Goal: Task Accomplishment & Management: Manage account settings

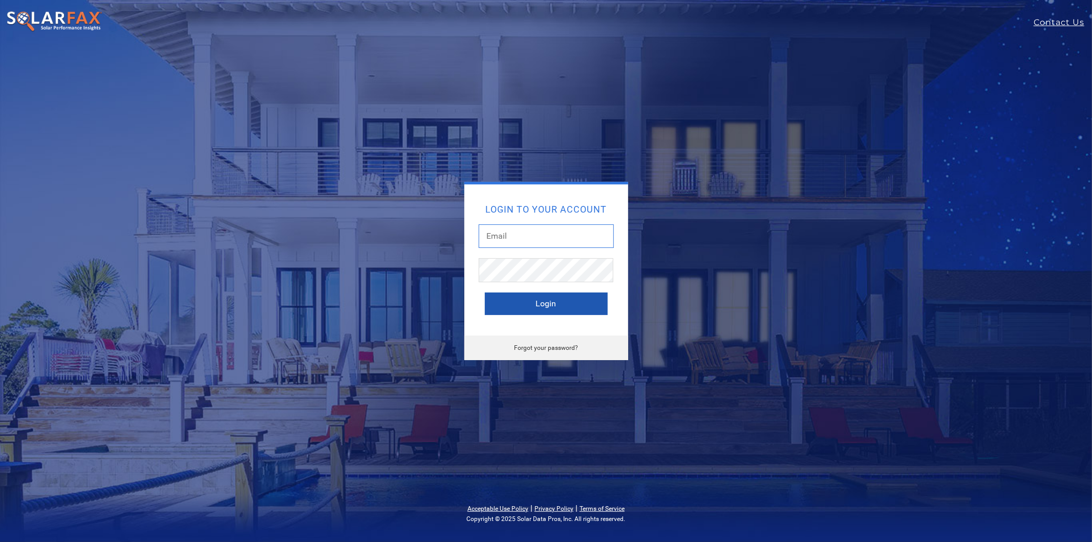
type input "leroy@solardatapros.com"
click at [523, 294] on button "Login" at bounding box center [546, 303] width 123 height 23
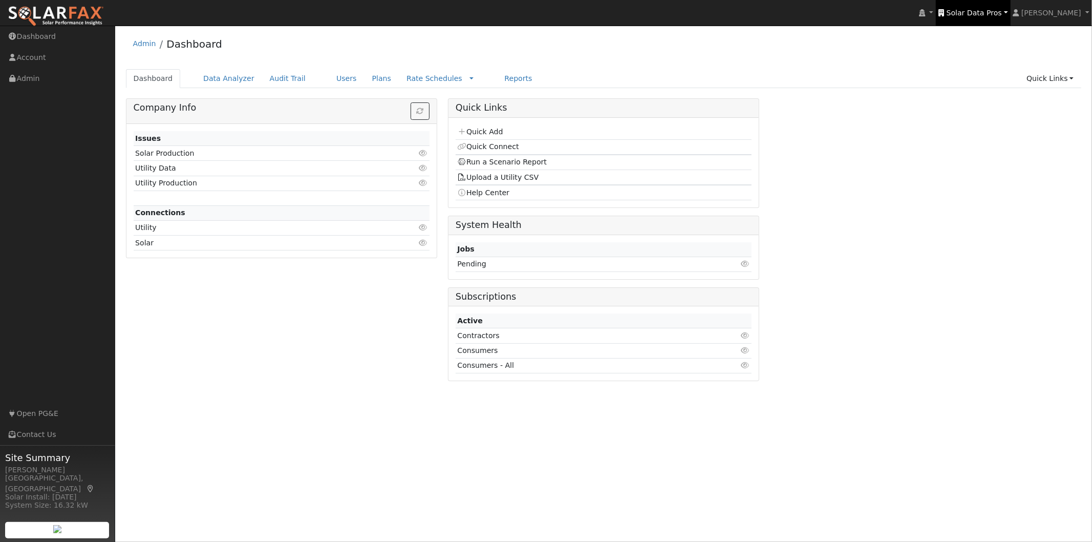
click at [1001, 11] on span "Solar Data Pros" at bounding box center [974, 13] width 55 height 8
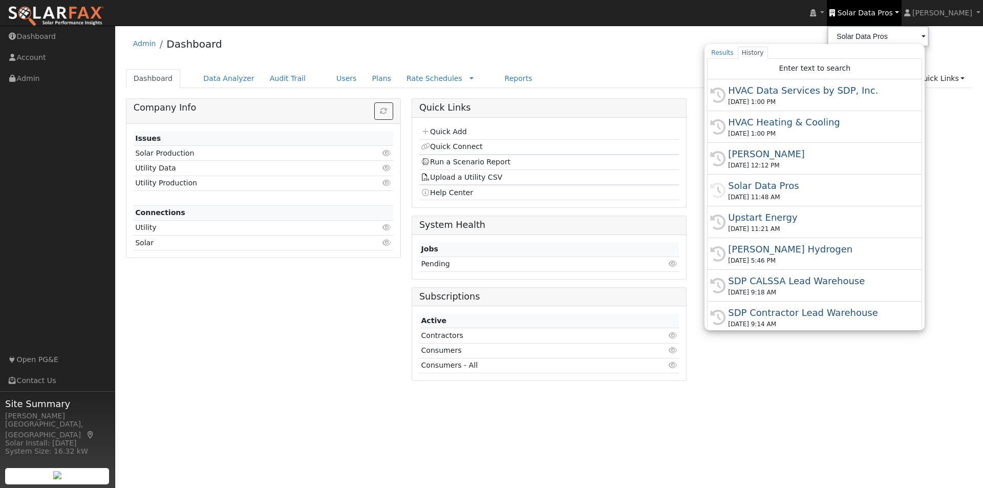
drag, startPoint x: 1024, startPoint y: 1, endPoint x: 701, endPoint y: 57, distance: 327.9
click at [677, 49] on div "Admin Dashboard" at bounding box center [549, 46] width 847 height 31
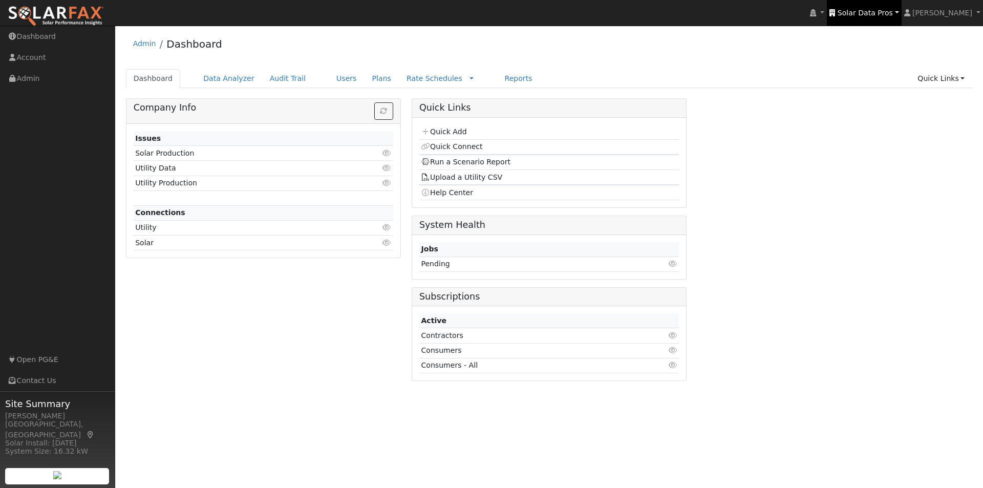
click at [882, 10] on span "Solar Data Pros" at bounding box center [865, 13] width 55 height 8
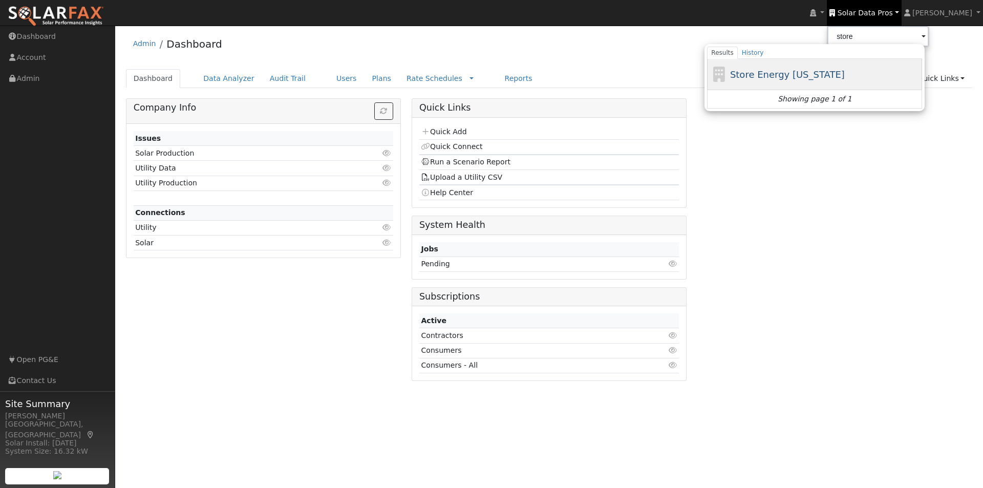
click at [798, 76] on span "Store Energy California" at bounding box center [787, 74] width 115 height 11
type input "Store Energy California"
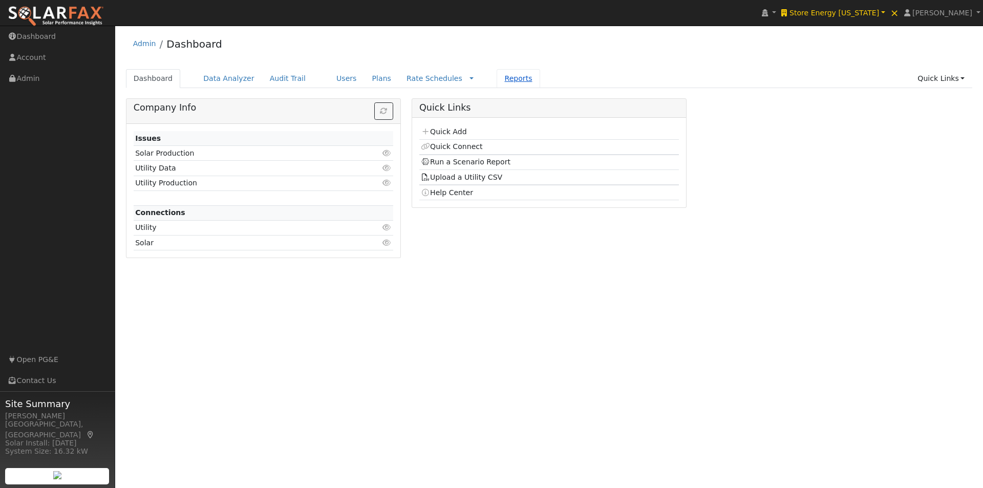
click at [497, 79] on link "Reports" at bounding box center [518, 78] width 43 height 19
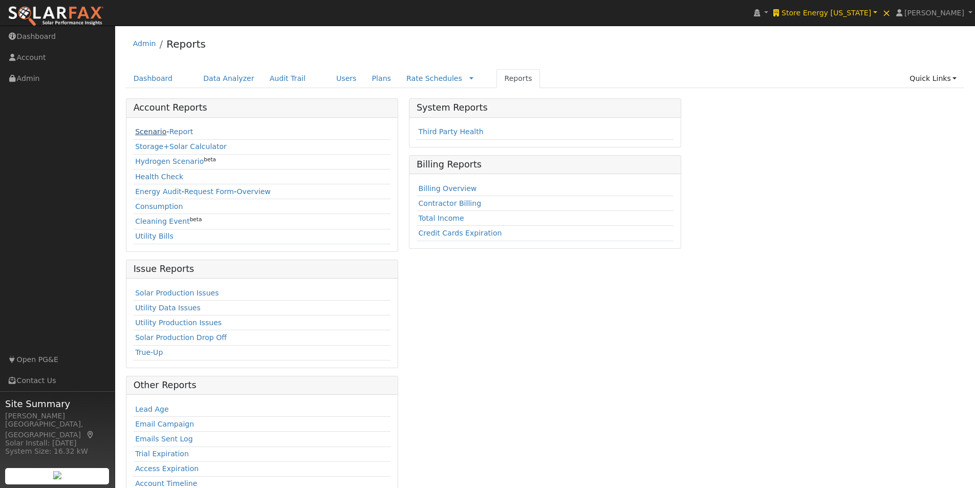
click at [146, 131] on link "Scenario" at bounding box center [150, 131] width 31 height 8
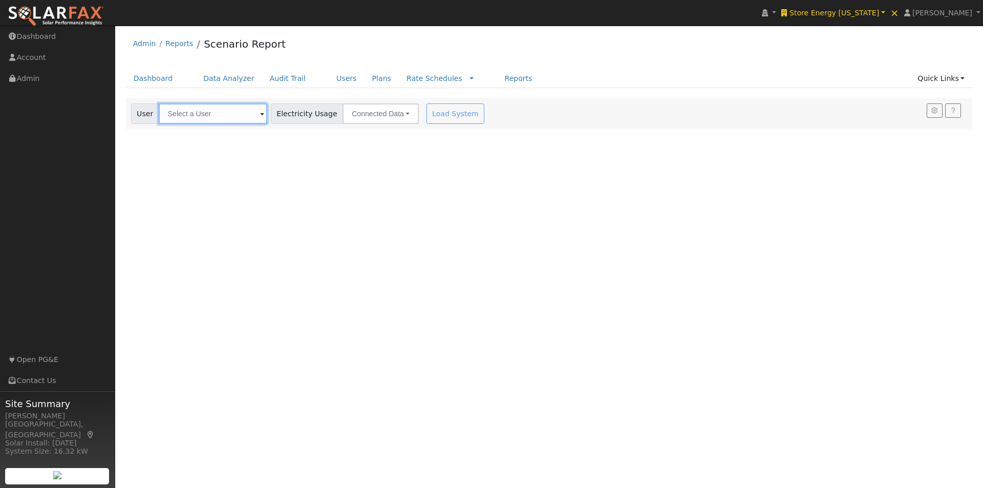
click at [232, 110] on input "text" at bounding box center [213, 113] width 109 height 20
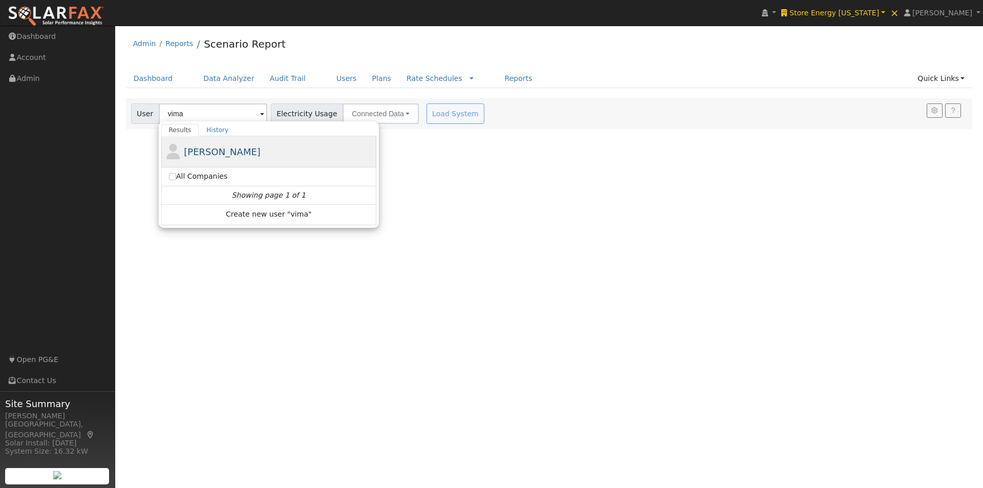
click at [188, 149] on span "Vimal Lala" at bounding box center [222, 151] width 77 height 11
type input "Vimal Lala"
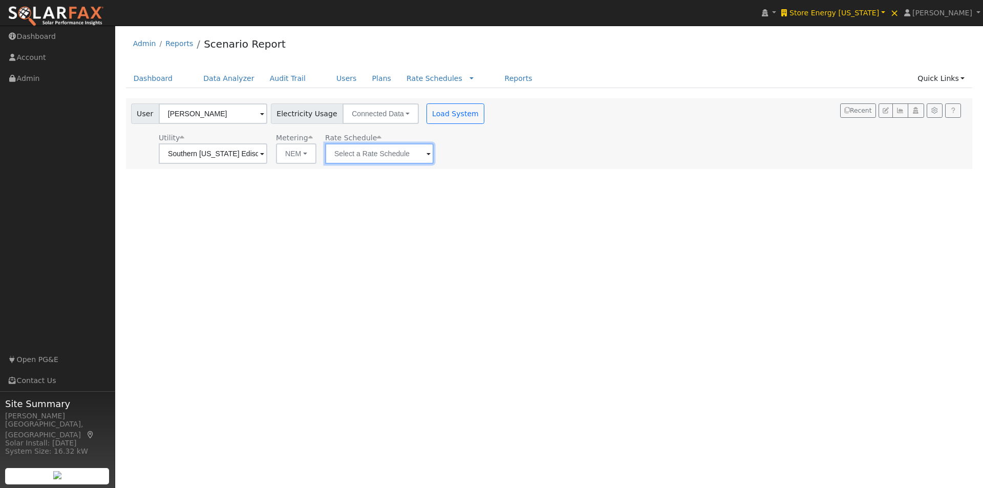
click at [392, 154] on input "text" at bounding box center [379, 153] width 109 height 20
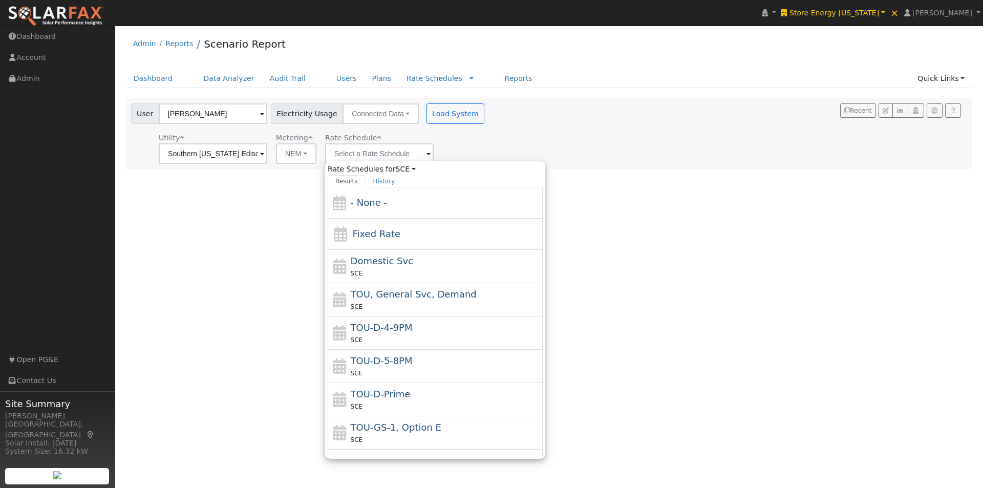
drag, startPoint x: 374, startPoint y: 330, endPoint x: 417, endPoint y: 280, distance: 66.1
click at [374, 329] on span "TOU-D-4-9PM" at bounding box center [382, 327] width 62 height 11
type input "TOU-D-4-9PM"
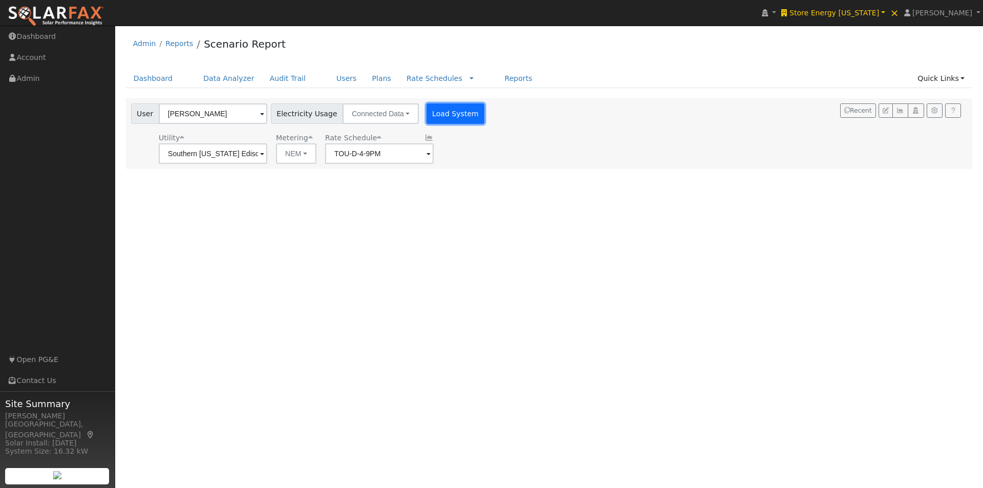
click at [441, 111] on button "Load System" at bounding box center [455, 113] width 58 height 20
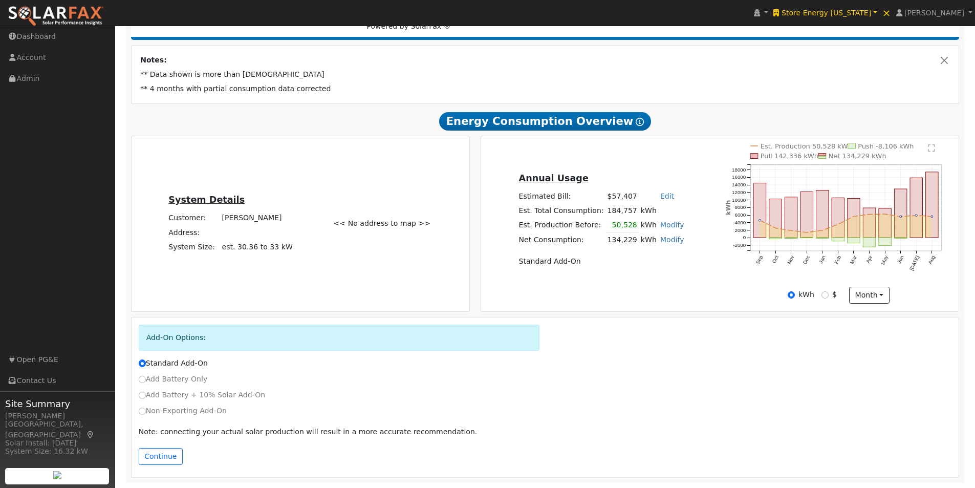
scroll to position [166, 0]
drag, startPoint x: 155, startPoint y: 455, endPoint x: 341, endPoint y: 383, distance: 199.7
click at [155, 453] on button "Continue" at bounding box center [161, 456] width 44 height 17
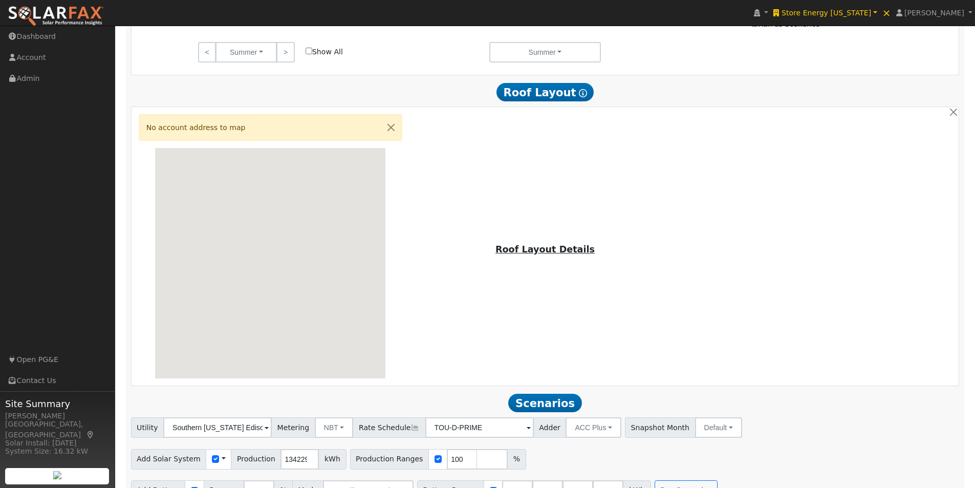
scroll to position [783, 0]
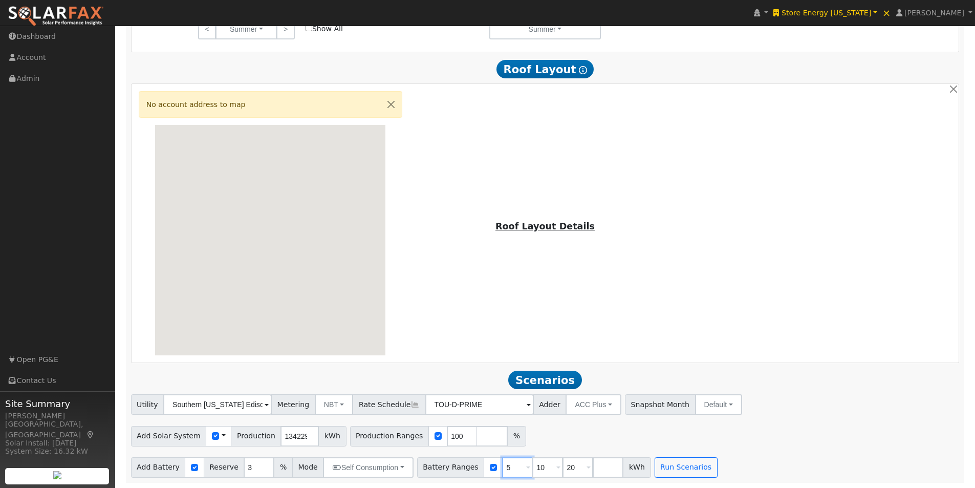
drag, startPoint x: 496, startPoint y: 466, endPoint x: 482, endPoint y: 465, distance: 13.3
click at [482, 465] on div "Battery Ranges 5 Overrides Reserve % Mode None None Self Consumption Peak Savin…" at bounding box center [534, 467] width 234 height 20
type input "10"
type input "20"
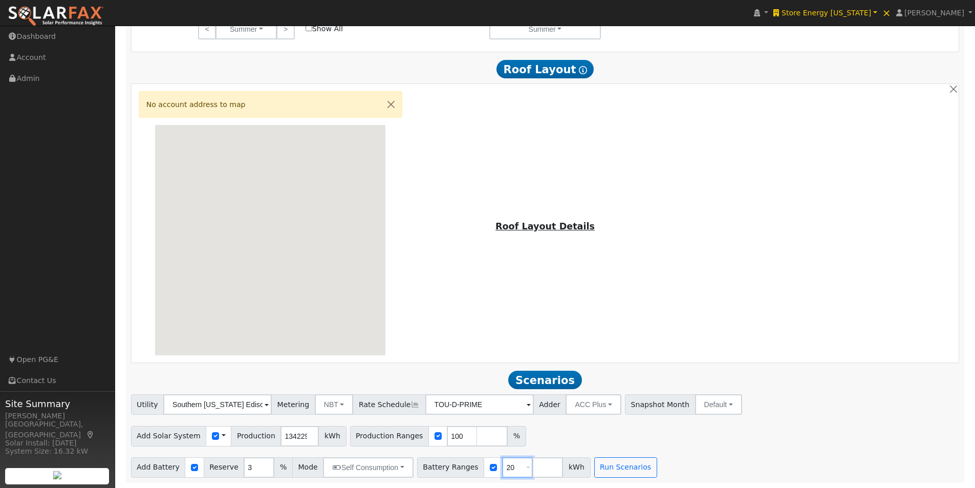
type input "2"
type input "114"
click at [537, 431] on div "Add Solar System Use CSV Data Production 134229 kWh Production Ranges 100 %" at bounding box center [545, 434] width 832 height 24
click at [212, 436] on input "checkbox" at bounding box center [215, 435] width 7 height 7
checkbox input "false"
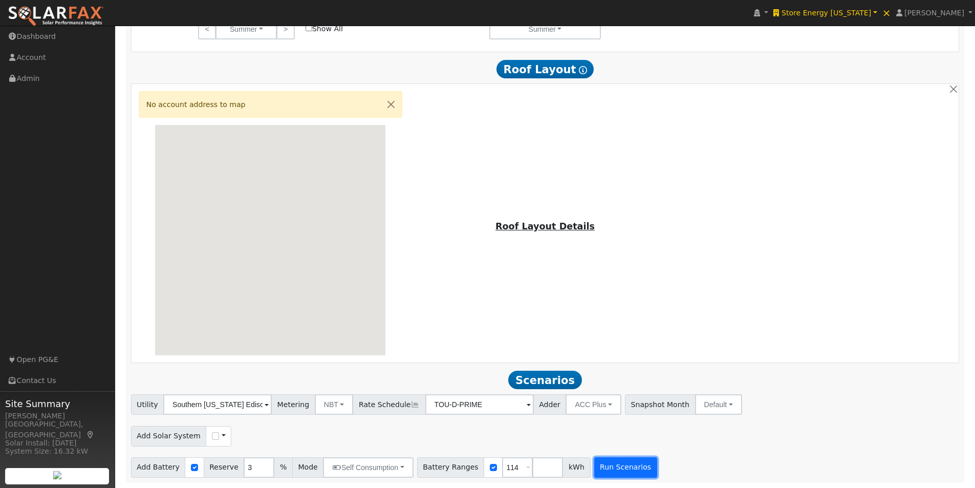
click at [605, 470] on button "Run Scenarios" at bounding box center [625, 467] width 63 height 20
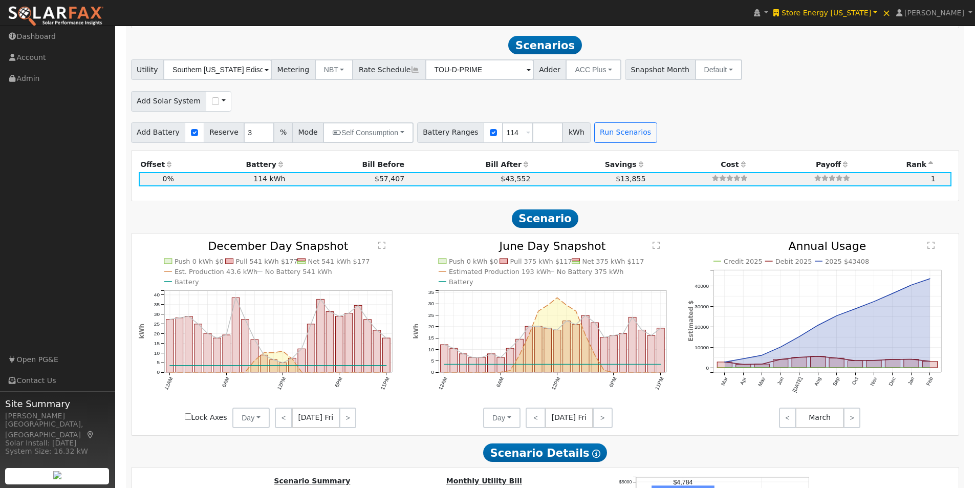
scroll to position [1123, 0]
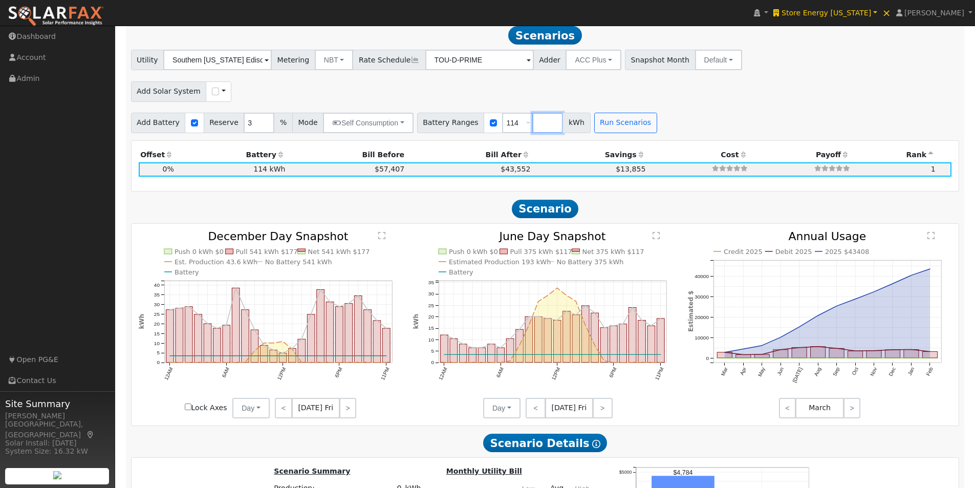
click at [532, 126] on input "number" at bounding box center [547, 123] width 31 height 20
type input "0"
type input "114"
click at [625, 133] on button "Run Scenarios" at bounding box center [656, 123] width 63 height 20
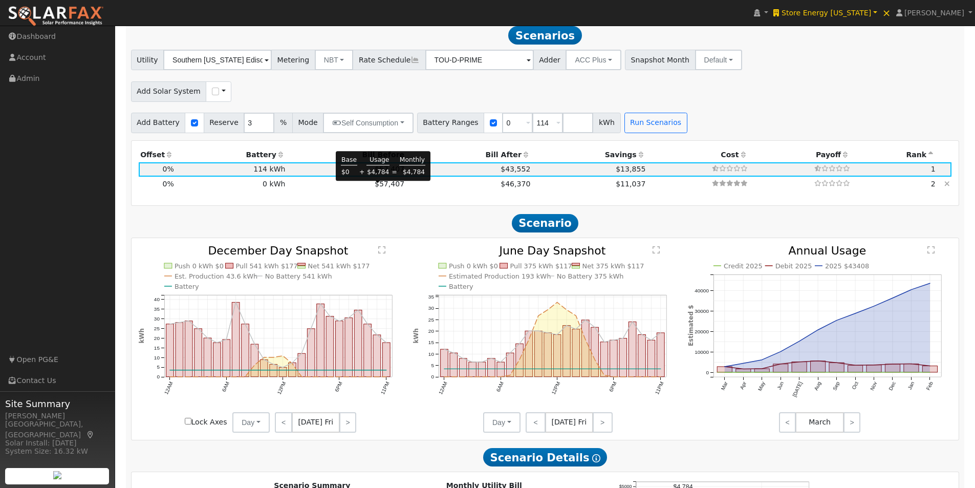
click at [375, 186] on span "$57,407" at bounding box center [390, 184] width 30 height 8
type input "$0"
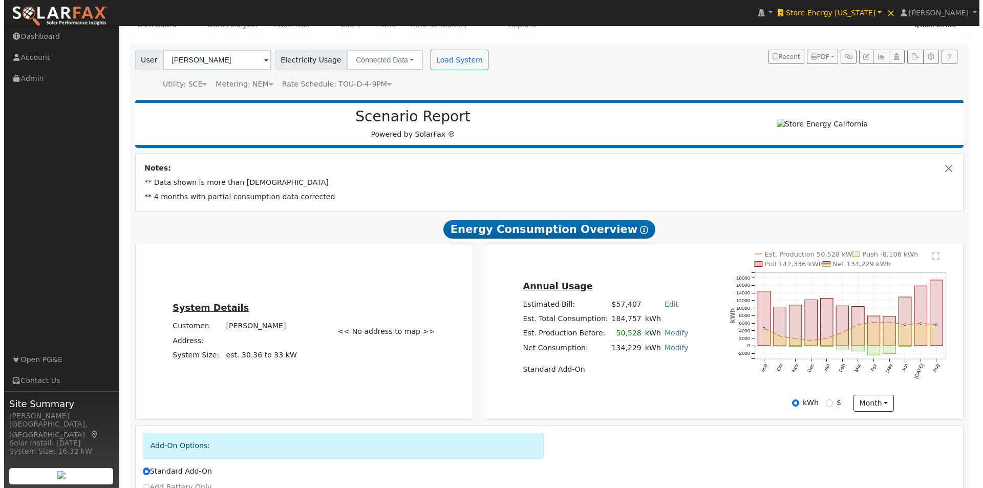
scroll to position [48, 0]
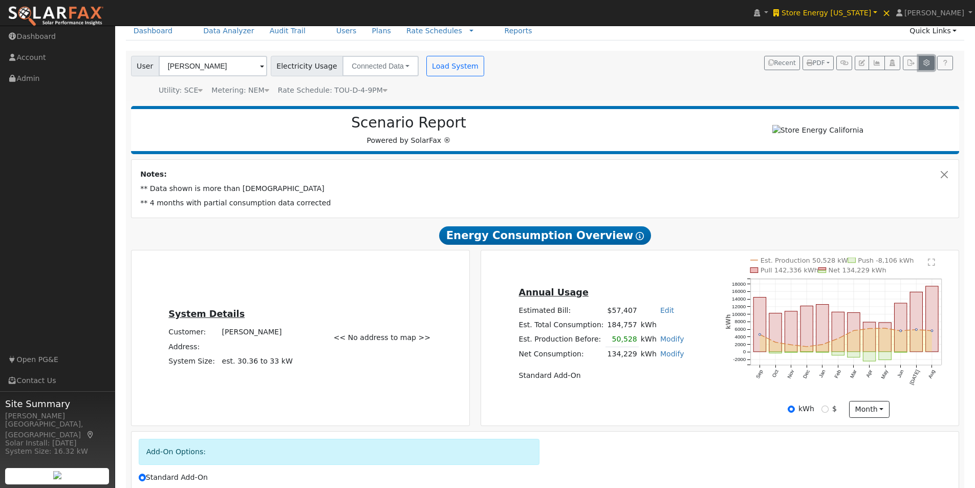
click at [926, 61] on icon "button" at bounding box center [927, 63] width 8 height 6
type input "100"
type input "15"
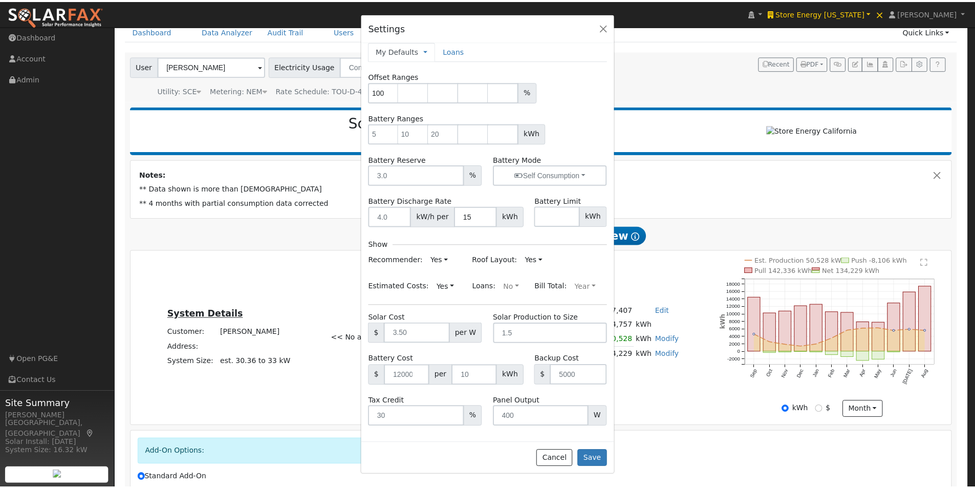
scroll to position [9, 0]
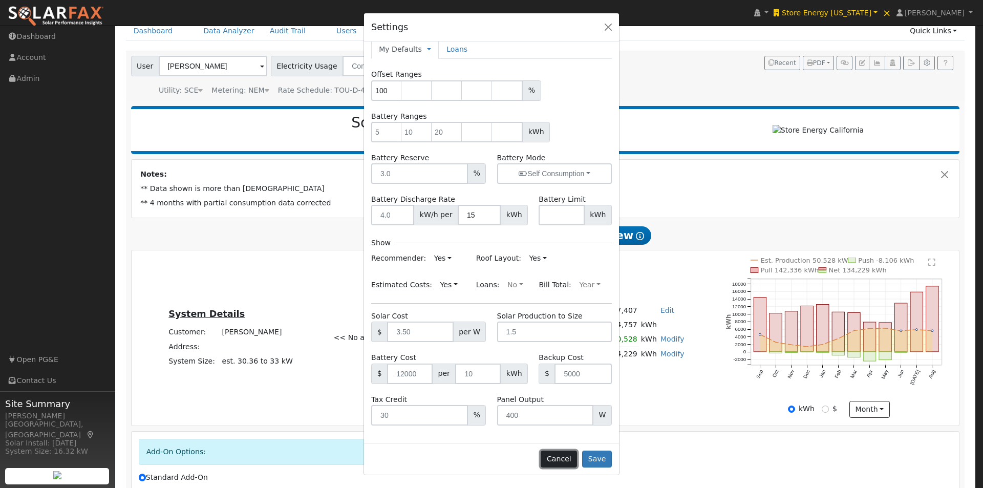
drag, startPoint x: 567, startPoint y: 457, endPoint x: 699, endPoint y: 326, distance: 186.1
click at [569, 456] on button "Cancel" at bounding box center [559, 459] width 36 height 17
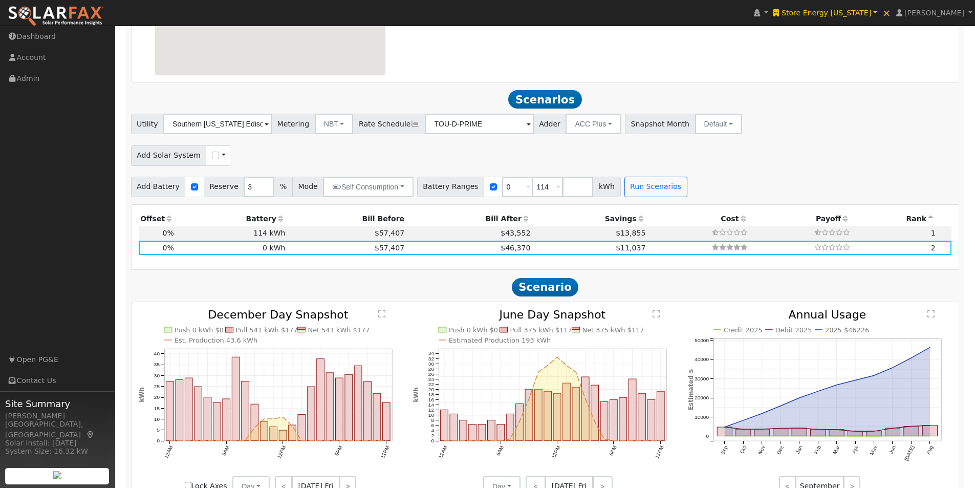
scroll to position [1072, 0]
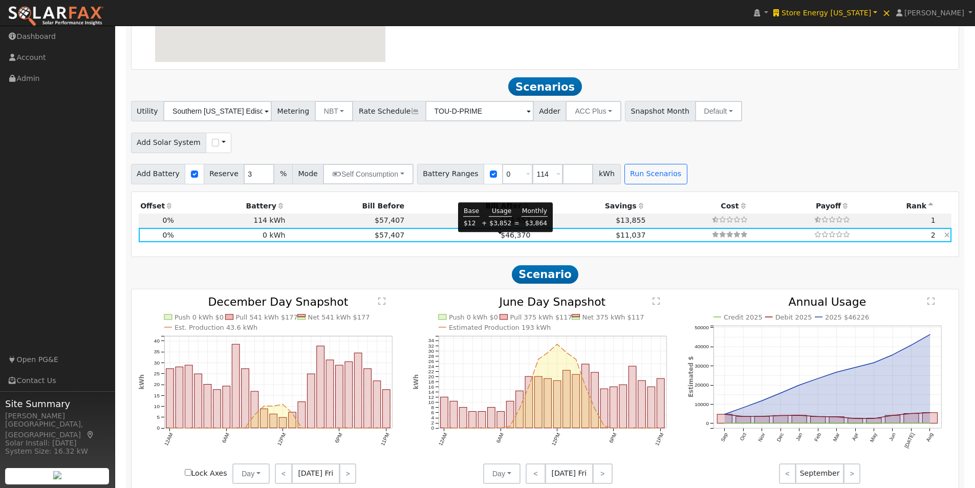
click at [501, 239] on span "$46,370" at bounding box center [516, 235] width 30 height 8
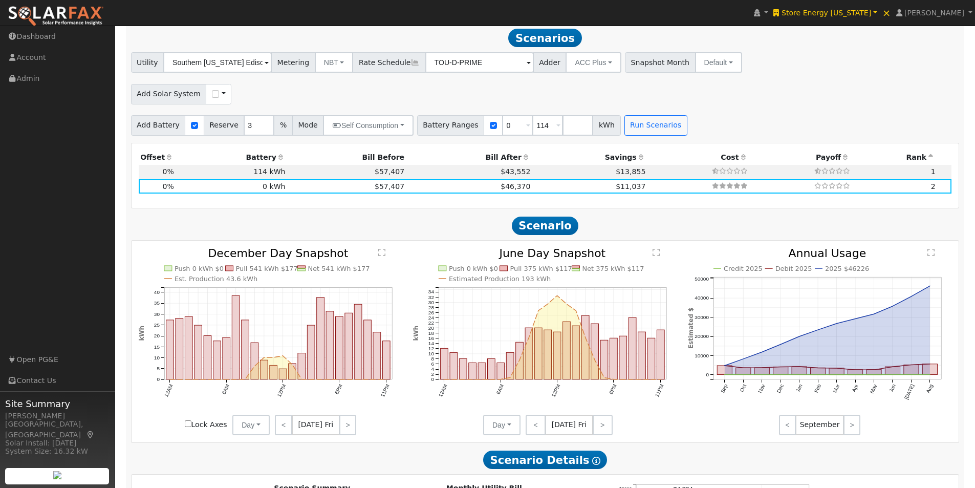
scroll to position [1126, 0]
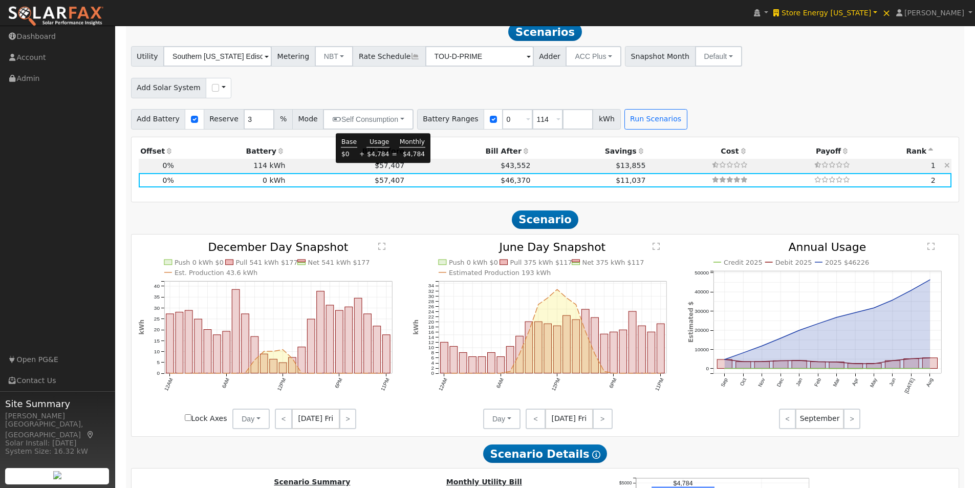
click at [375, 169] on span "$57,407" at bounding box center [390, 165] width 30 height 8
type input "$41,040"
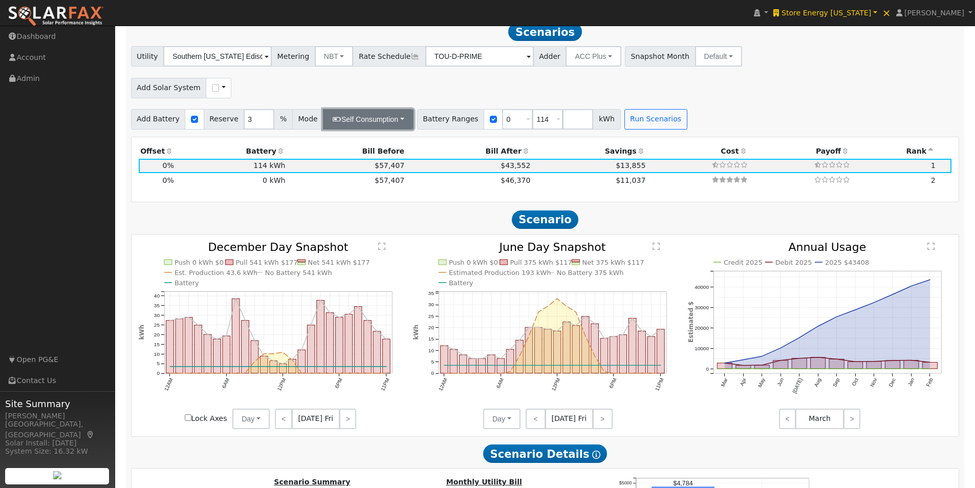
click at [385, 127] on button "Self Consumption" at bounding box center [368, 119] width 90 height 20
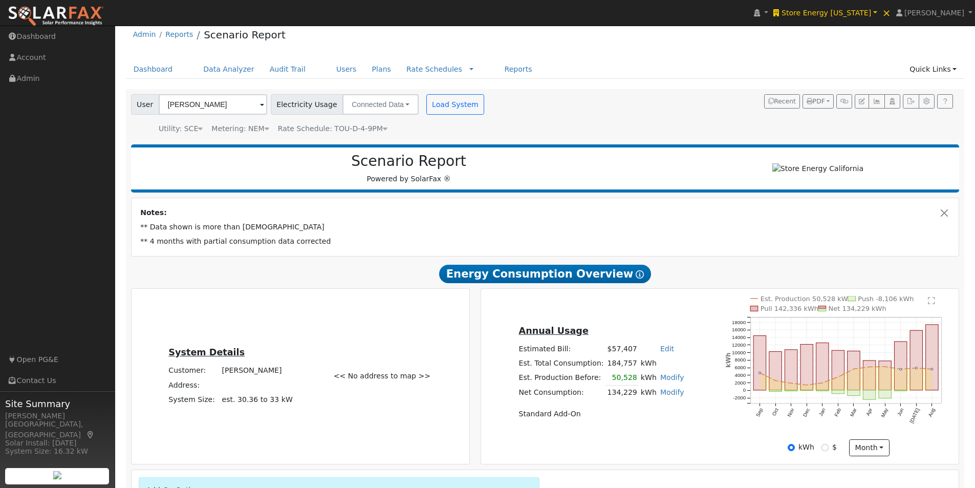
scroll to position [0, 0]
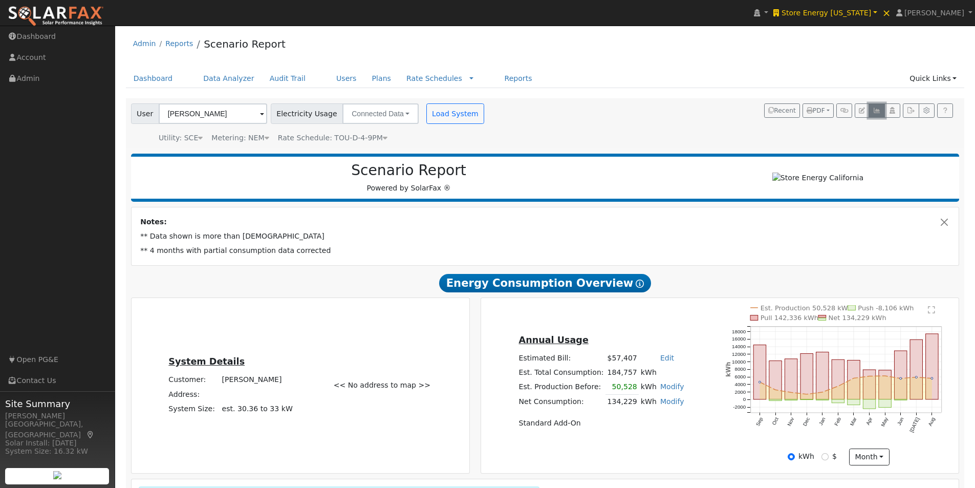
click at [879, 108] on icon "button" at bounding box center [877, 111] width 8 height 6
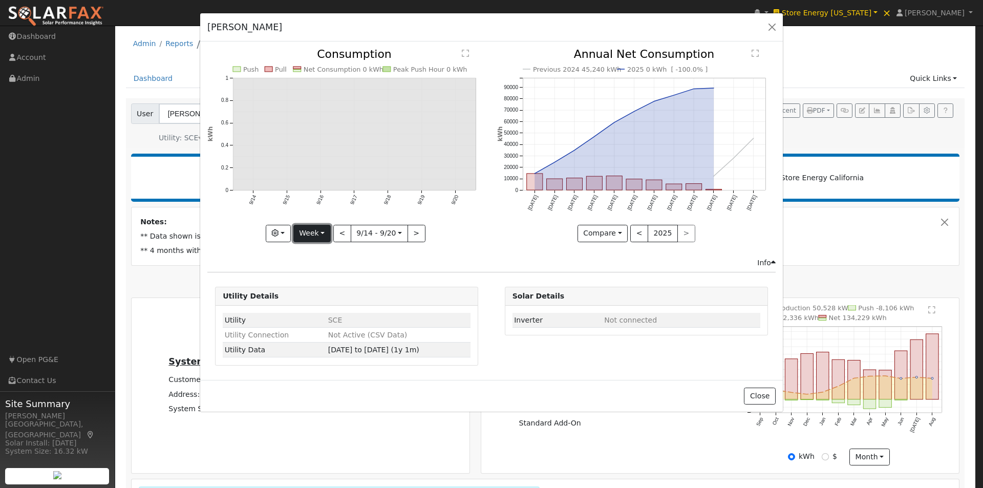
click at [319, 232] on button "Week" at bounding box center [311, 233] width 37 height 17
click at [313, 296] on link "Year" at bounding box center [329, 297] width 71 height 14
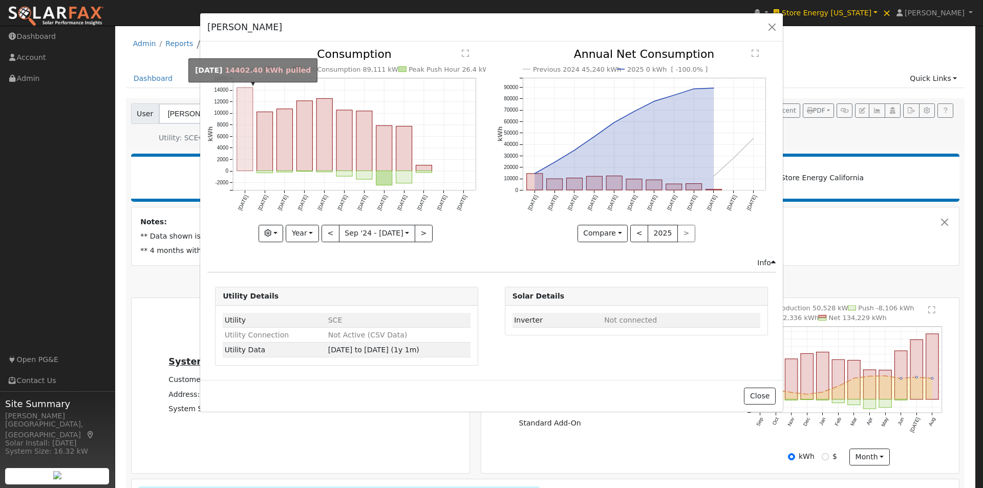
click at [245, 134] on rect "onclick=""" at bounding box center [245, 129] width 16 height 83
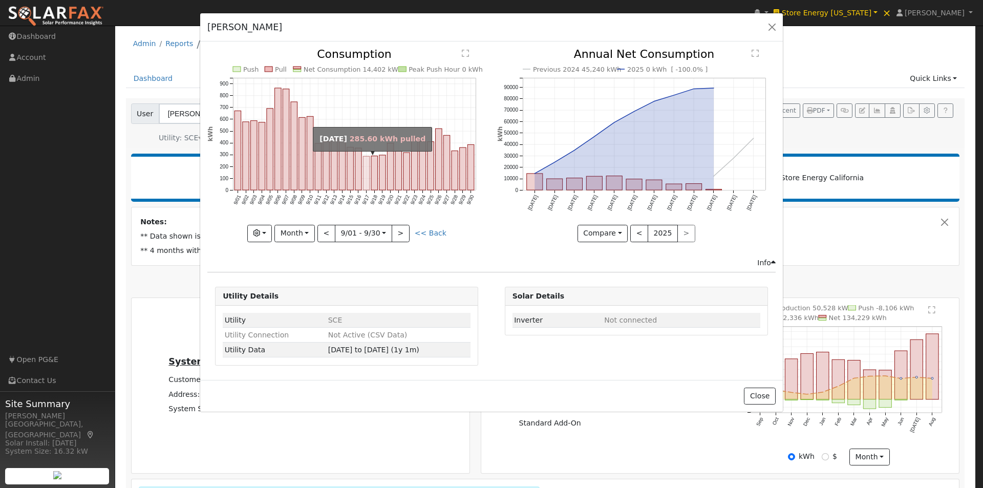
click at [366, 173] on rect "onclick=""" at bounding box center [366, 173] width 7 height 34
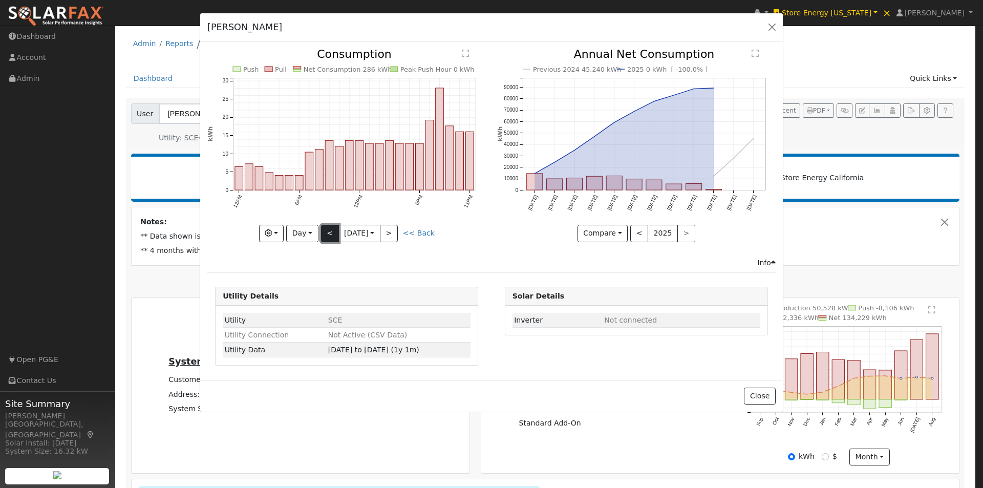
click at [330, 232] on button "<" at bounding box center [330, 233] width 18 height 17
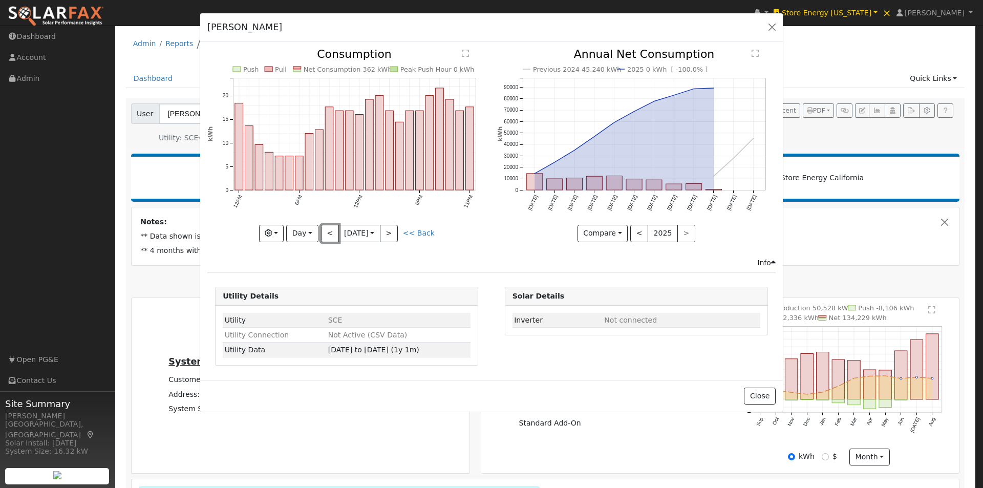
click at [330, 231] on button "<" at bounding box center [330, 233] width 18 height 17
click at [330, 230] on button "<" at bounding box center [330, 233] width 18 height 17
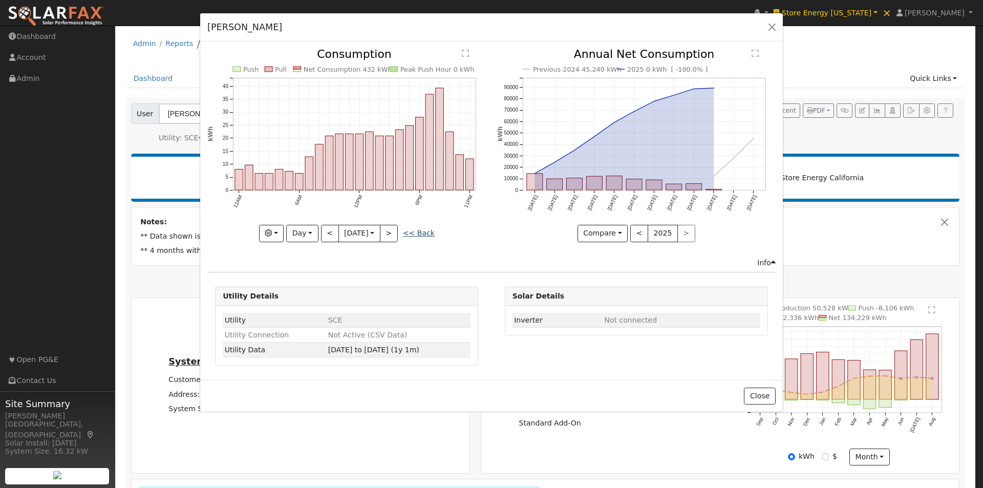
click at [424, 230] on link "<< Back" at bounding box center [419, 233] width 32 height 8
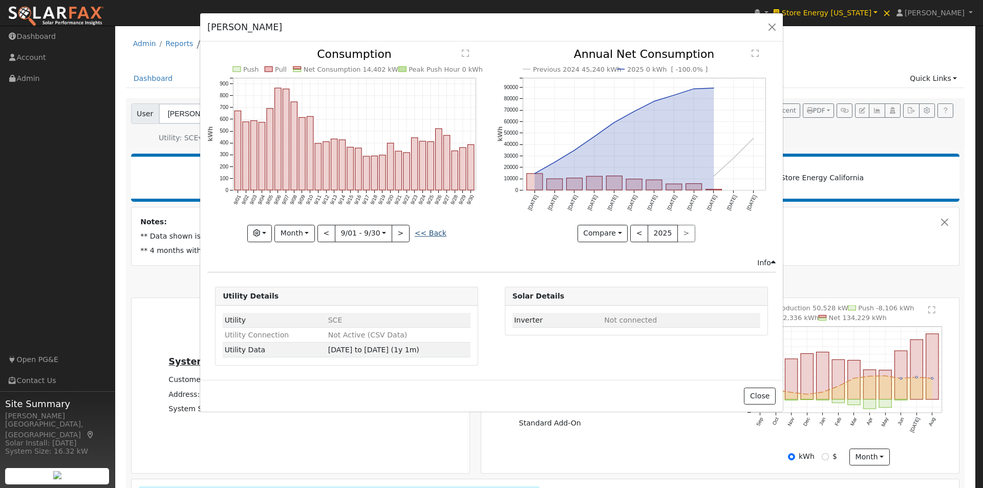
click at [424, 231] on link "<< Back" at bounding box center [431, 233] width 32 height 8
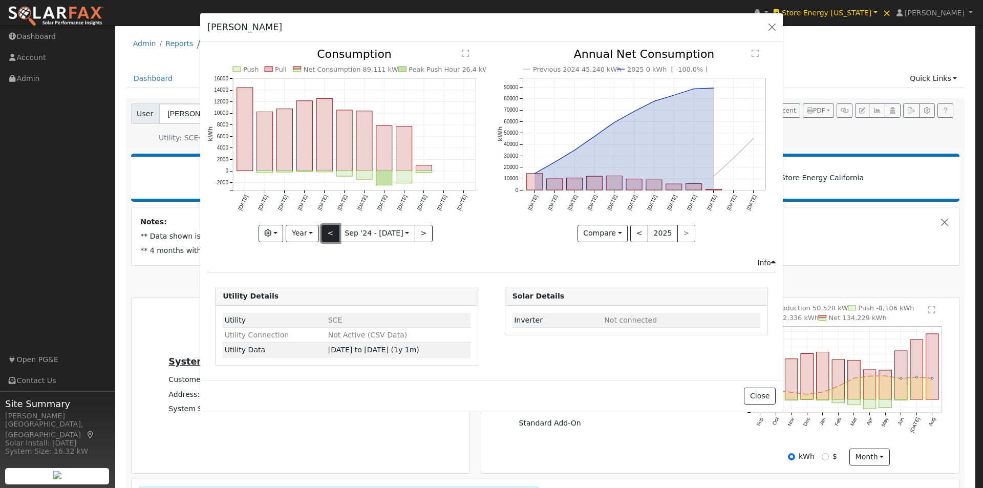
click at [330, 232] on button "<" at bounding box center [331, 233] width 18 height 17
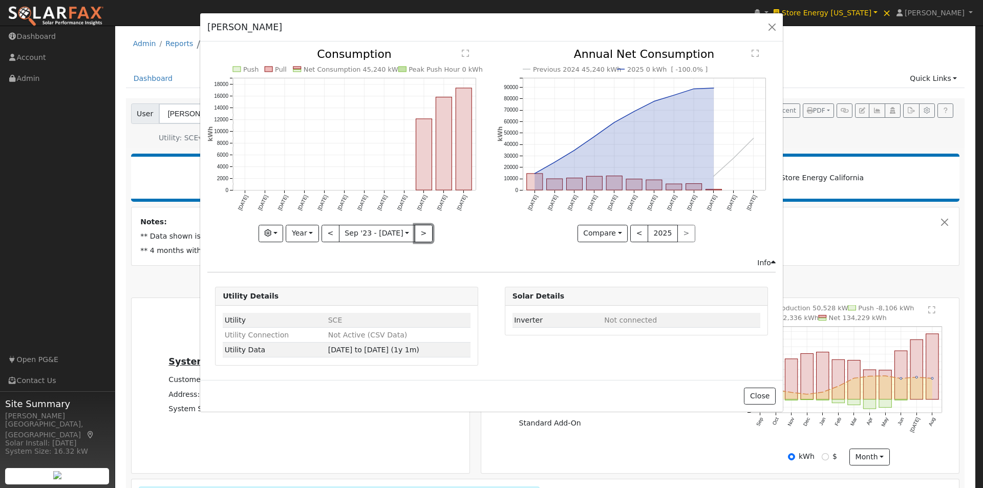
click at [423, 233] on button ">" at bounding box center [424, 233] width 18 height 17
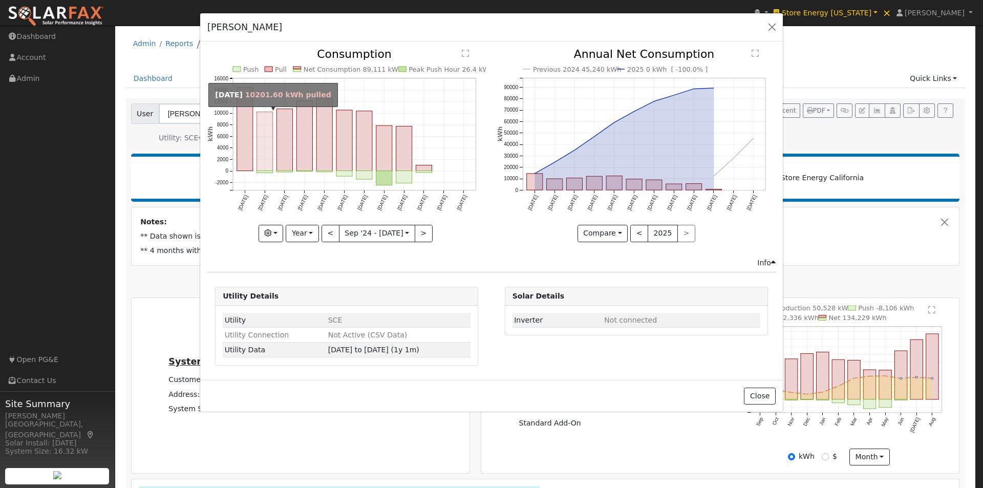
click at [266, 144] on rect "onclick=""" at bounding box center [265, 141] width 16 height 59
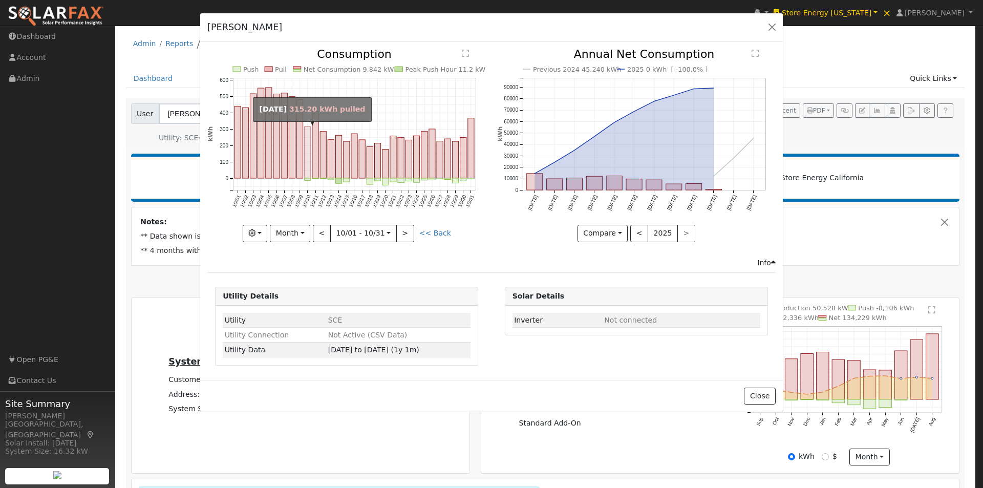
click at [308, 172] on rect "onclick=""" at bounding box center [308, 152] width 6 height 52
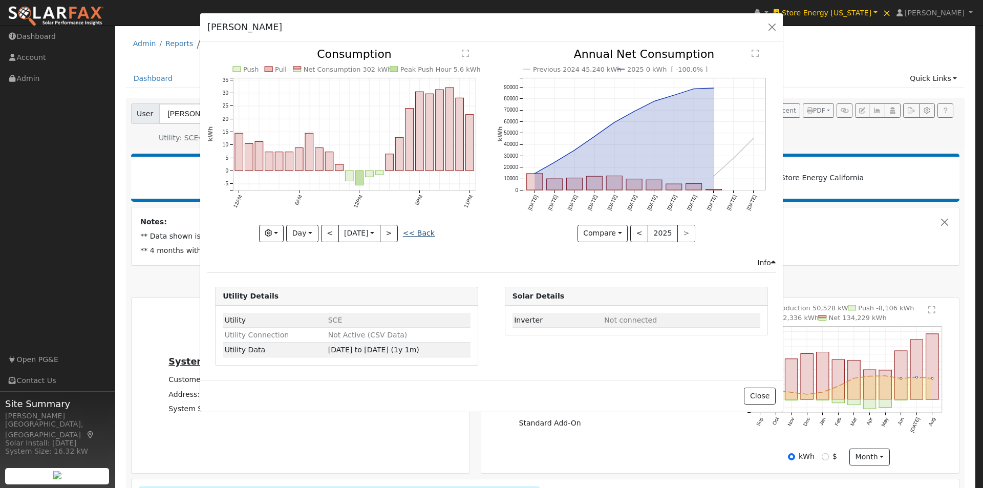
click at [423, 232] on link "<< Back" at bounding box center [419, 233] width 32 height 8
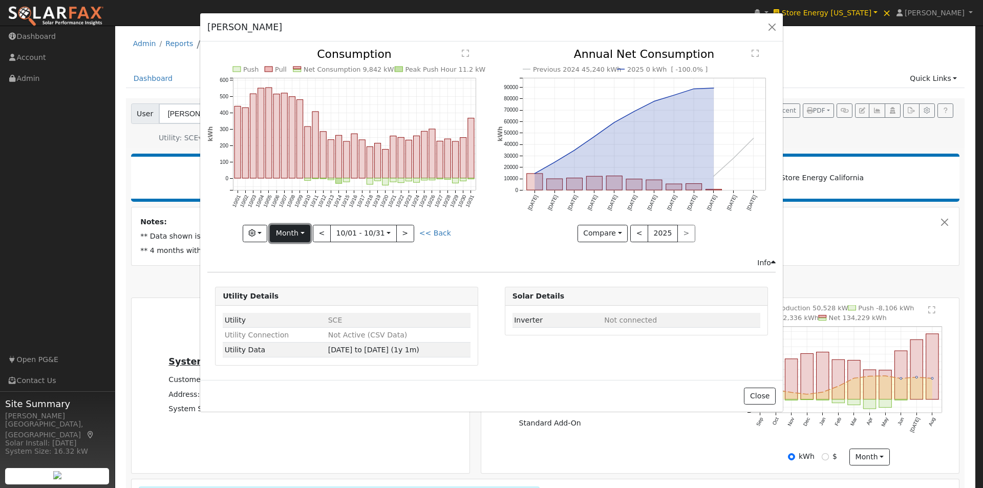
click at [293, 234] on button "Month" at bounding box center [290, 233] width 40 height 17
click at [299, 297] on link "Year" at bounding box center [305, 297] width 71 height 14
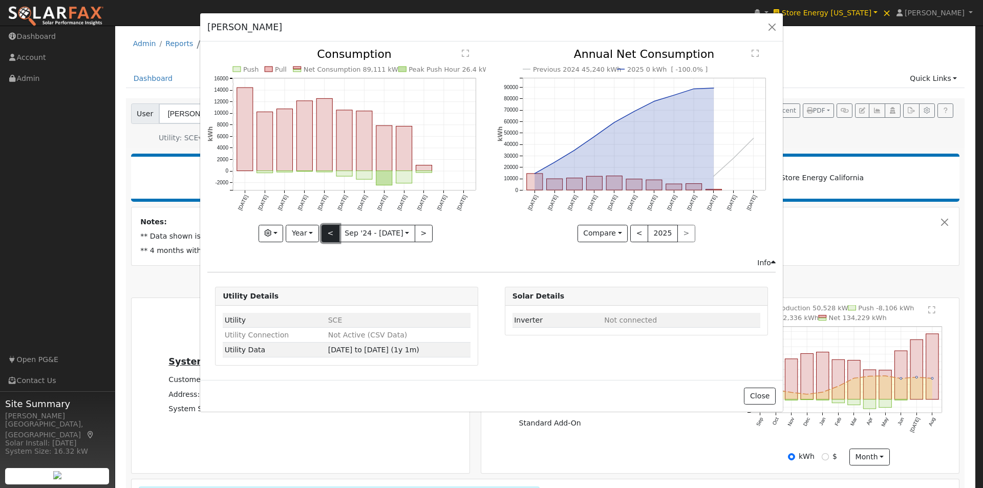
click at [330, 232] on button "<" at bounding box center [331, 233] width 18 height 17
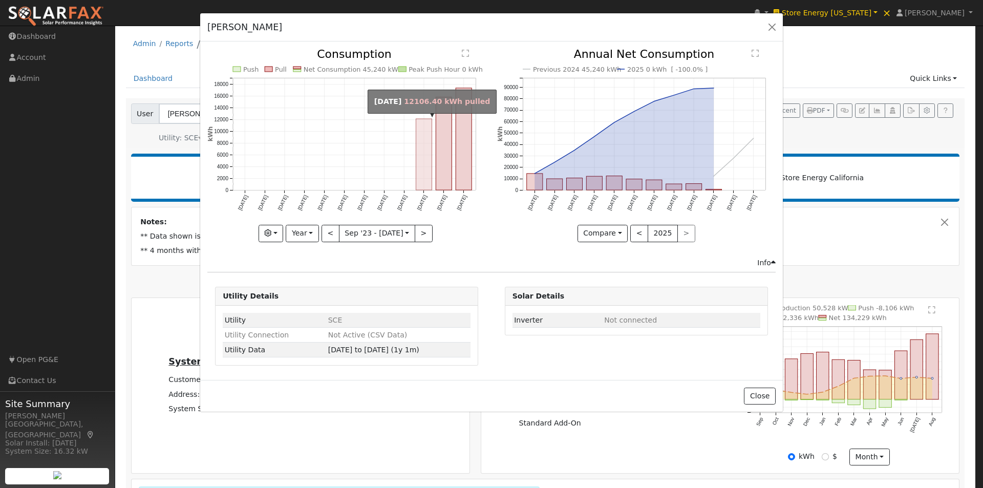
drag, startPoint x: 426, startPoint y: 155, endPoint x: 418, endPoint y: 188, distance: 34.4
click at [425, 161] on rect "onclick=""" at bounding box center [424, 154] width 16 height 71
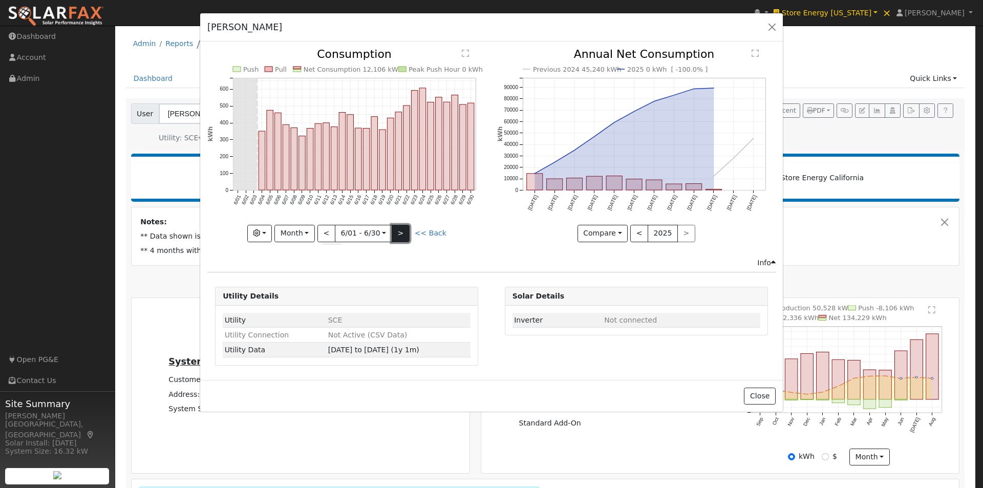
click at [402, 230] on button ">" at bounding box center [401, 233] width 18 height 17
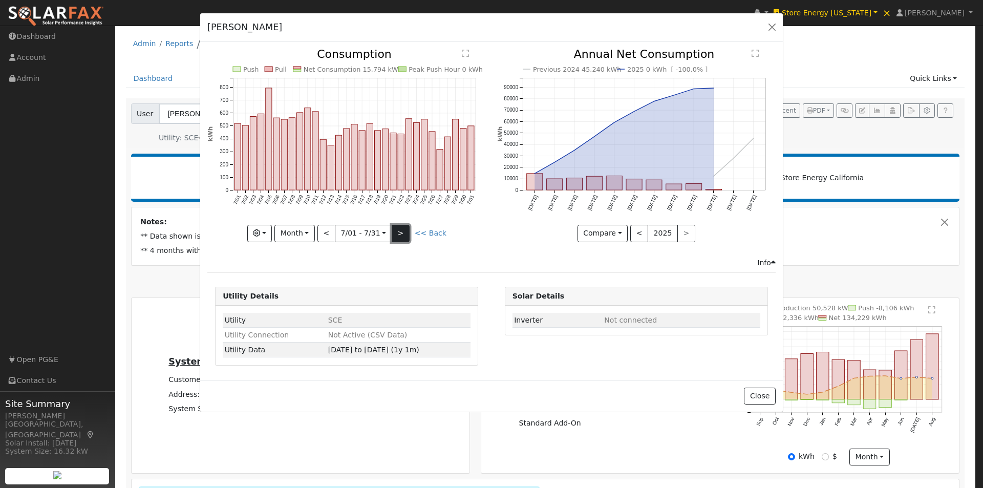
click at [402, 230] on button ">" at bounding box center [401, 233] width 18 height 17
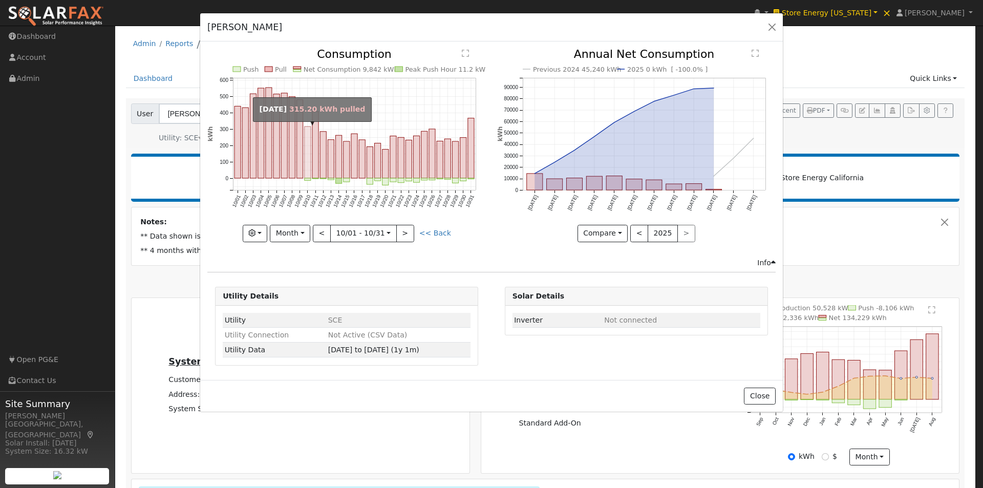
click at [308, 162] on rect "onclick=""" at bounding box center [308, 152] width 6 height 52
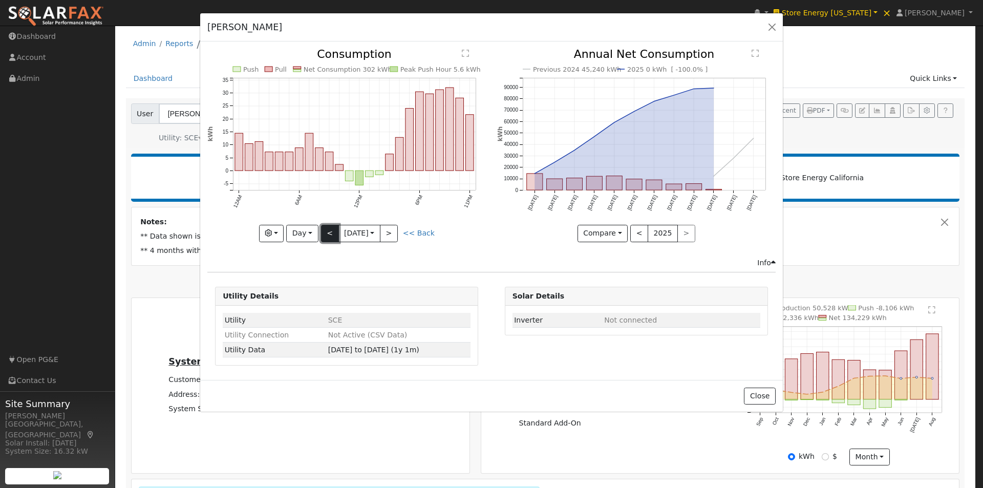
click at [326, 231] on button "<" at bounding box center [330, 233] width 18 height 17
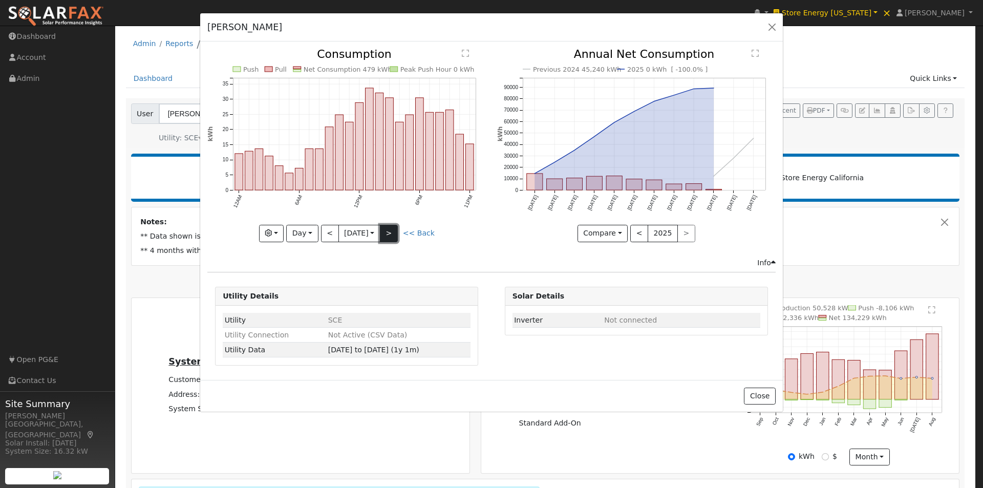
click at [398, 229] on button ">" at bounding box center [389, 233] width 18 height 17
type input "2024-10-10"
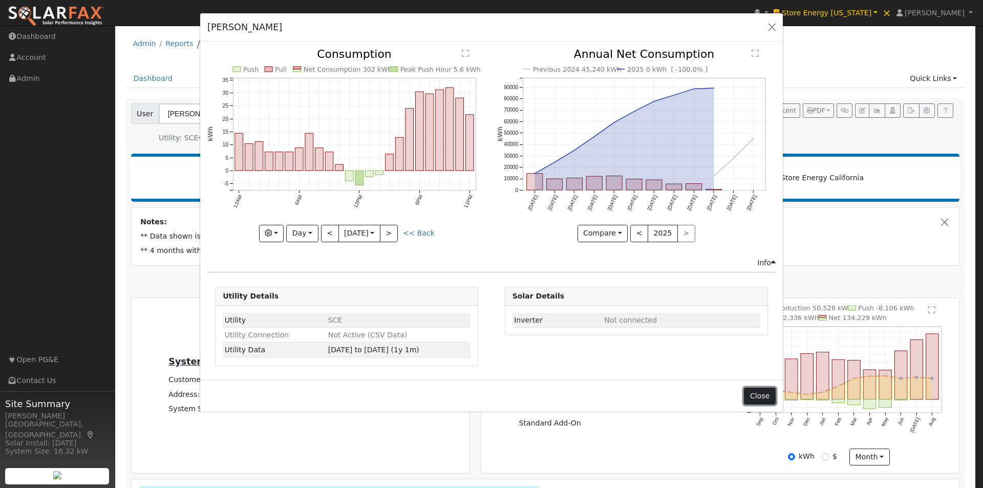
click at [766, 395] on button "Close" at bounding box center [759, 396] width 31 height 17
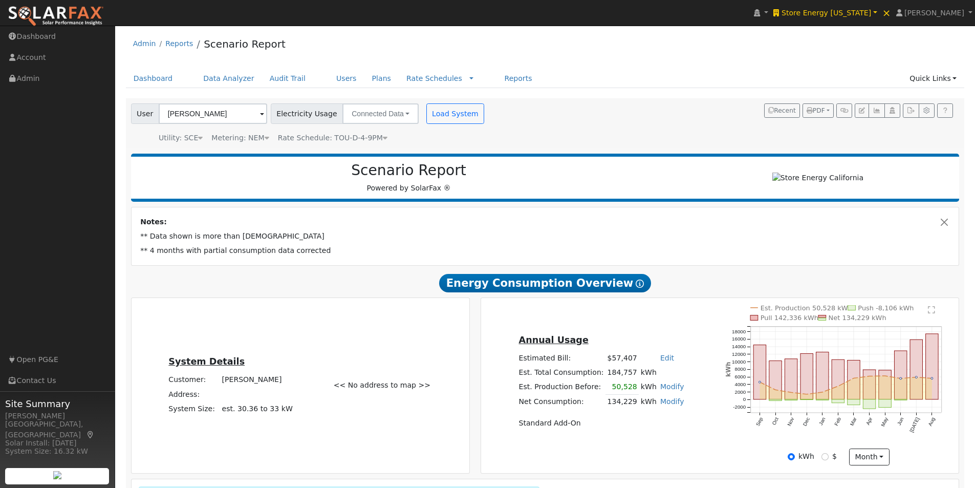
click at [367, 137] on span "Rate Schedule: TOU-D-4-9PM" at bounding box center [333, 138] width 110 height 8
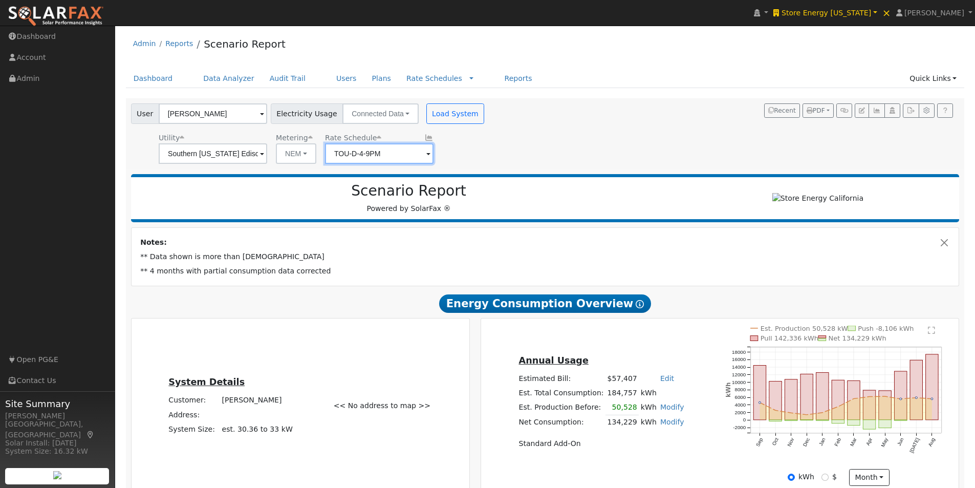
click at [399, 155] on input "TOU-D-4-9PM" at bounding box center [379, 153] width 109 height 20
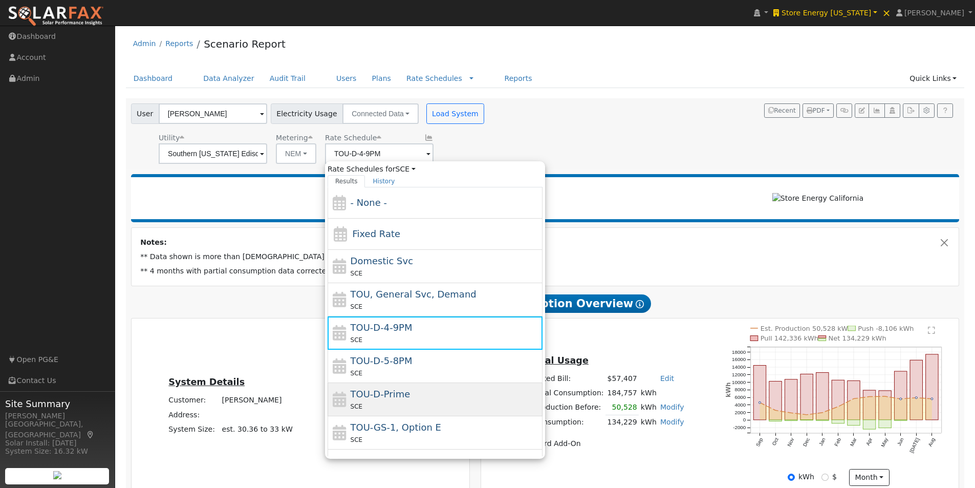
click at [372, 389] on span "TOU-D-Prime" at bounding box center [381, 394] width 60 height 11
type input "TOU-D-Prime"
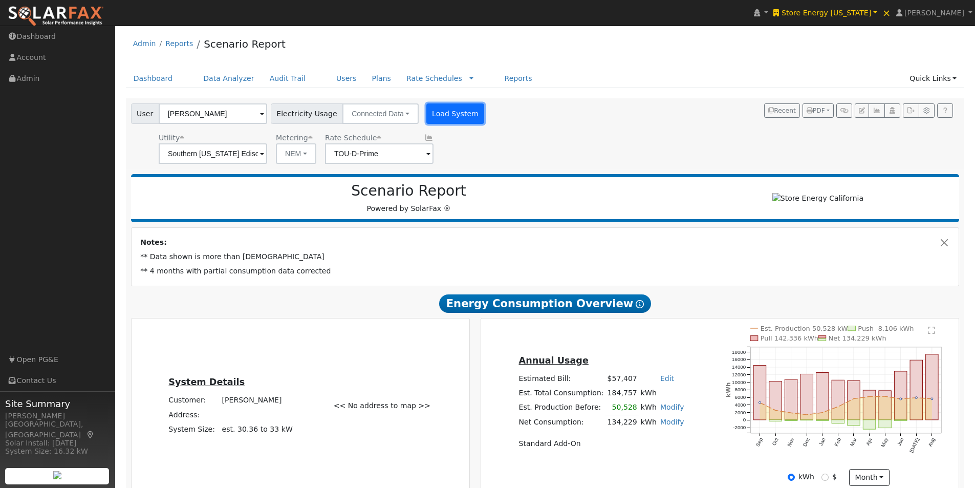
click at [438, 111] on button "Load System" at bounding box center [455, 113] width 58 height 20
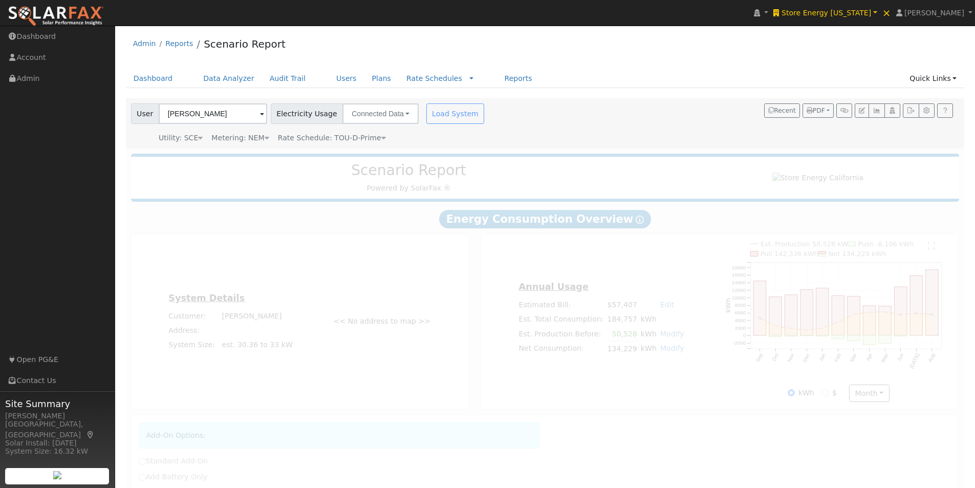
radio input "true"
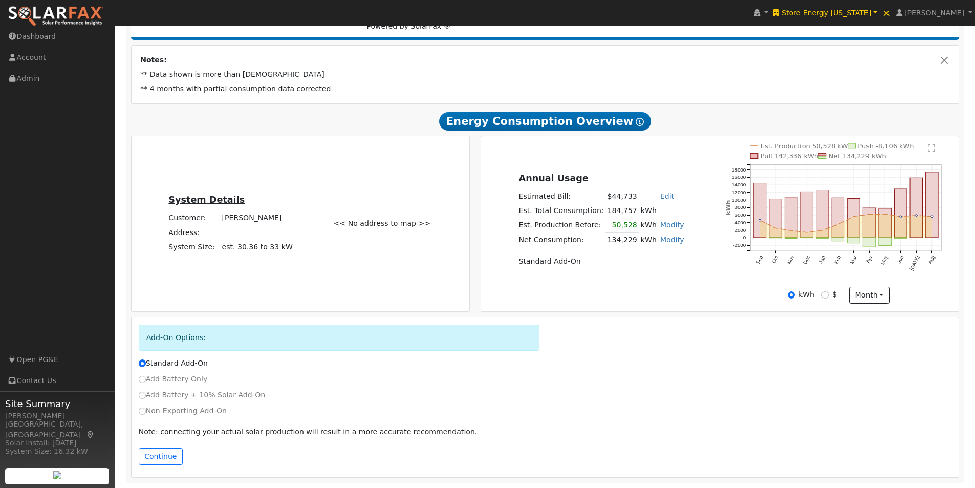
scroll to position [166, 0]
drag, startPoint x: 158, startPoint y: 451, endPoint x: 367, endPoint y: 366, distance: 225.7
click at [164, 446] on div "Add-On Options: Standard Add-On Add Battery Only Add Battery + 10% Solar Add-On…" at bounding box center [546, 397] width 828 height 160
drag, startPoint x: 147, startPoint y: 455, endPoint x: 303, endPoint y: 426, distance: 158.2
click at [147, 454] on button "Continue" at bounding box center [161, 456] width 44 height 17
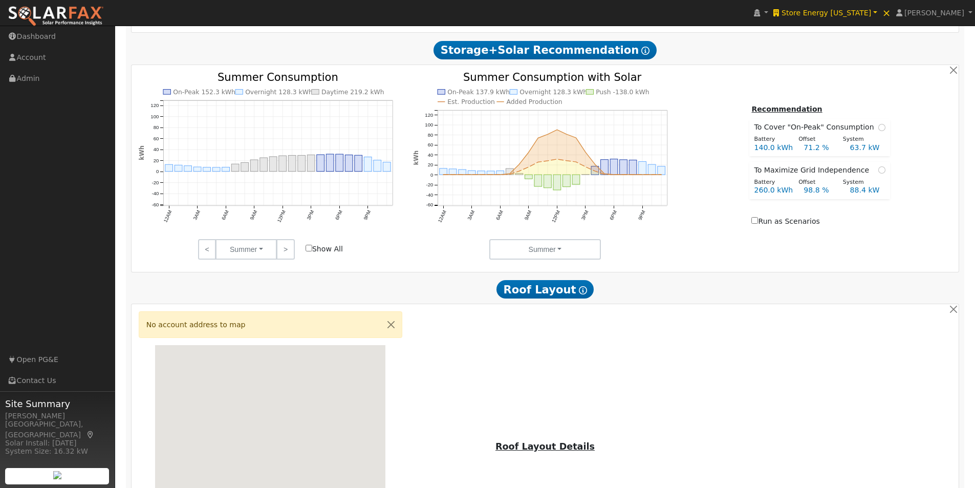
scroll to position [572, 0]
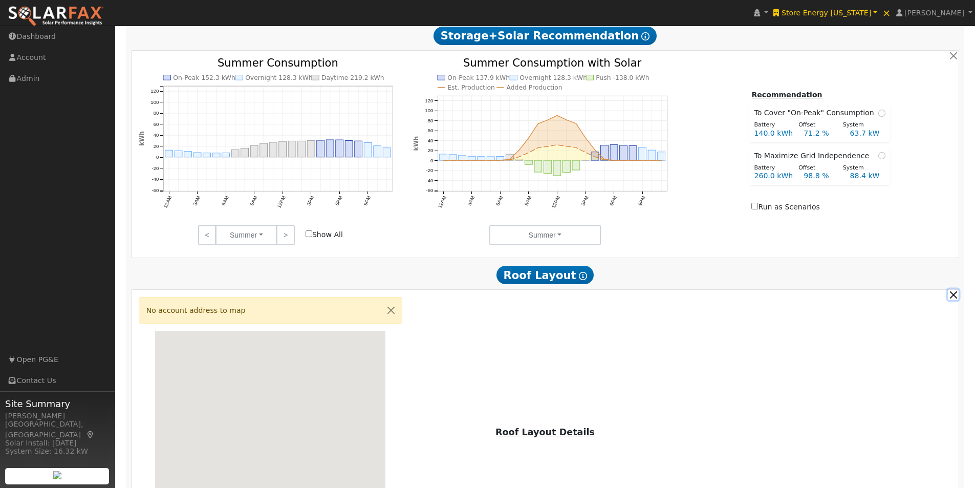
click at [952, 298] on button "button" at bounding box center [953, 294] width 11 height 11
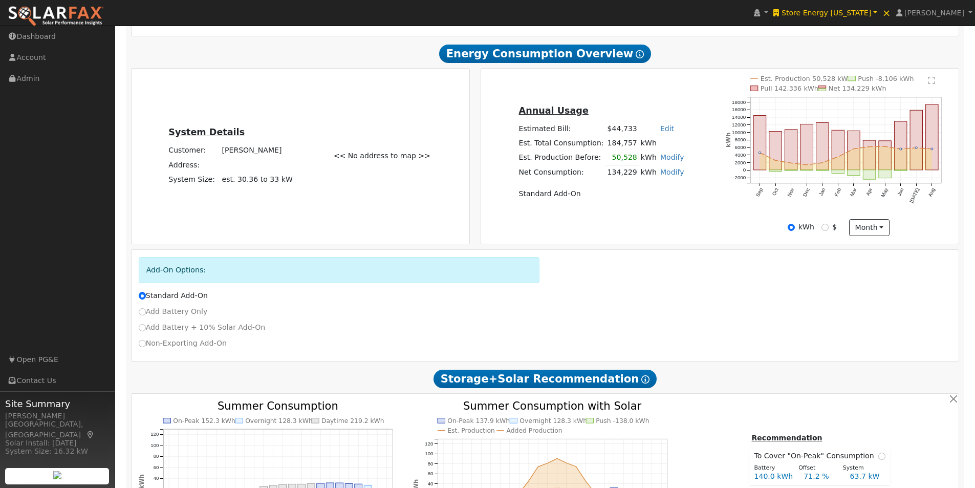
scroll to position [472, 0]
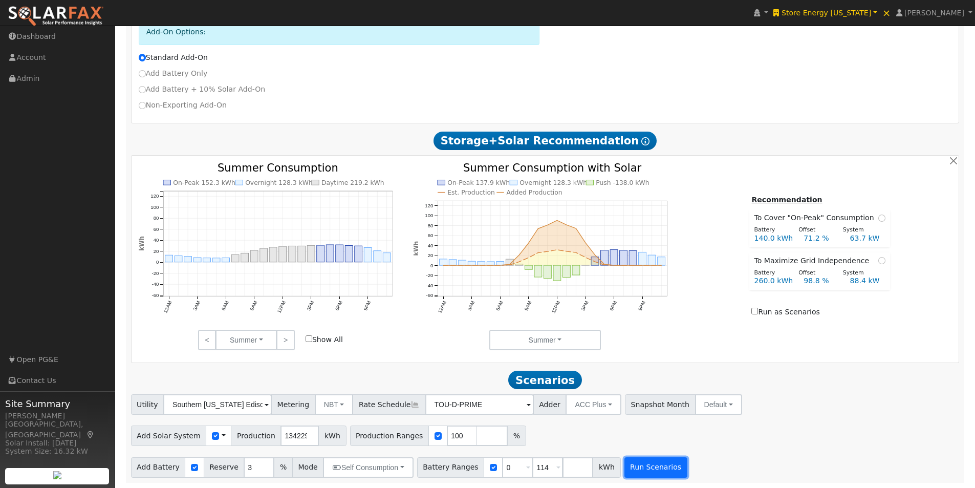
click at [639, 470] on button "Run Scenarios" at bounding box center [656, 467] width 63 height 20
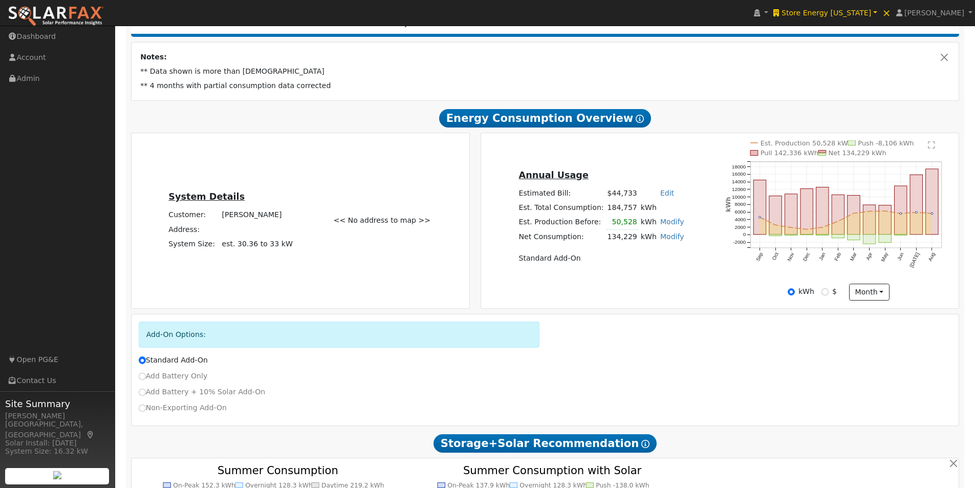
type input "89.5"
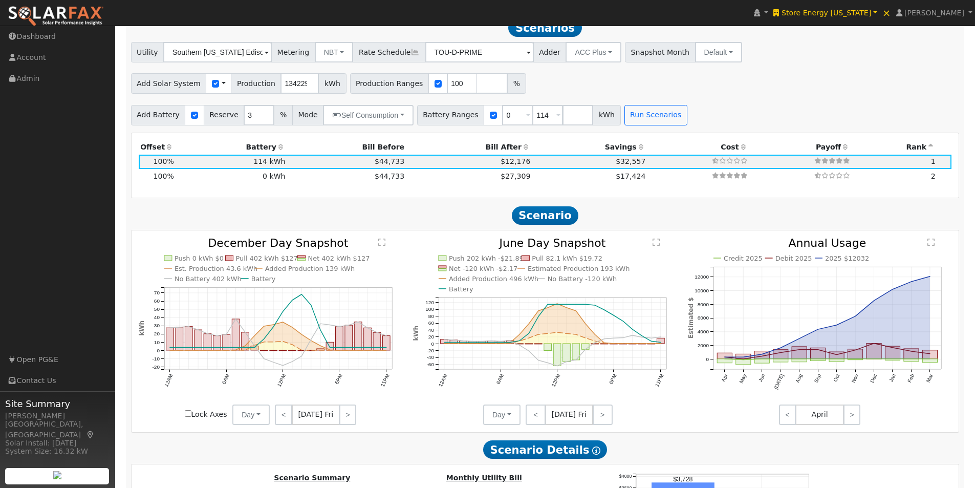
scroll to position [811, 0]
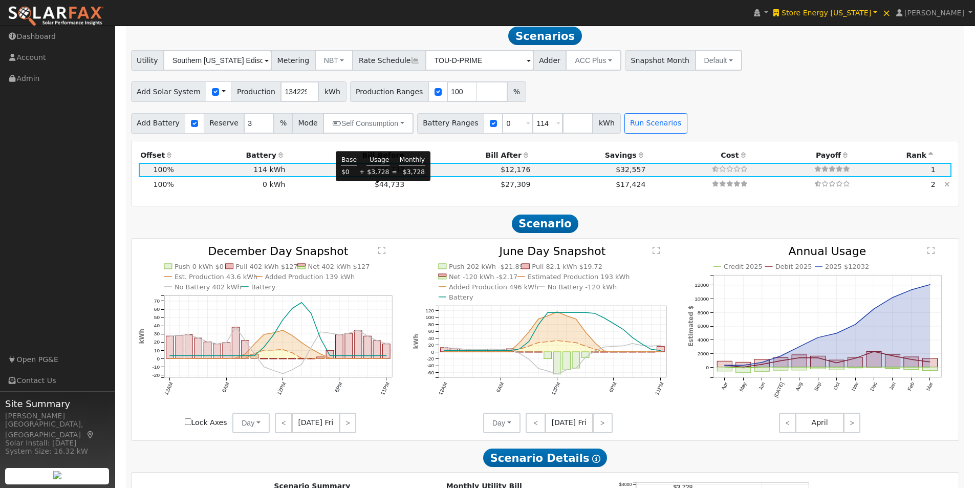
click at [375, 188] on span "$44,733" at bounding box center [390, 184] width 30 height 8
type input "$93,960"
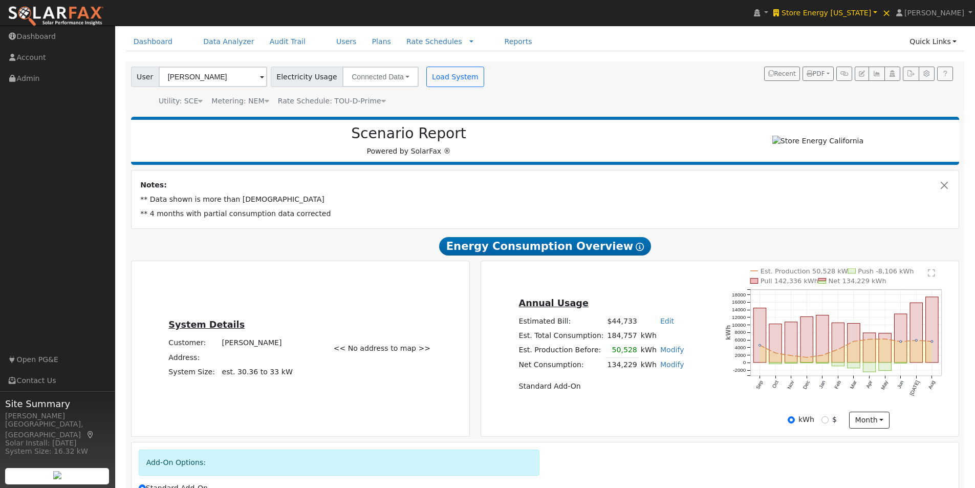
scroll to position [0, 0]
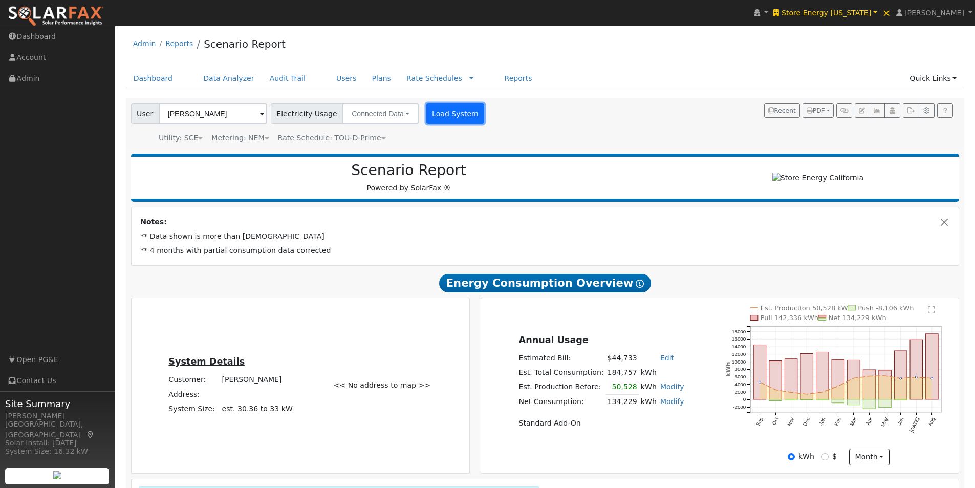
click at [436, 110] on button "Load System" at bounding box center [455, 113] width 58 height 20
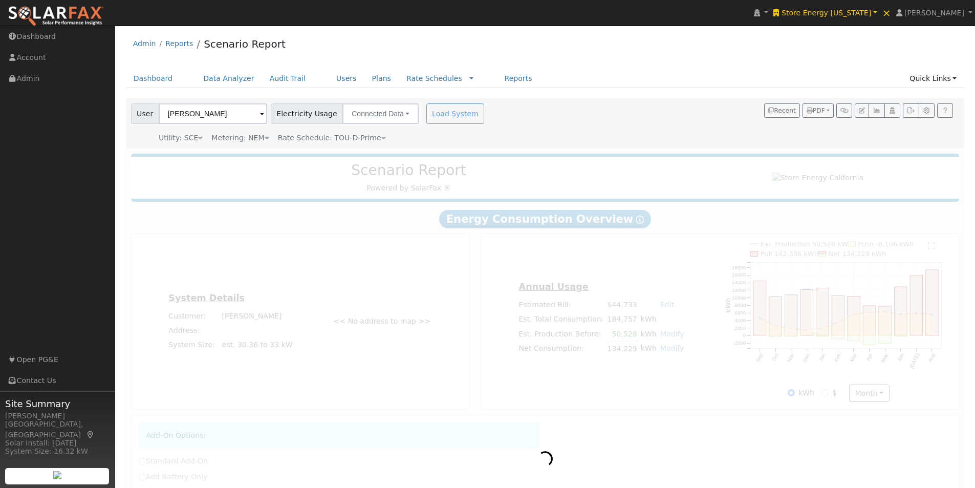
radio input "true"
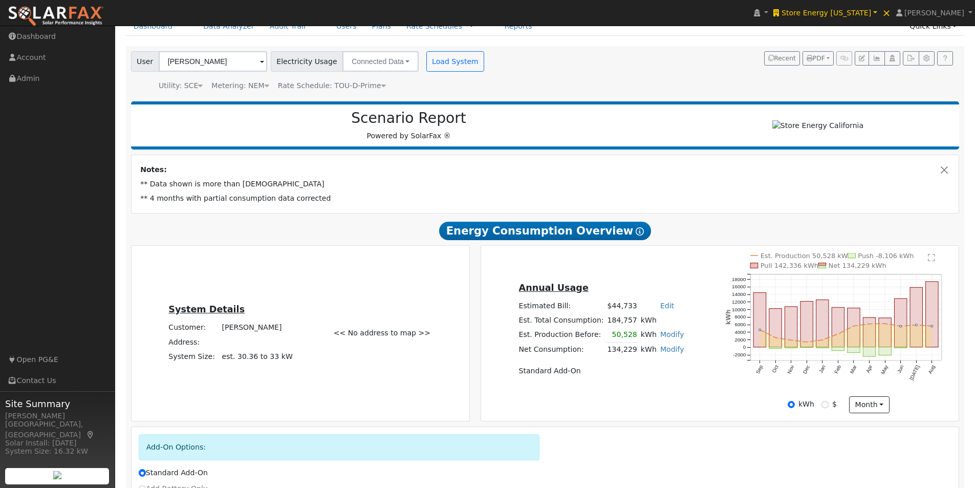
scroll to position [166, 0]
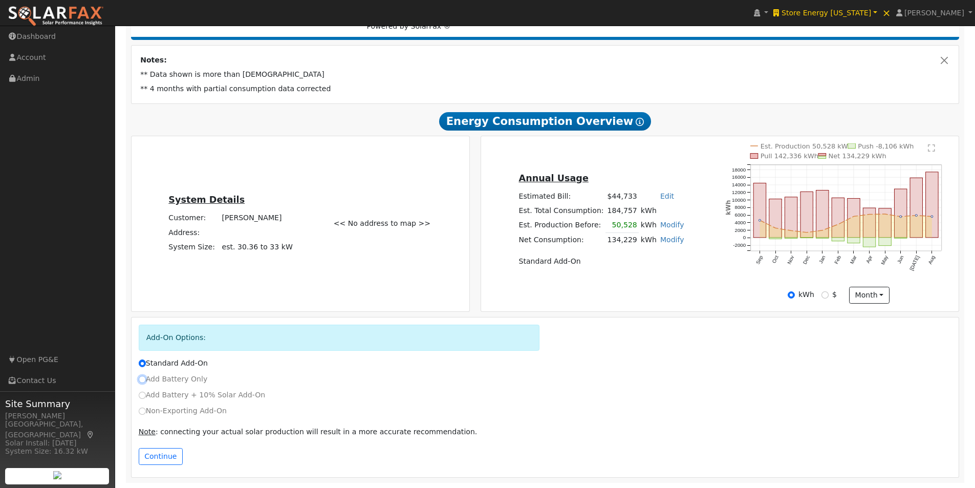
click at [143, 378] on input "Add Battery Only" at bounding box center [142, 379] width 7 height 7
radio input "true"
radio input "false"
drag, startPoint x: 154, startPoint y: 458, endPoint x: 264, endPoint y: 402, distance: 123.0
click at [155, 457] on button "Continue" at bounding box center [161, 456] width 44 height 17
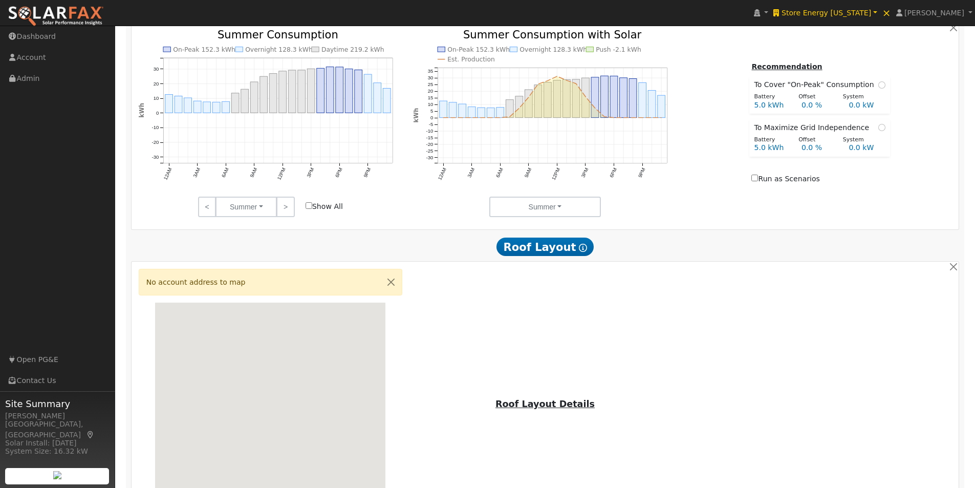
scroll to position [624, 0]
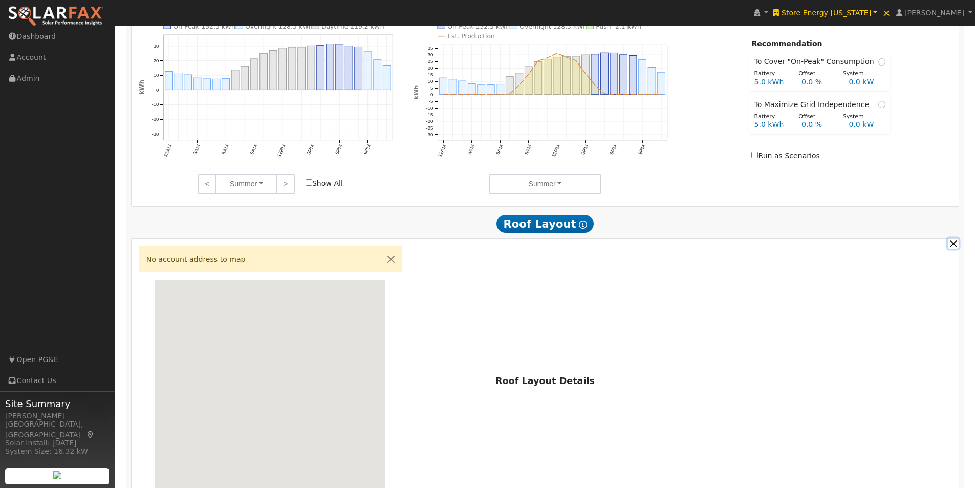
click at [952, 247] on button "button" at bounding box center [953, 243] width 11 height 11
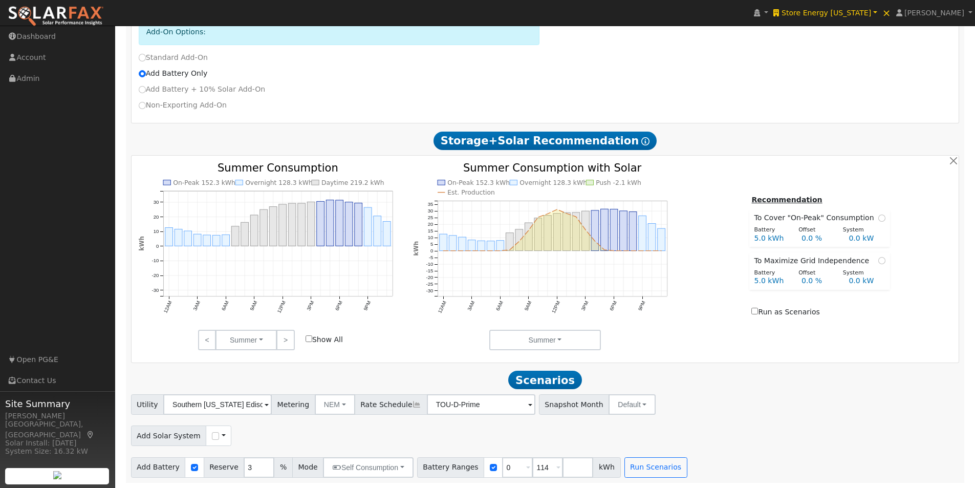
scroll to position [472, 0]
click at [327, 403] on button "NEM" at bounding box center [335, 404] width 40 height 20
click at [315, 444] on link "NBT" at bounding box center [343, 442] width 71 height 14
type input "TOU-D-PRIME"
drag, startPoint x: 629, startPoint y: 470, endPoint x: 810, endPoint y: 388, distance: 198.8
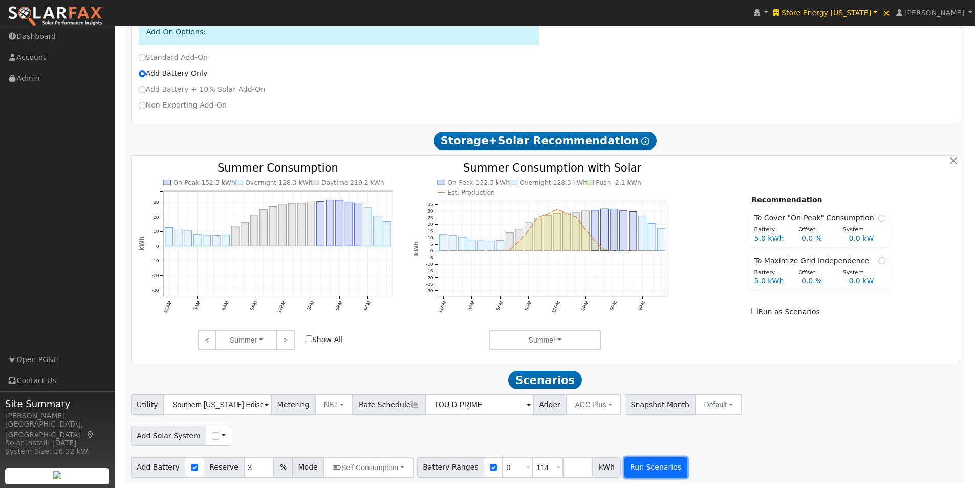
click at [629, 469] on button "Run Scenarios" at bounding box center [656, 467] width 63 height 20
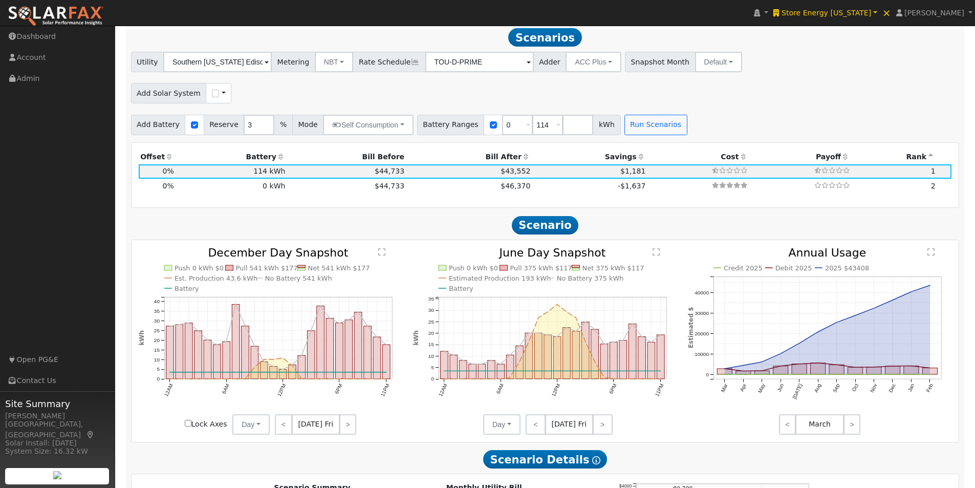
scroll to position [811, 0]
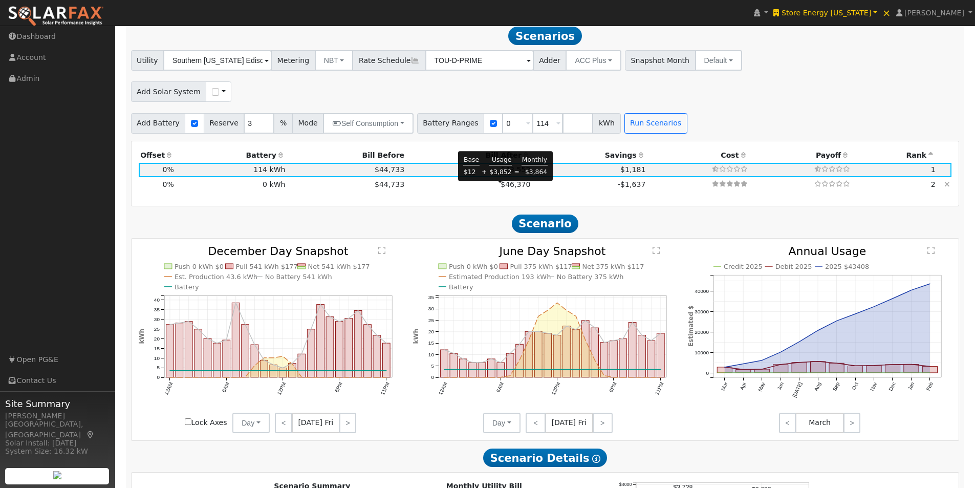
click at [501, 187] on span "$46,370" at bounding box center [516, 184] width 30 height 8
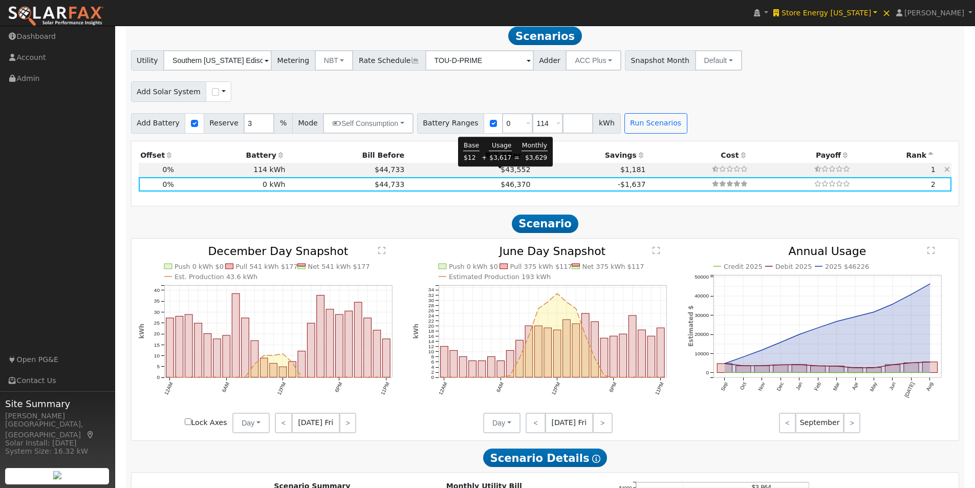
click at [509, 170] on span "$43,552" at bounding box center [516, 169] width 30 height 8
type input "$41,040"
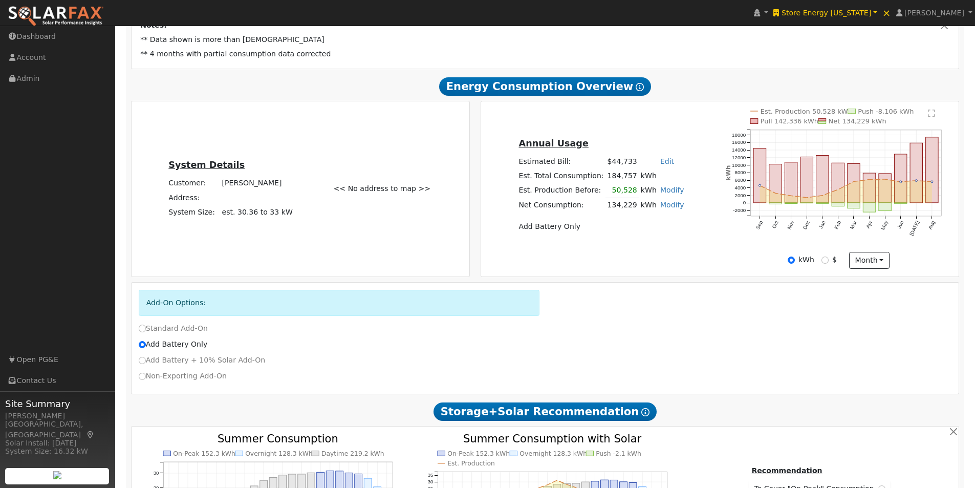
scroll to position [299, 0]
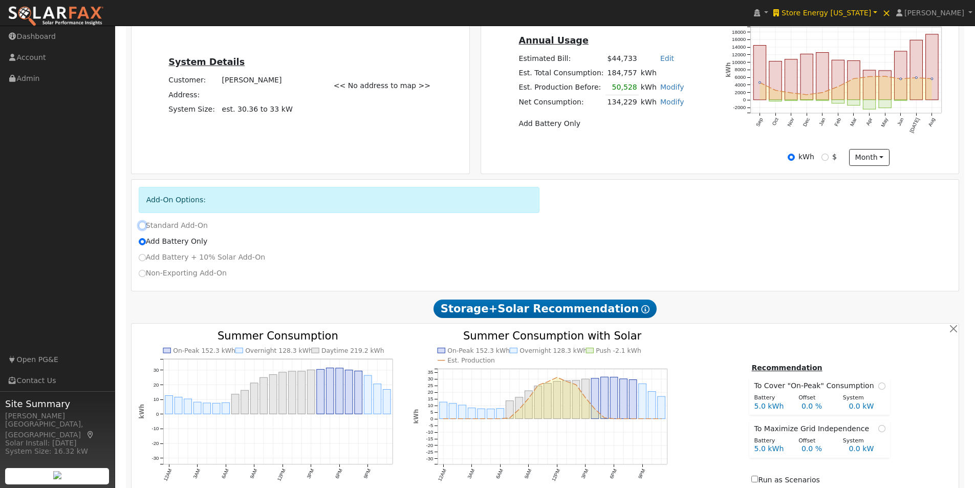
click at [141, 229] on input "Standard Add-On" at bounding box center [142, 225] width 7 height 7
radio input "true"
radio input "false"
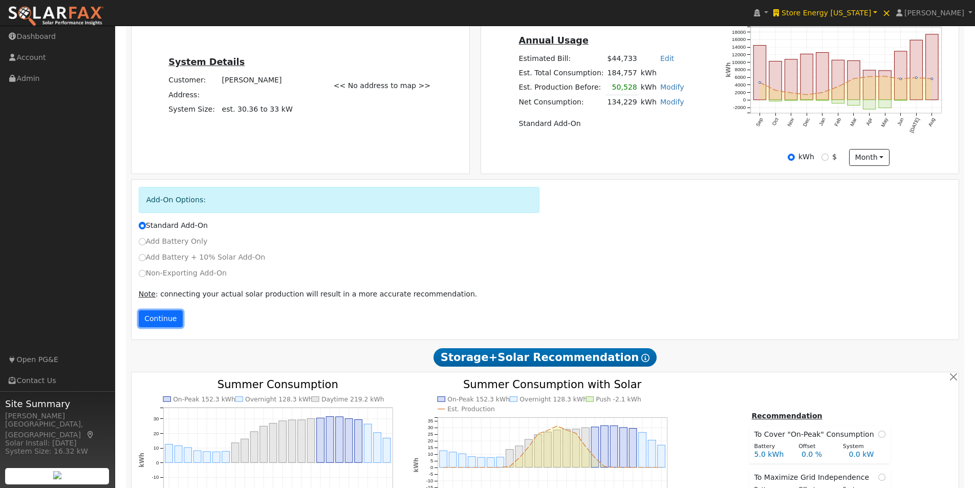
click at [148, 328] on button "Continue" at bounding box center [161, 318] width 44 height 17
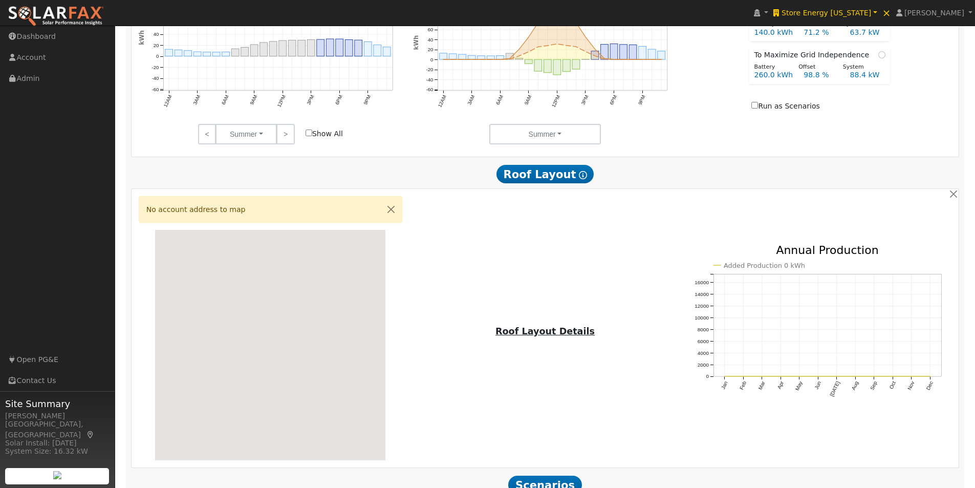
scroll to position [783, 0]
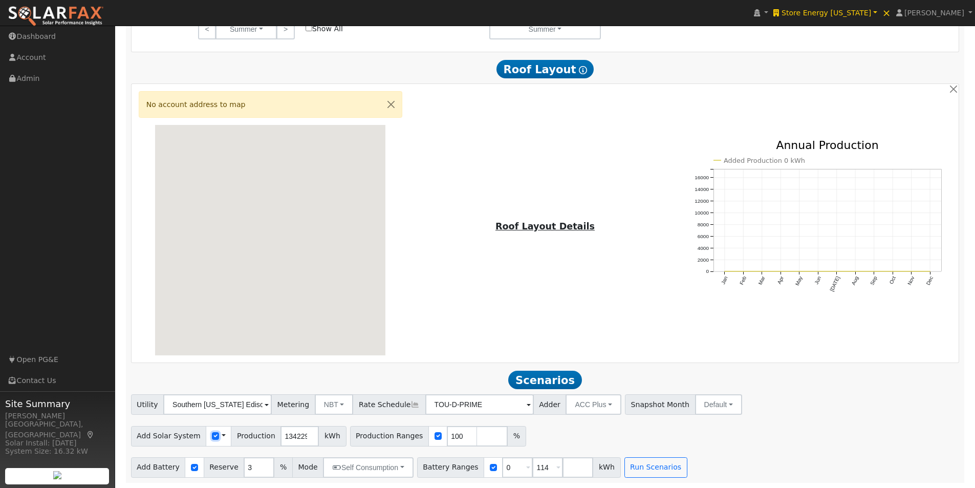
click at [212, 436] on input "checkbox" at bounding box center [215, 435] width 7 height 7
checkbox input "false"
click at [954, 87] on button "button" at bounding box center [953, 88] width 11 height 11
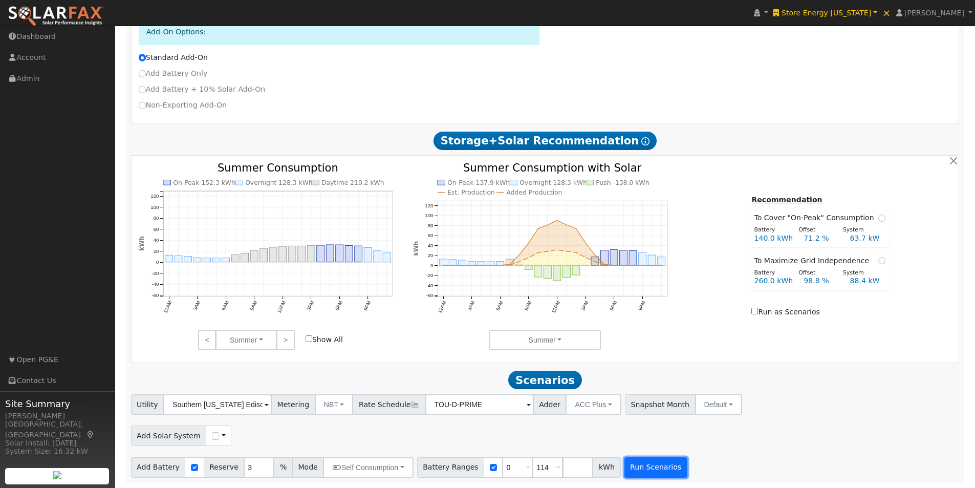
click at [637, 470] on button "Run Scenarios" at bounding box center [656, 467] width 63 height 20
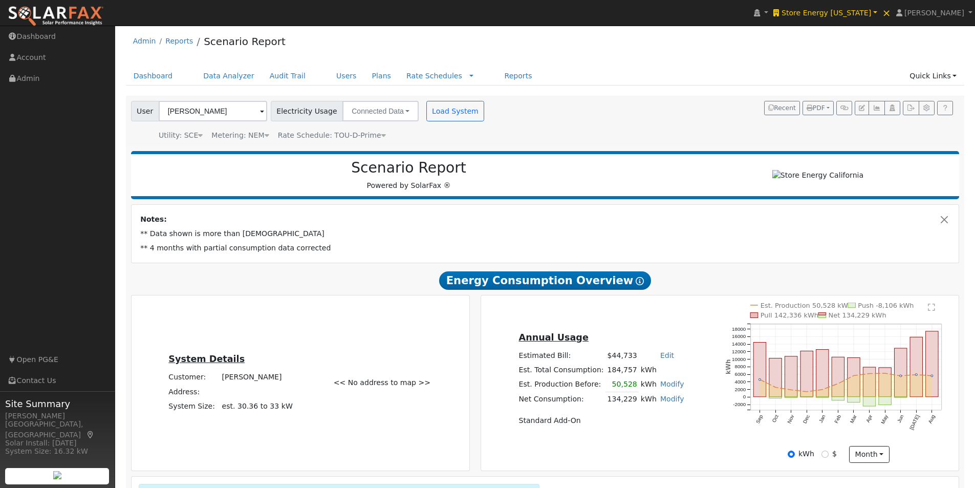
scroll to position [0, 0]
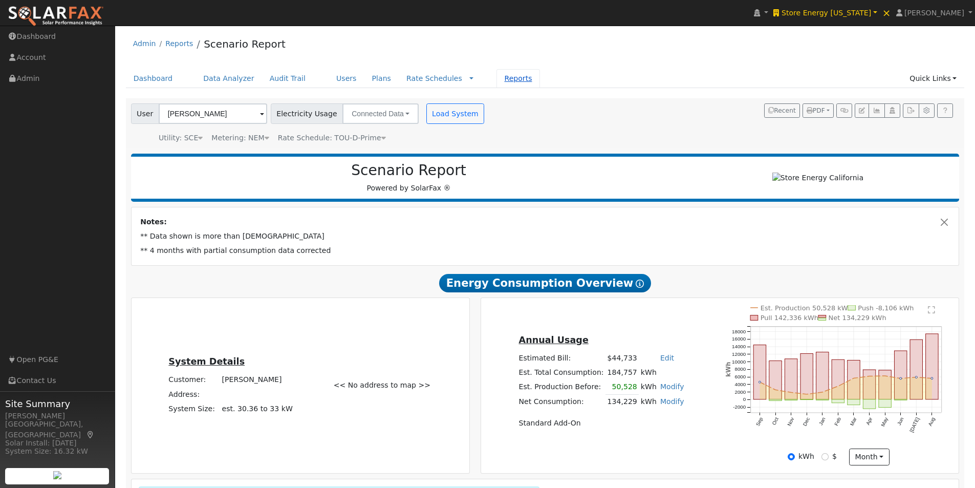
click at [497, 76] on link "Reports" at bounding box center [518, 78] width 43 height 19
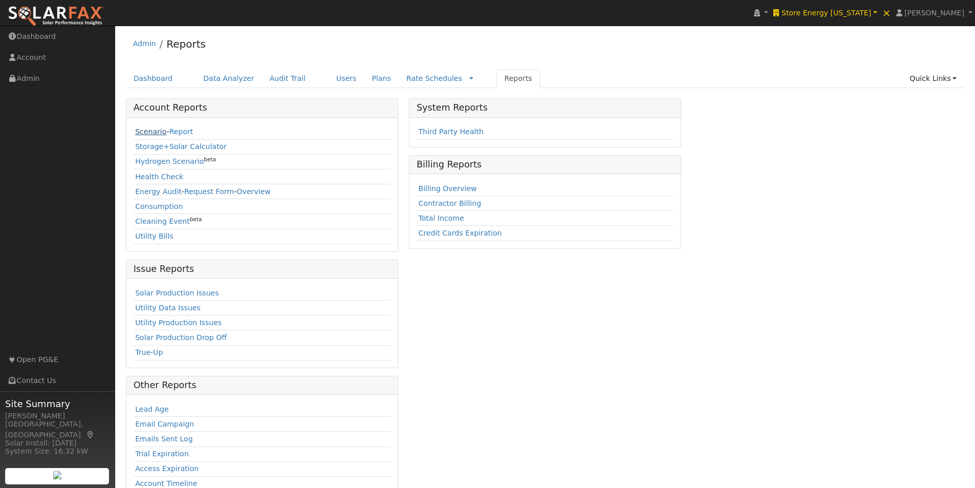
click at [141, 131] on link "Scenario" at bounding box center [150, 131] width 31 height 8
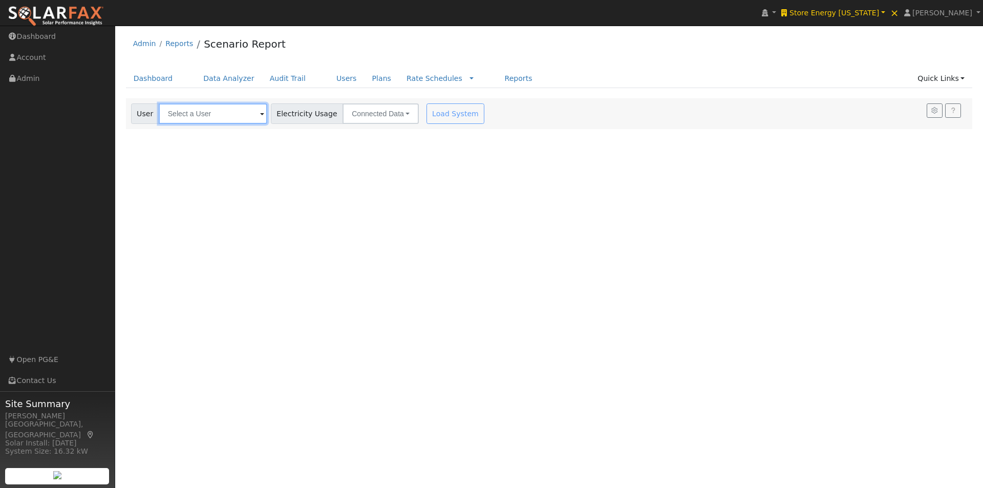
click at [195, 111] on input "text" at bounding box center [213, 113] width 109 height 20
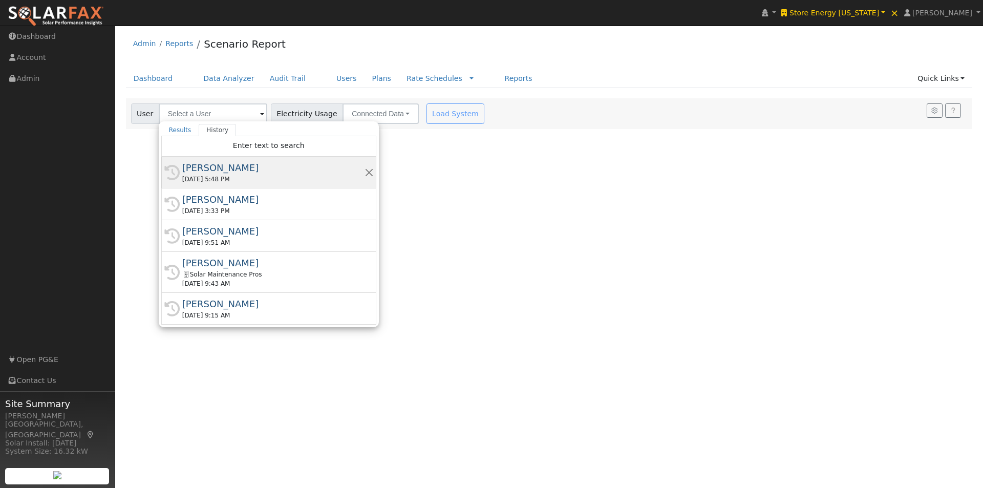
drag, startPoint x: 195, startPoint y: 167, endPoint x: 206, endPoint y: 160, distance: 12.9
click at [198, 164] on div "[PERSON_NAME]" at bounding box center [273, 168] width 182 height 14
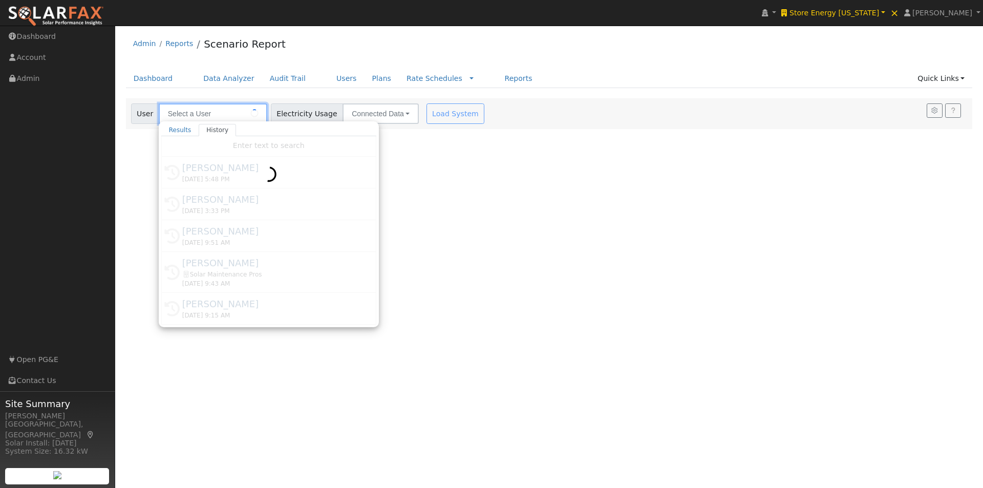
type input "[PERSON_NAME]"
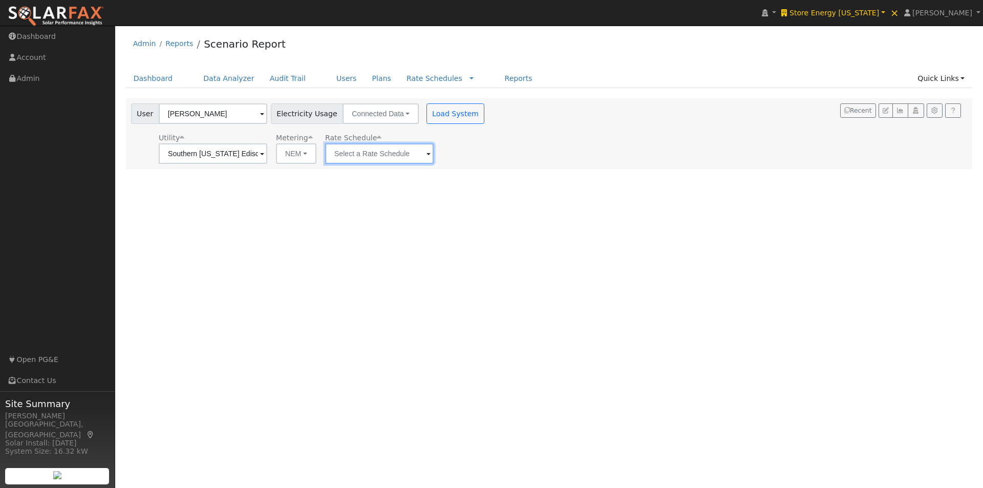
click at [356, 152] on input "text" at bounding box center [379, 153] width 109 height 20
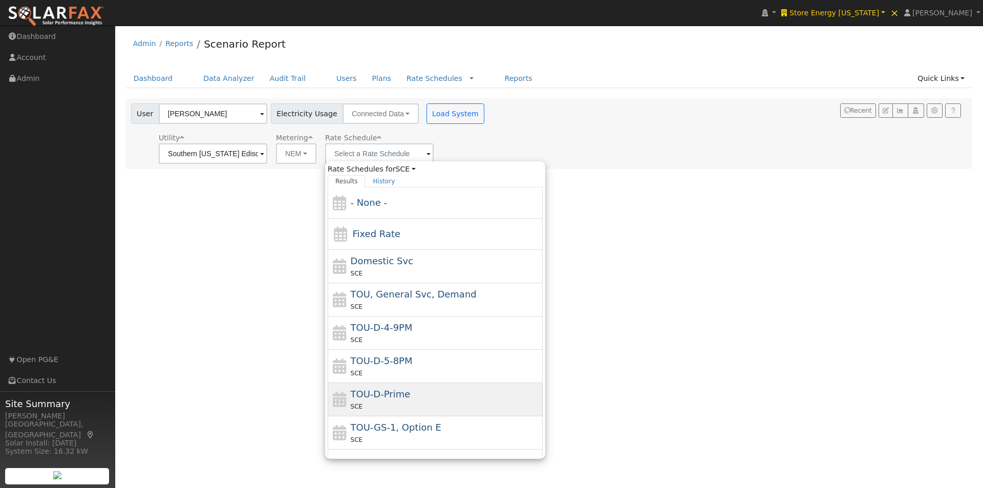
click at [365, 391] on span "TOU-D-Prime" at bounding box center [381, 394] width 60 height 11
type input "TOU-D-Prime"
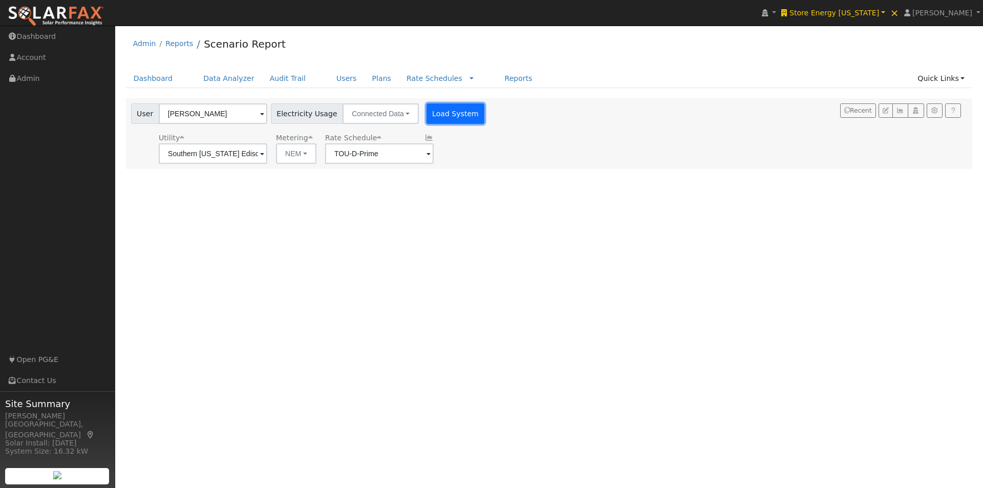
click at [443, 111] on button "Load System" at bounding box center [455, 113] width 58 height 20
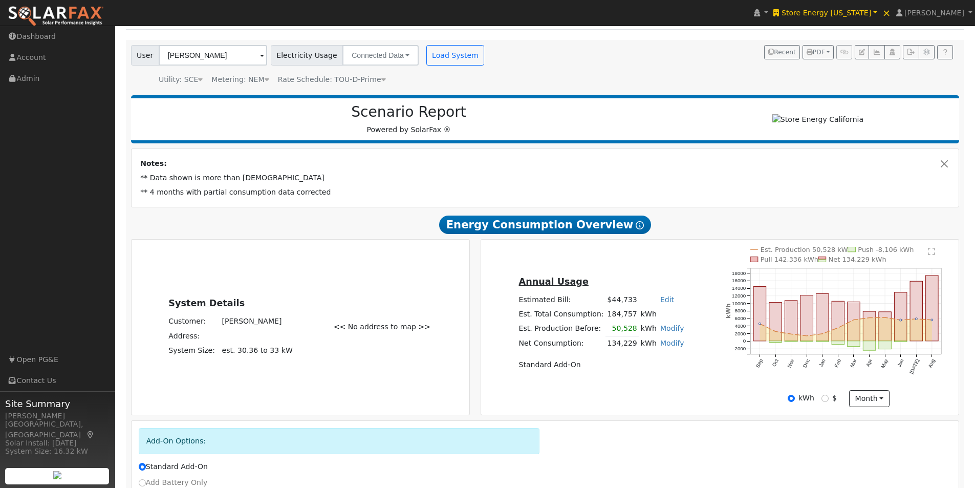
scroll to position [166, 0]
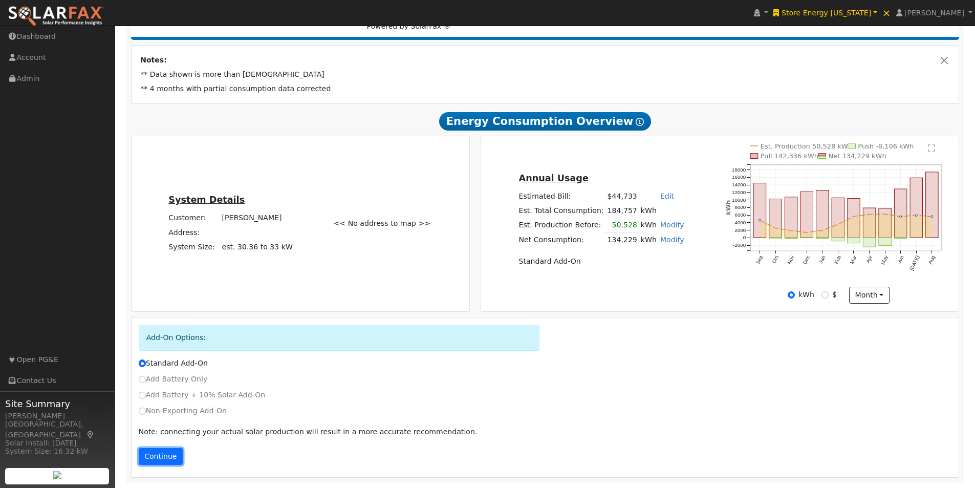
click at [152, 457] on button "Continue" at bounding box center [161, 456] width 44 height 17
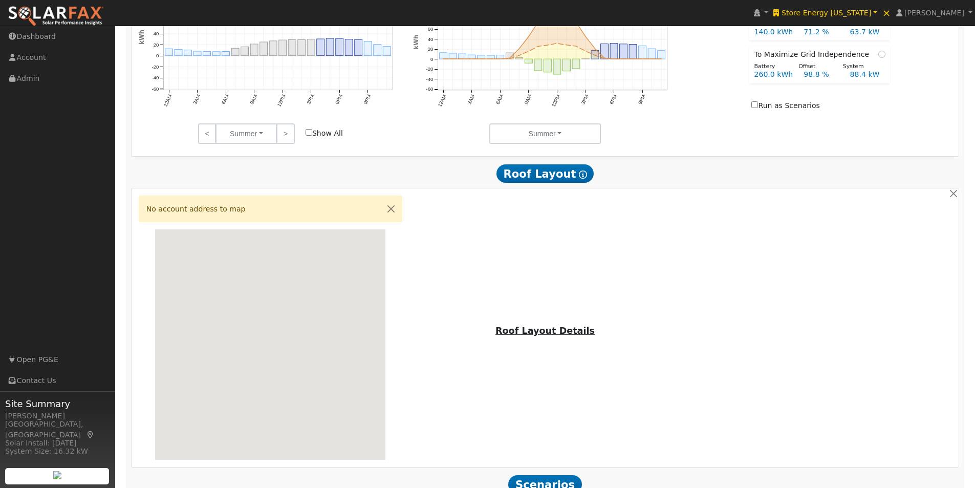
scroll to position [783, 0]
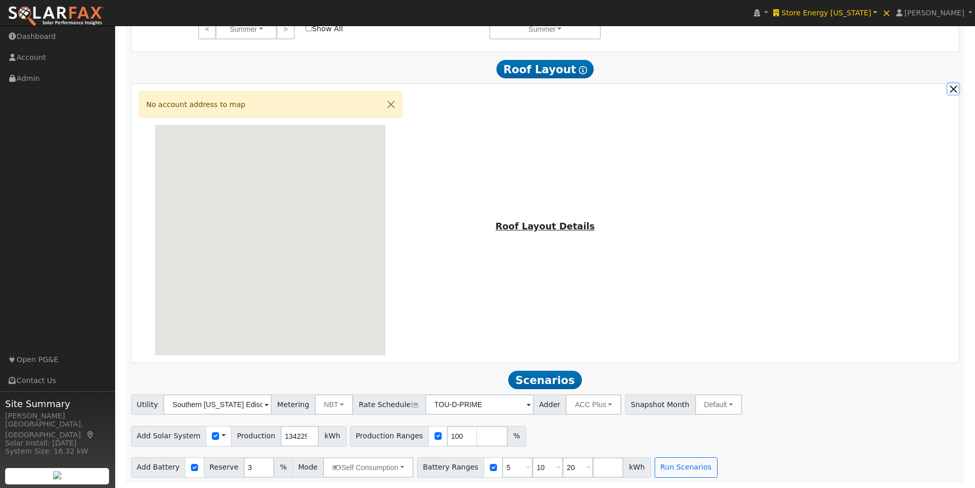
drag, startPoint x: 955, startPoint y: 86, endPoint x: 890, endPoint y: 131, distance: 78.4
click at [953, 86] on button "button" at bounding box center [953, 88] width 11 height 11
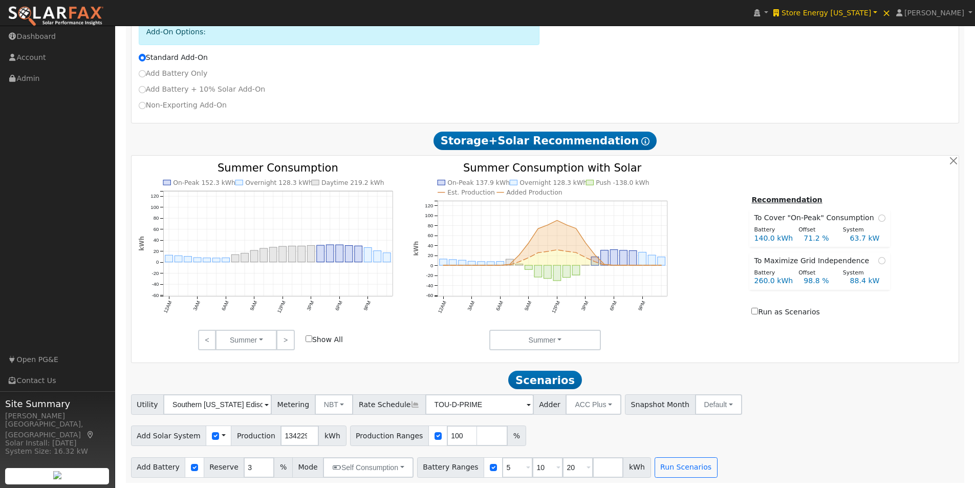
scroll to position [472, 0]
click at [212, 434] on input "checkbox" at bounding box center [215, 435] width 7 height 7
checkbox input "false"
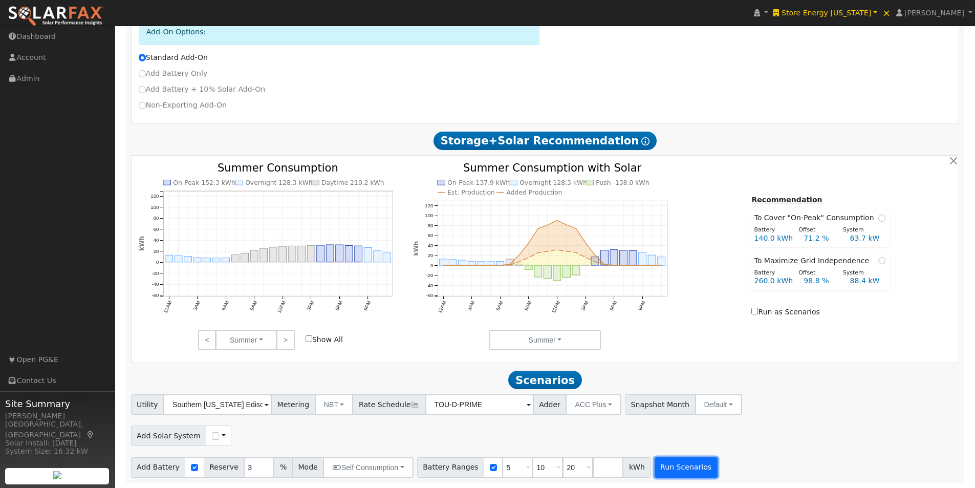
click at [679, 471] on button "Run Scenarios" at bounding box center [686, 467] width 63 height 20
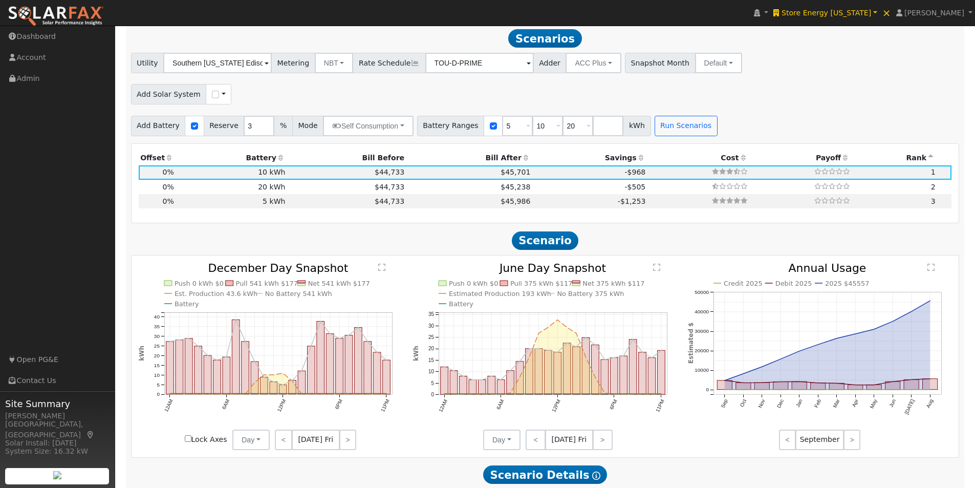
scroll to position [811, 0]
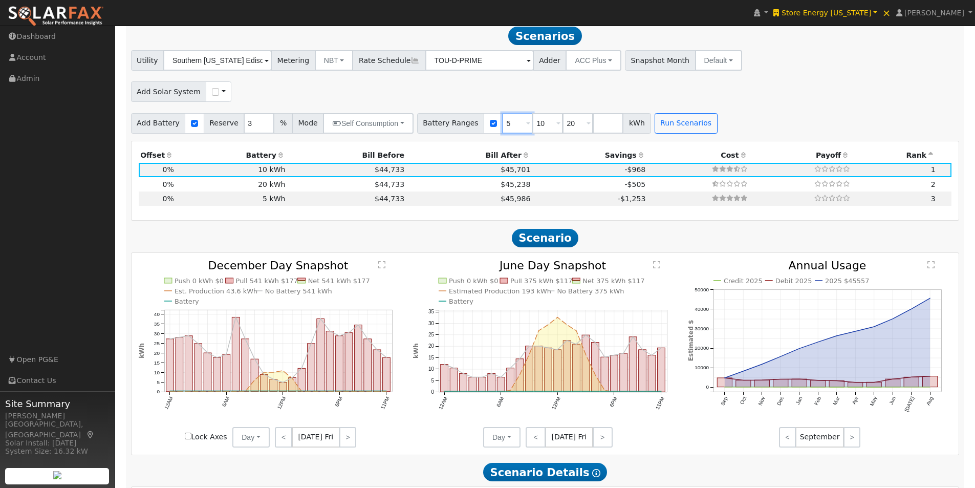
drag, startPoint x: 496, startPoint y: 121, endPoint x: 481, endPoint y: 132, distance: 18.0
click at [481, 132] on div "Battery Ranges 5 Overrides Reserve % Mode None None Self Consumption Peak Savin…" at bounding box center [534, 123] width 234 height 20
type input "10"
type input "20"
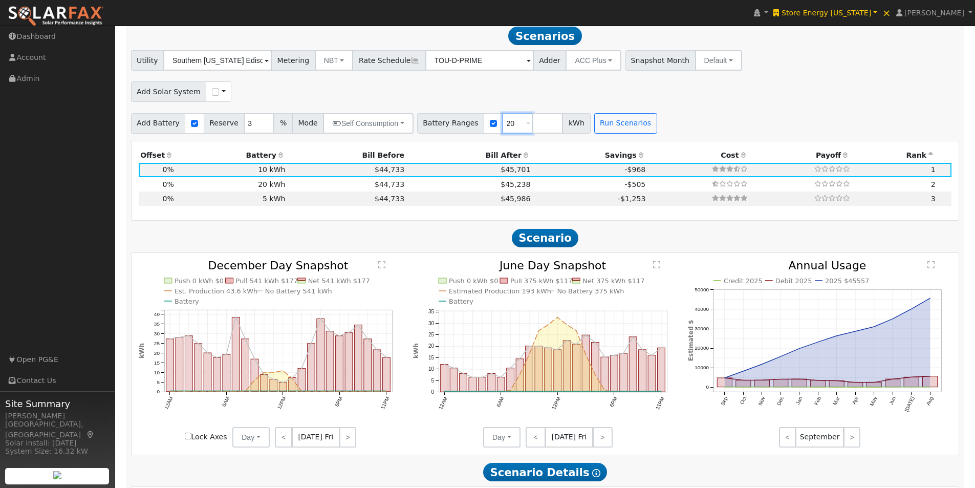
type input "2"
type input "0"
type input "114"
drag, startPoint x: 701, startPoint y: 89, endPoint x: 675, endPoint y: 120, distance: 40.7
click at [700, 91] on div "Add Solar System Use CSV Data" at bounding box center [545, 90] width 832 height 24
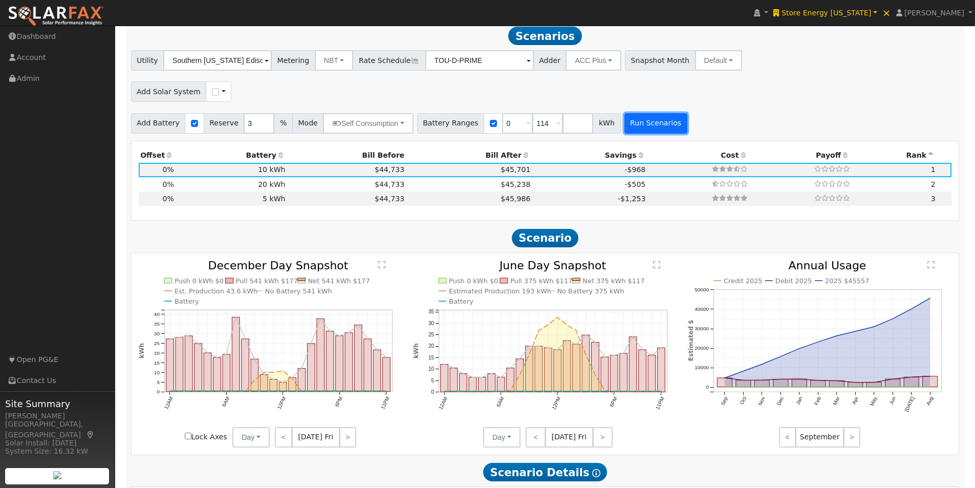
click at [647, 125] on button "Run Scenarios" at bounding box center [656, 123] width 63 height 20
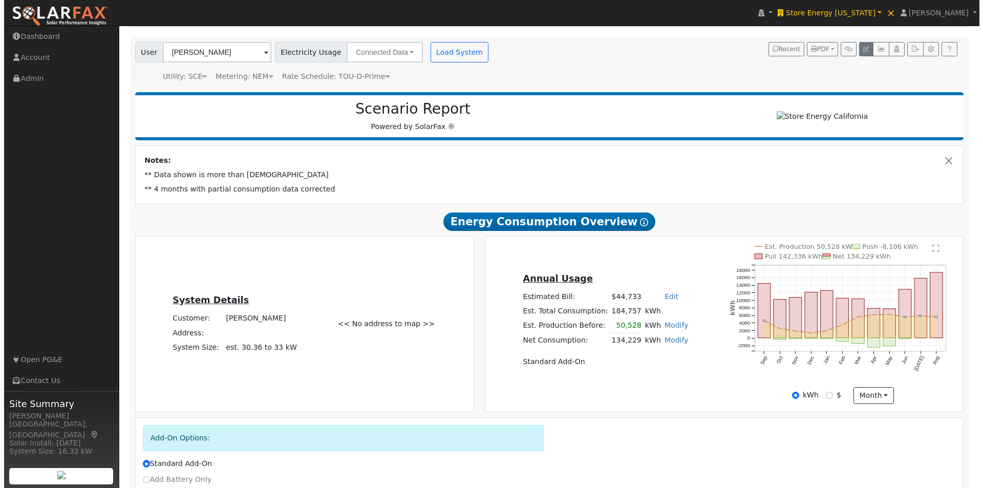
scroll to position [0, 0]
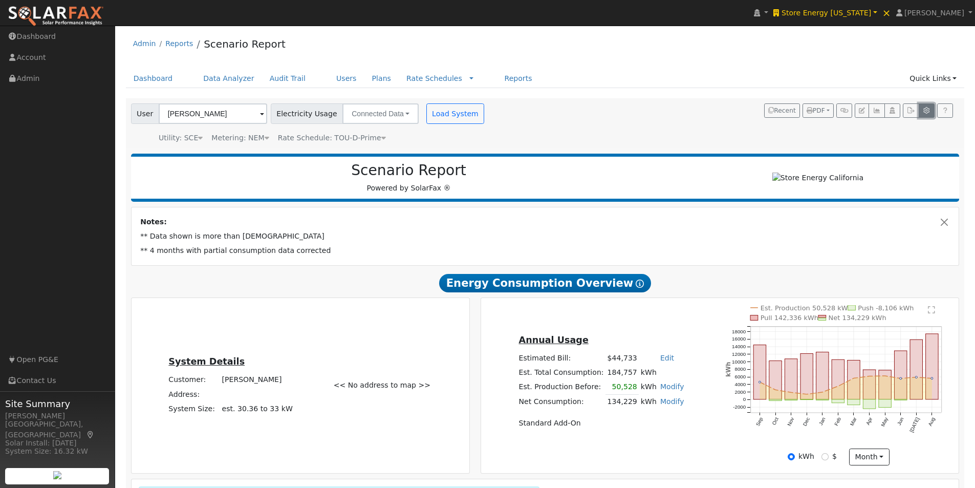
click at [927, 109] on icon "button" at bounding box center [927, 111] width 8 height 6
type input "100"
type input "15"
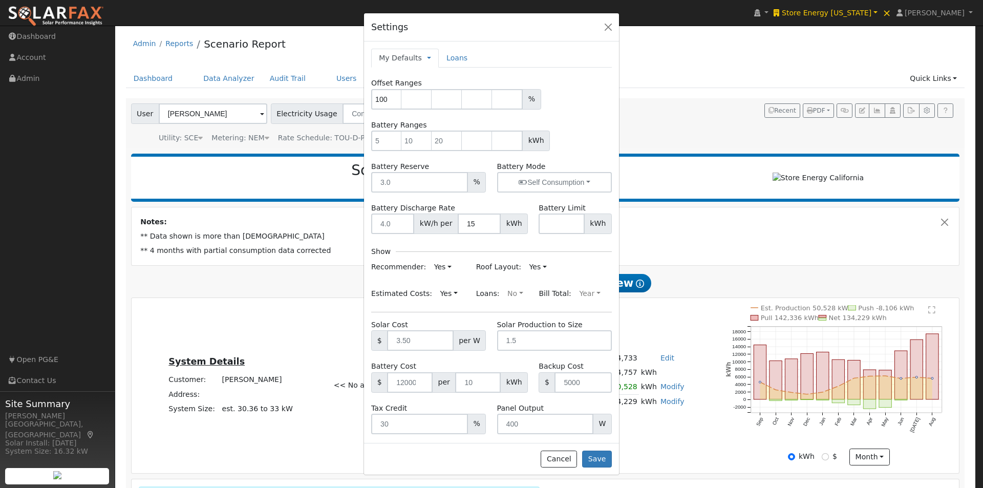
type input "$136,800"
type input "$41,040"
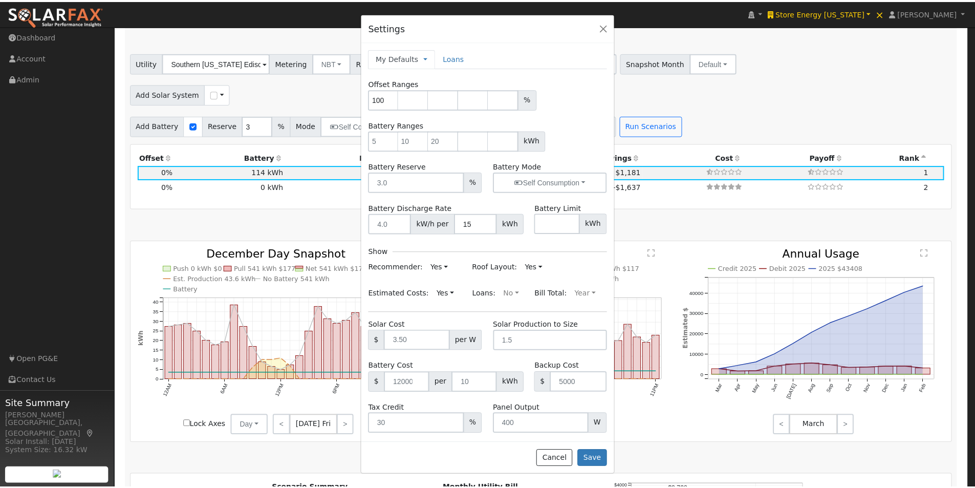
scroll to position [811, 0]
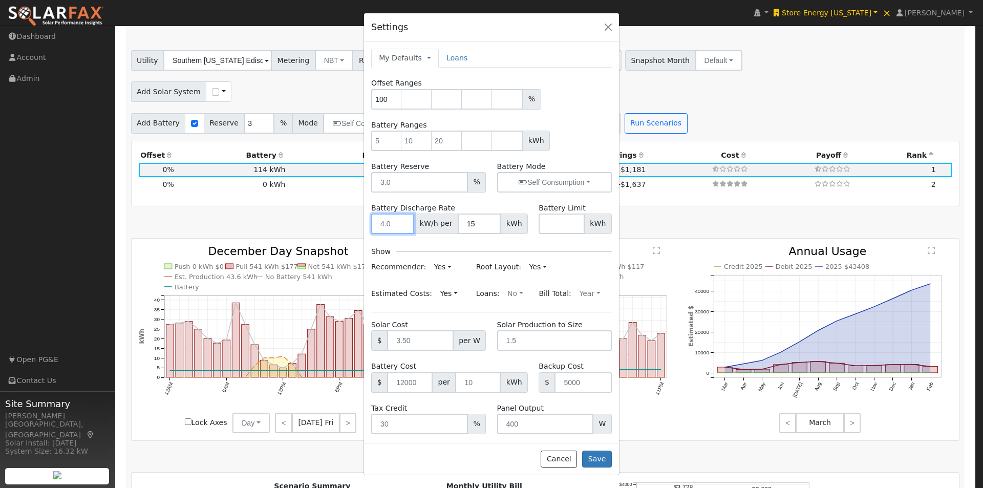
drag, startPoint x: 392, startPoint y: 224, endPoint x: 376, endPoint y: 223, distance: 15.9
click at [376, 223] on input "number" at bounding box center [392, 223] width 43 height 20
type input "30"
drag, startPoint x: 484, startPoint y: 215, endPoint x: 443, endPoint y: 211, distance: 41.7
click at [449, 218] on div "30 kW/h per 15 kWh" at bounding box center [449, 223] width 157 height 20
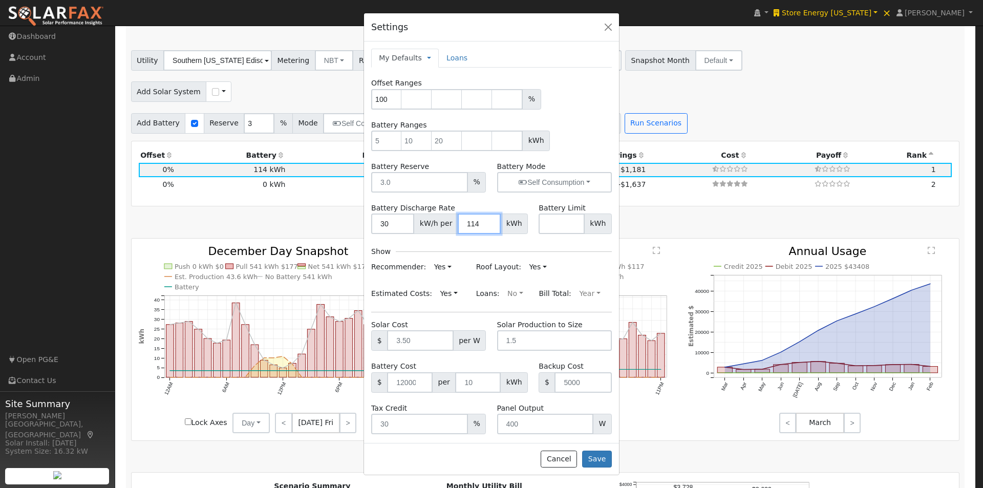
type input "114"
click at [584, 125] on div "Battery Ranges kWh" at bounding box center [491, 135] width 251 height 31
drag, startPoint x: 596, startPoint y: 457, endPoint x: 598, endPoint y: 446, distance: 10.9
click at [597, 455] on button "Save" at bounding box center [597, 459] width 30 height 17
type input "5"
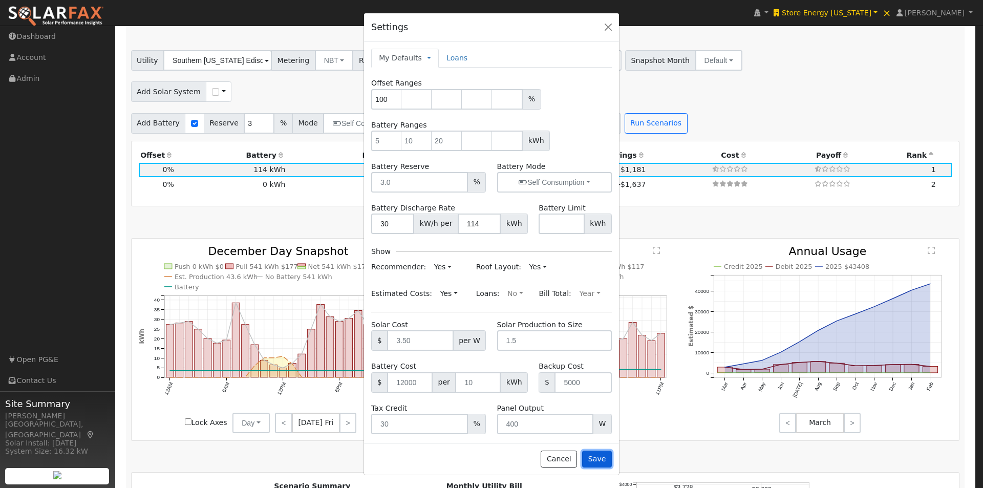
type input "10"
type input "20"
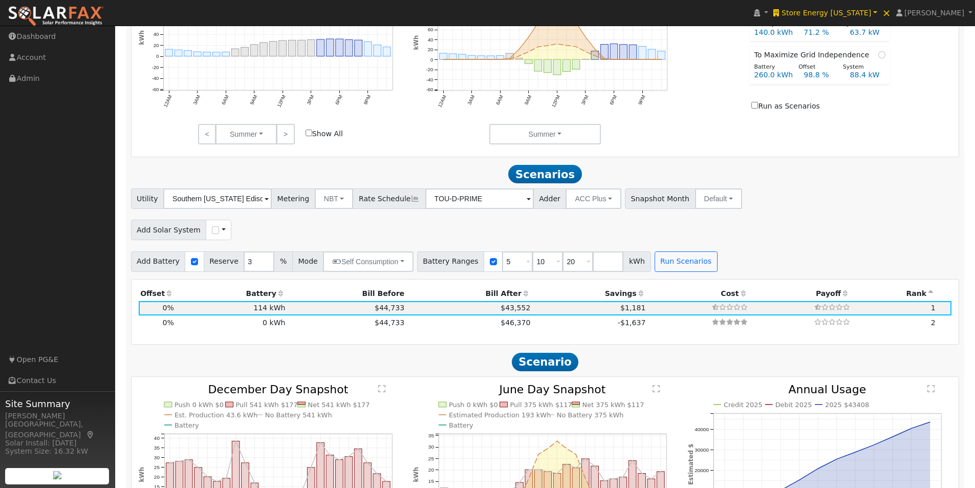
scroll to position [520, 0]
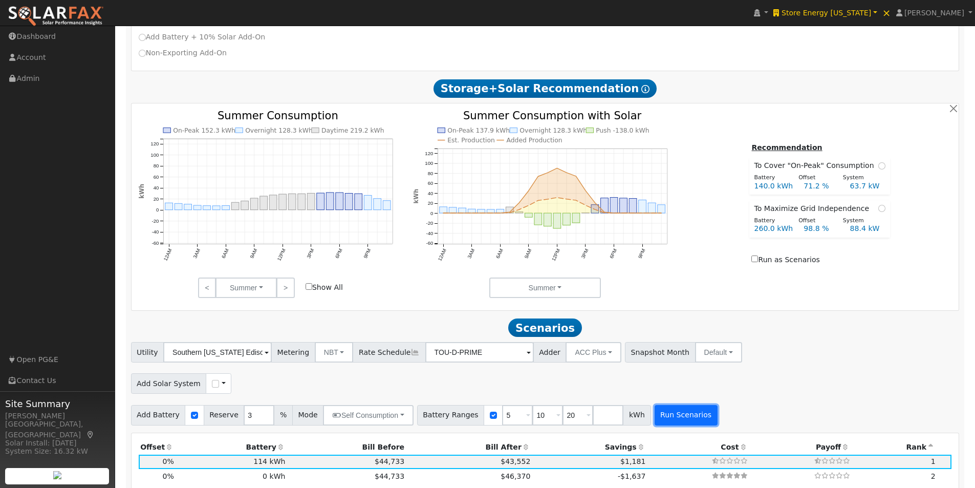
click at [661, 422] on button "Run Scenarios" at bounding box center [686, 415] width 63 height 20
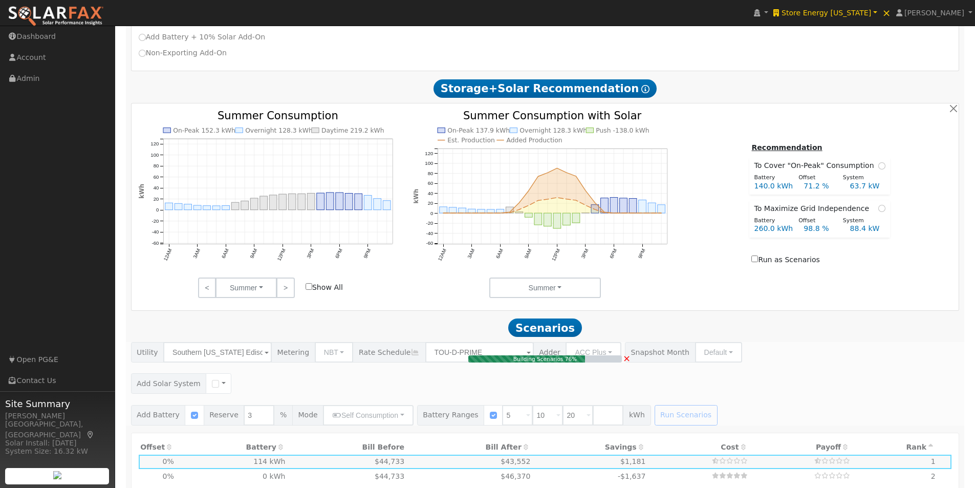
type input "$12,000"
type input "$3,600"
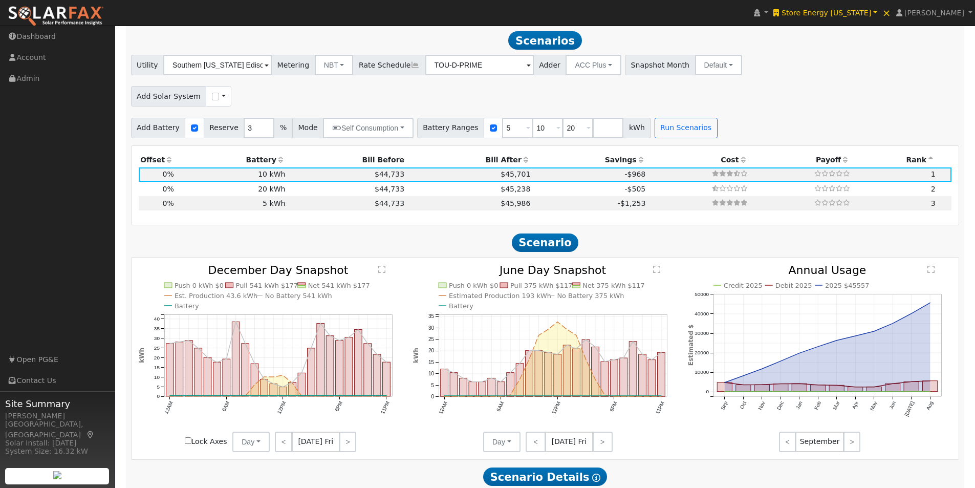
scroll to position [811, 0]
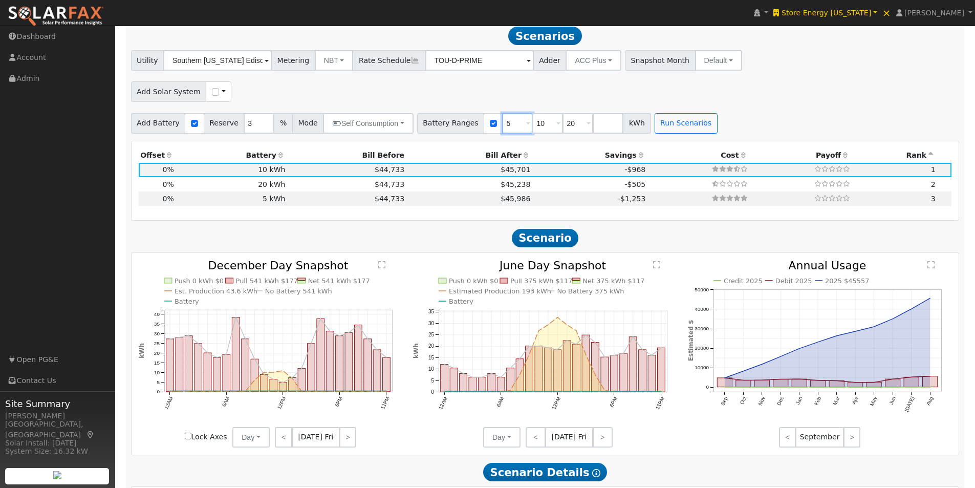
click at [502, 129] on input "5" at bounding box center [517, 123] width 31 height 20
type input "10"
type input "20"
type input "2"
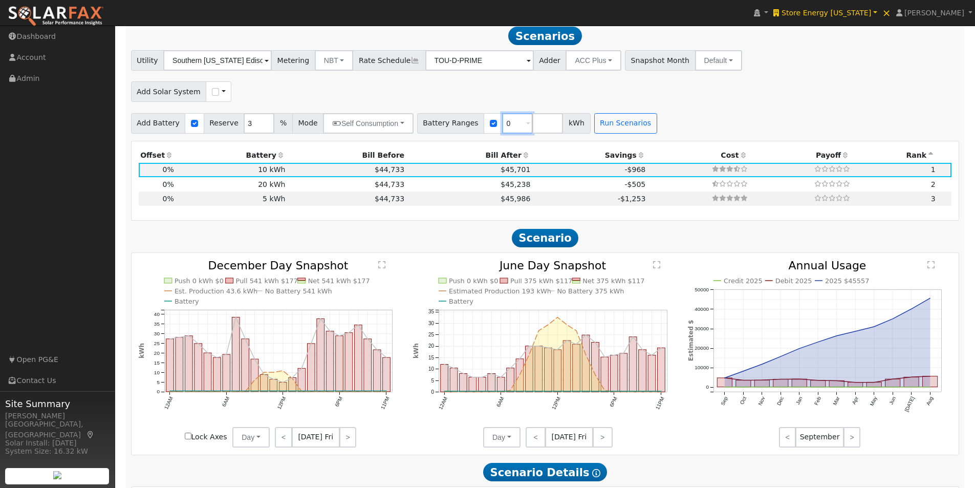
type input "0"
type input "114"
click at [625, 130] on button "Run Scenarios" at bounding box center [656, 123] width 63 height 20
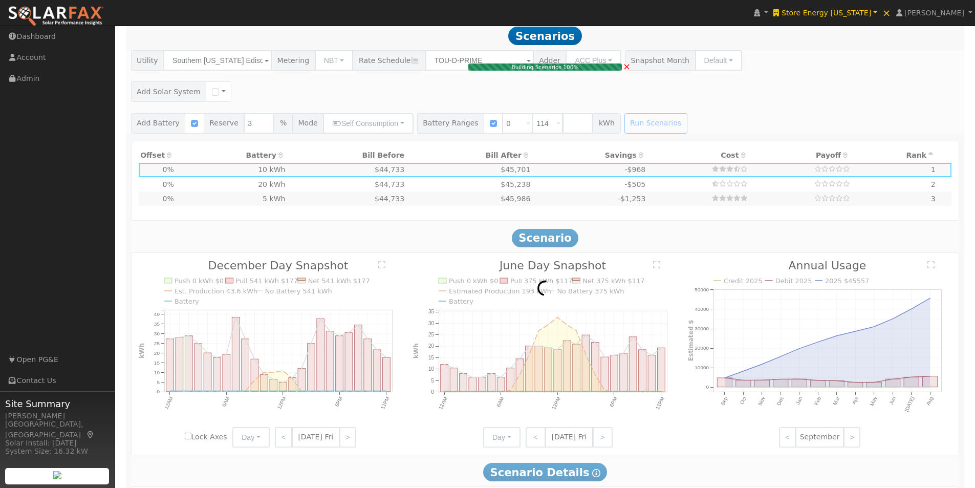
type input "$136,800"
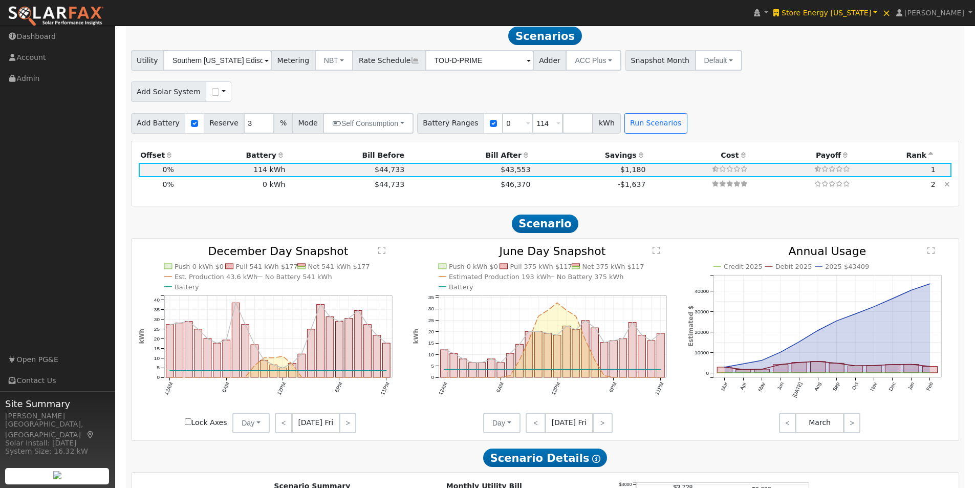
click at [484, 187] on td "$46,370" at bounding box center [469, 184] width 126 height 14
type input "$0"
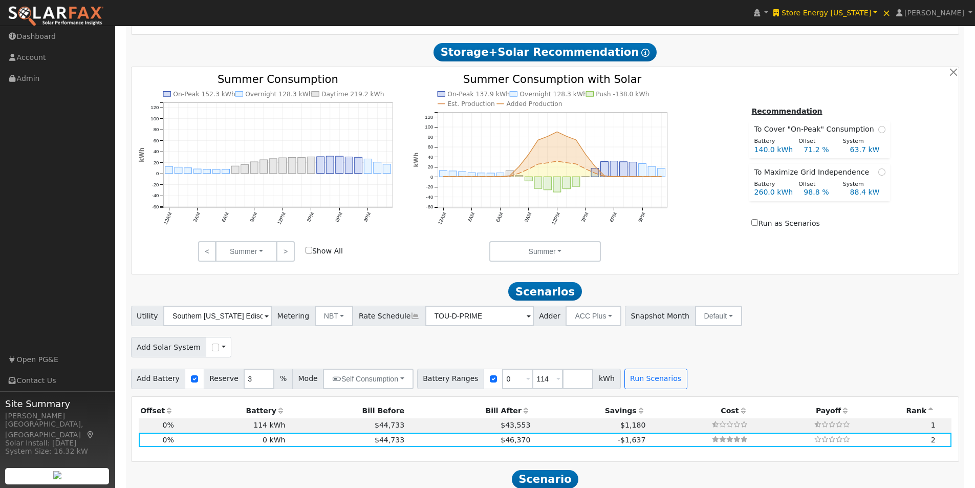
scroll to position [555, 0]
click at [290, 254] on link ">" at bounding box center [285, 252] width 18 height 20
click at [290, 253] on link ">" at bounding box center [285, 252] width 18 height 20
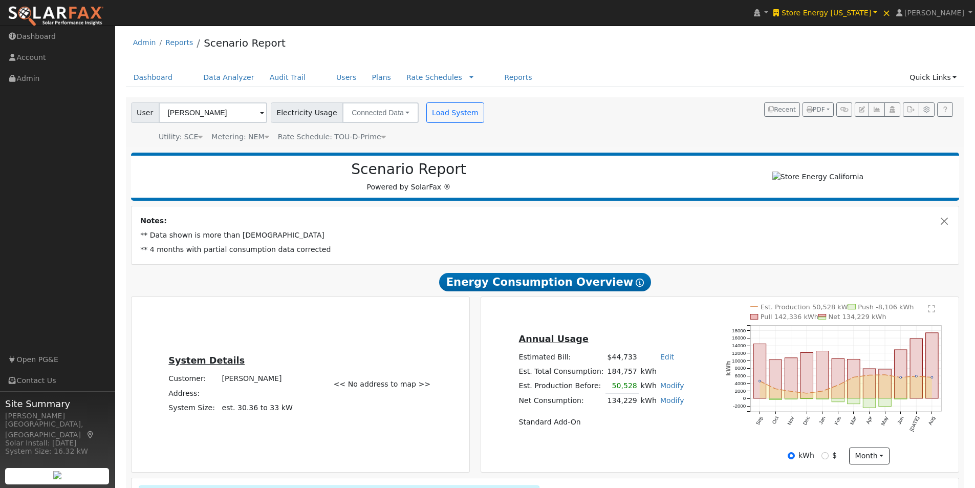
scroll to position [0, 0]
click at [875, 106] on button "button" at bounding box center [877, 110] width 16 height 14
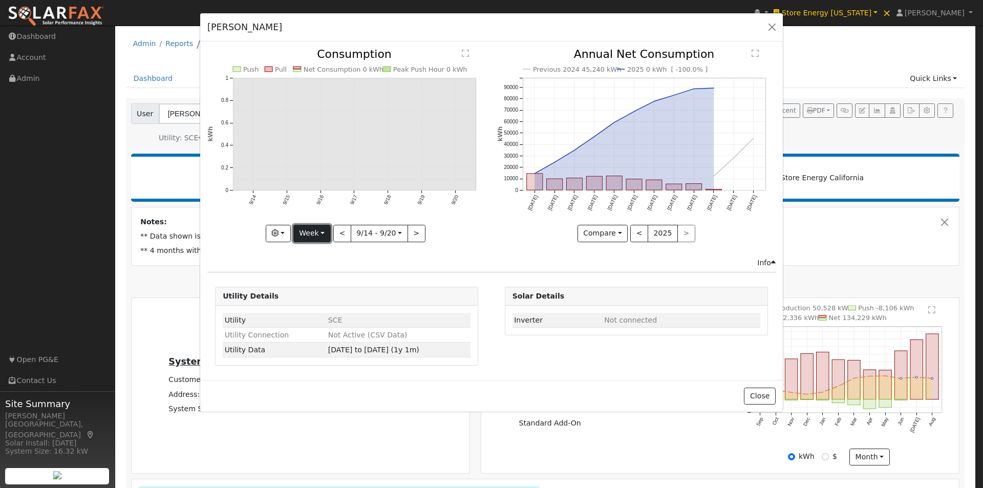
click at [312, 228] on button "Week" at bounding box center [311, 233] width 37 height 17
drag, startPoint x: 307, startPoint y: 295, endPoint x: 416, endPoint y: 244, distance: 120.7
click at [308, 294] on link "Year" at bounding box center [329, 297] width 71 height 14
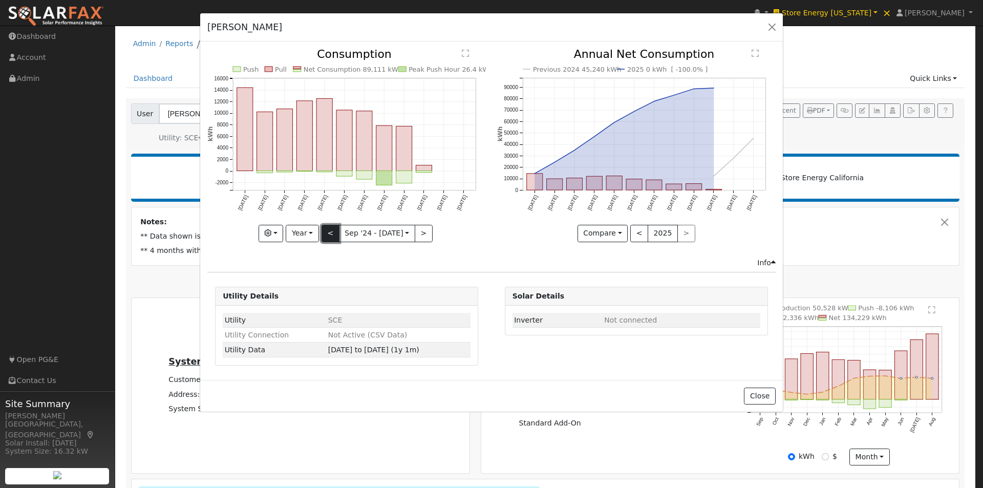
click at [333, 228] on button "<" at bounding box center [331, 233] width 18 height 17
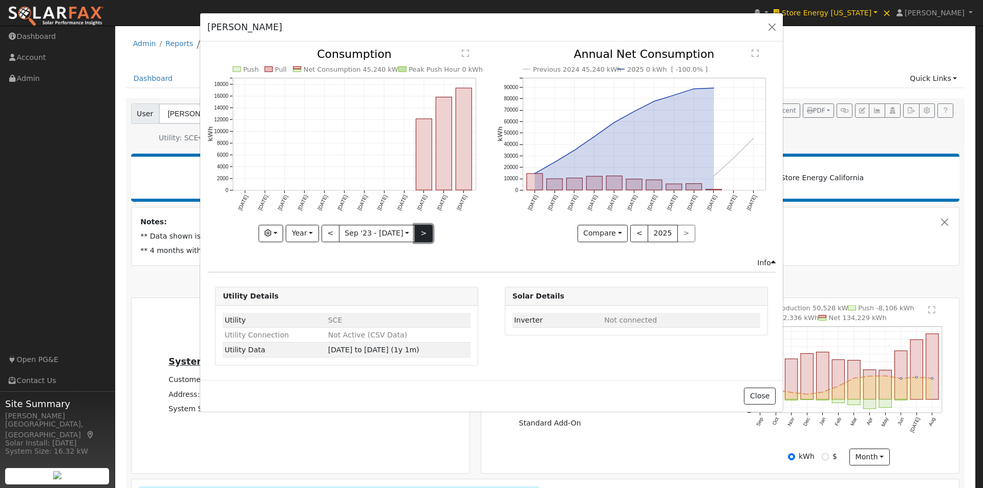
click at [422, 232] on button ">" at bounding box center [424, 233] width 18 height 17
type input "[DATE]"
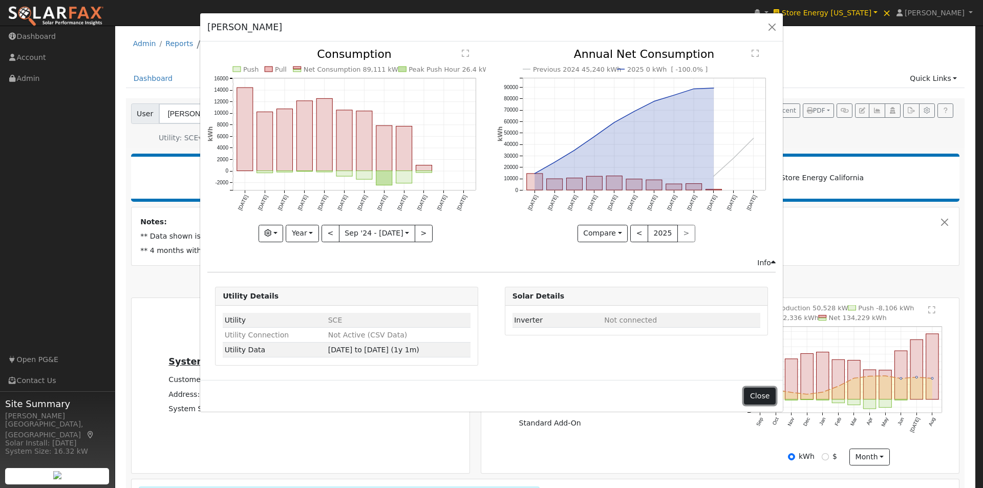
click at [759, 394] on button "Close" at bounding box center [759, 396] width 31 height 17
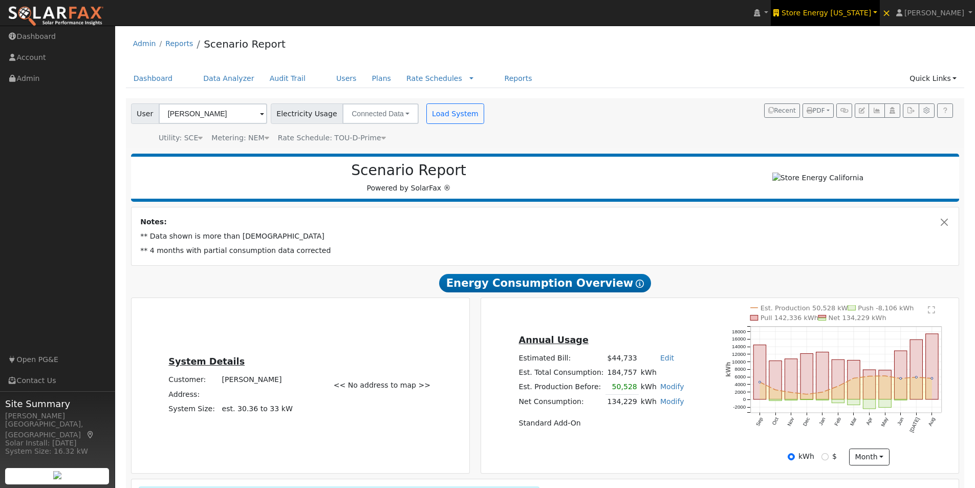
click at [833, 13] on span "Store Energy [US_STATE]" at bounding box center [827, 13] width 90 height 8
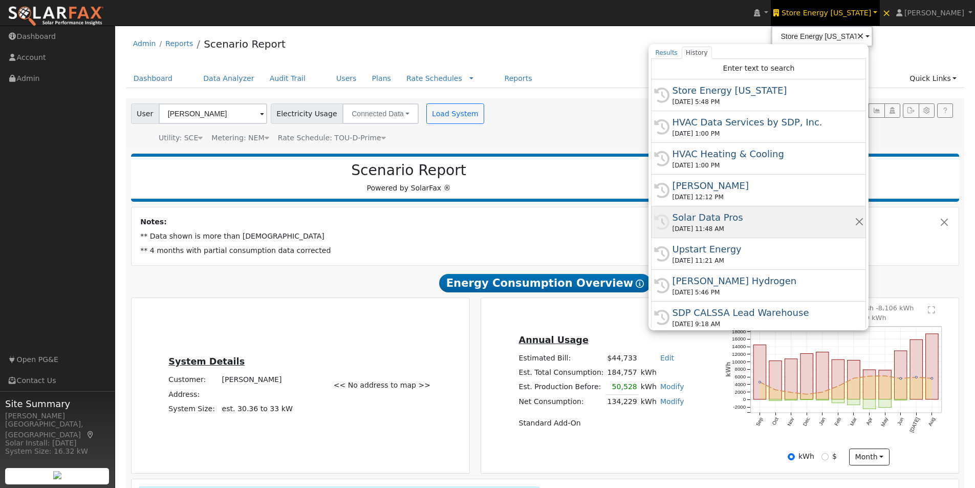
click at [719, 213] on div "Solar Data Pros" at bounding box center [763, 217] width 182 height 14
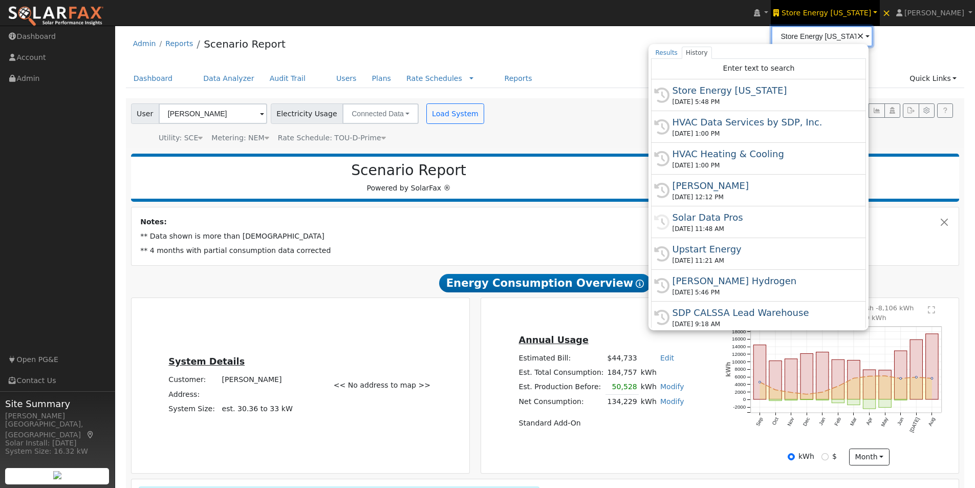
type input "Solar Data Pros"
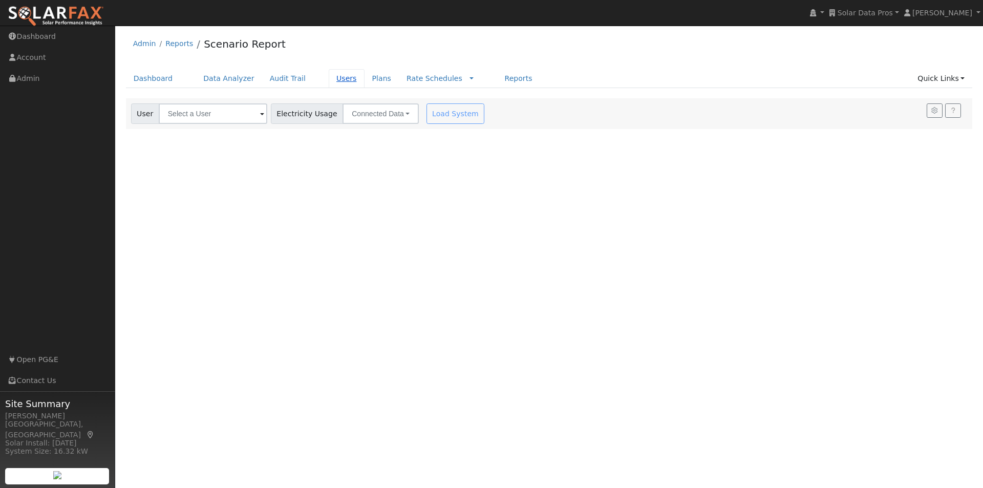
click at [329, 81] on link "Users" at bounding box center [347, 78] width 36 height 19
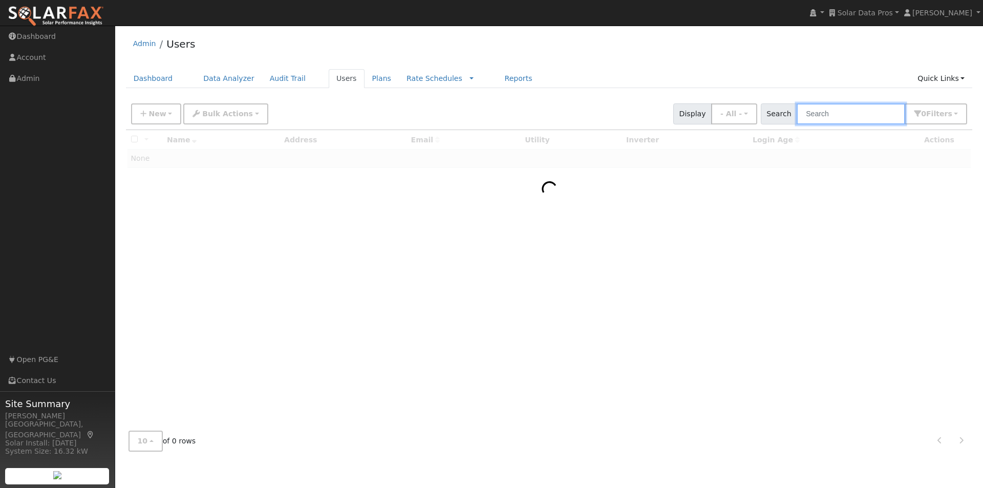
click at [846, 113] on input "text" at bounding box center [851, 113] width 109 height 21
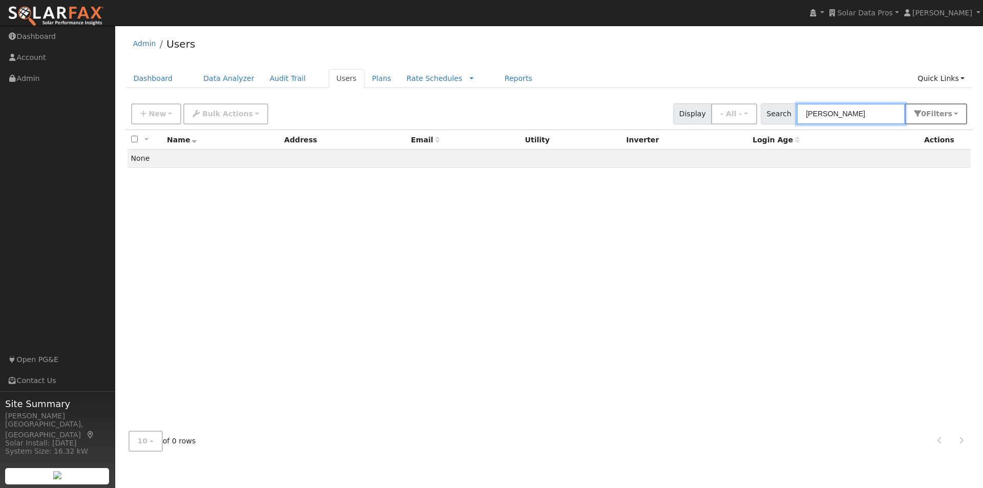
type input "cummings"
click at [960, 114] on button "0 Filter s" at bounding box center [936, 113] width 62 height 21
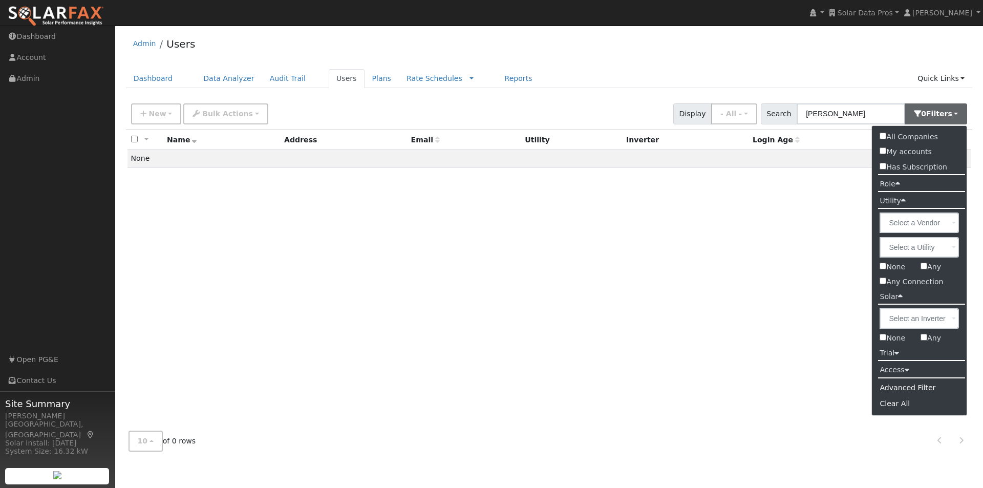
click at [884, 134] on input "All Companies" at bounding box center [883, 136] width 7 height 7
checkbox input "true"
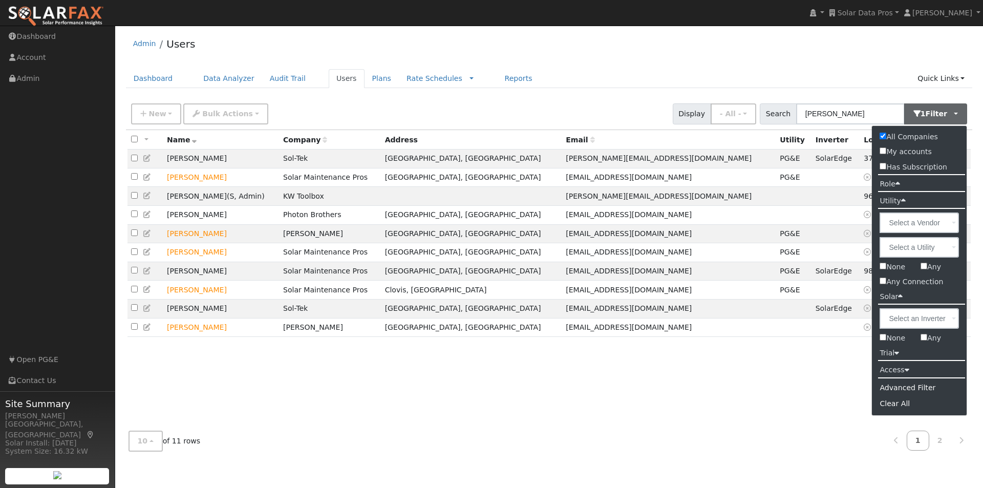
click at [619, 47] on div "Admin Users" at bounding box center [549, 46] width 847 height 31
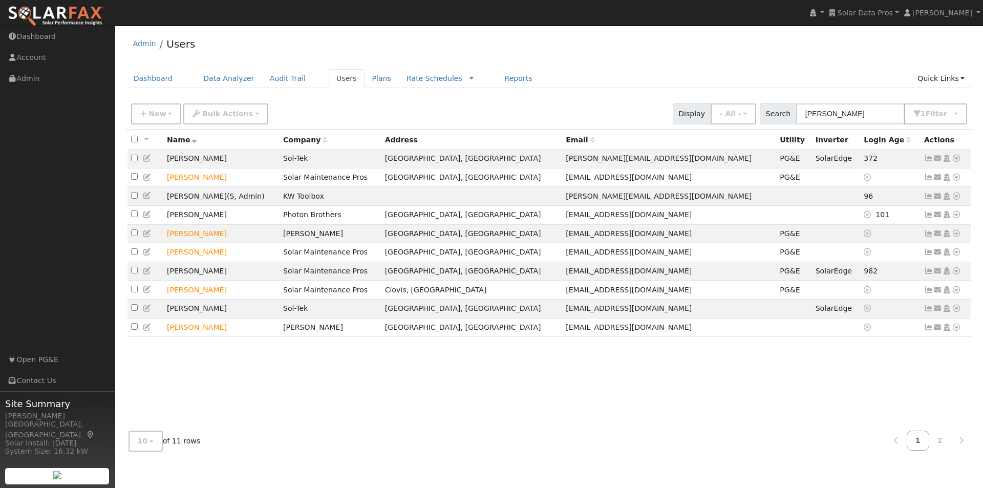
click at [147, 199] on icon at bounding box center [147, 195] width 9 height 7
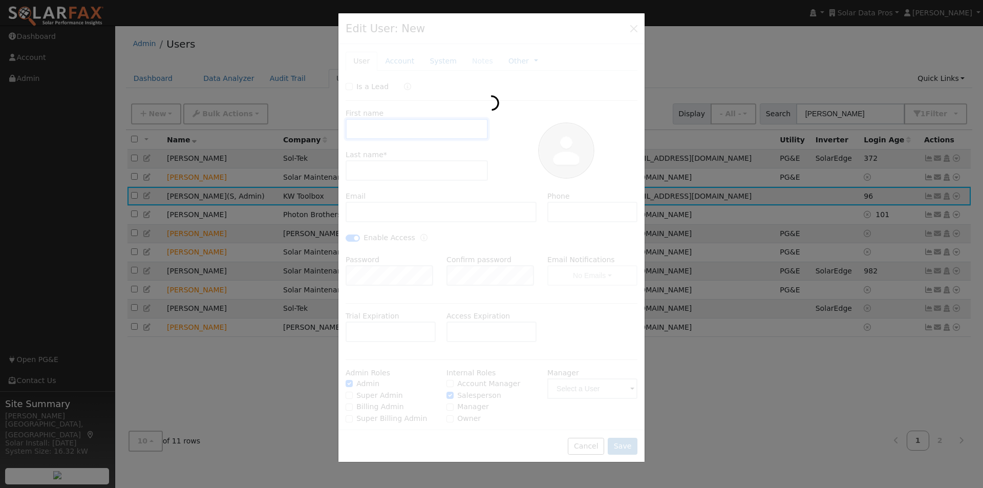
type input "Chad"
type input "Cummings"
type input "chad@cjc.enterprises"
type input "(209) 535-1562"
checkbox input "true"
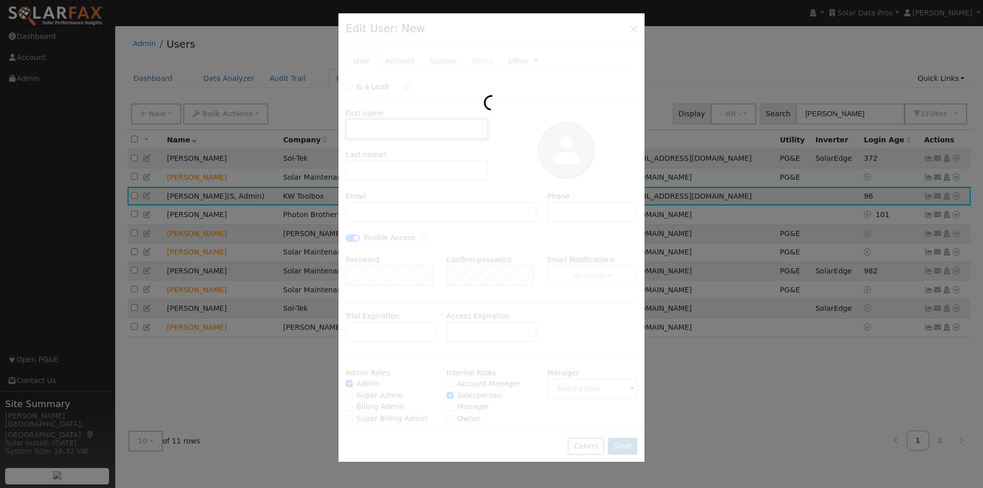
checkbox input "true"
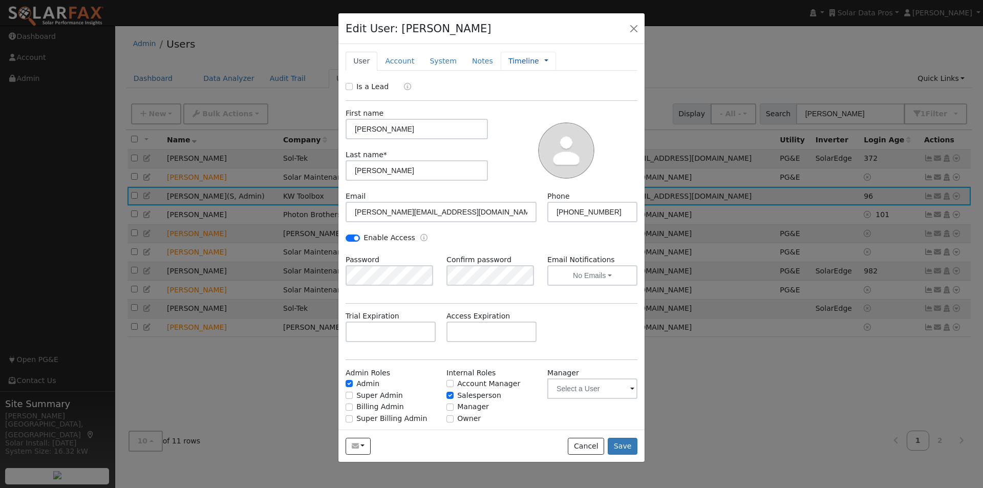
click at [544, 60] on link at bounding box center [546, 61] width 4 height 11
click at [562, 78] on link "Management" at bounding box center [580, 79] width 71 height 14
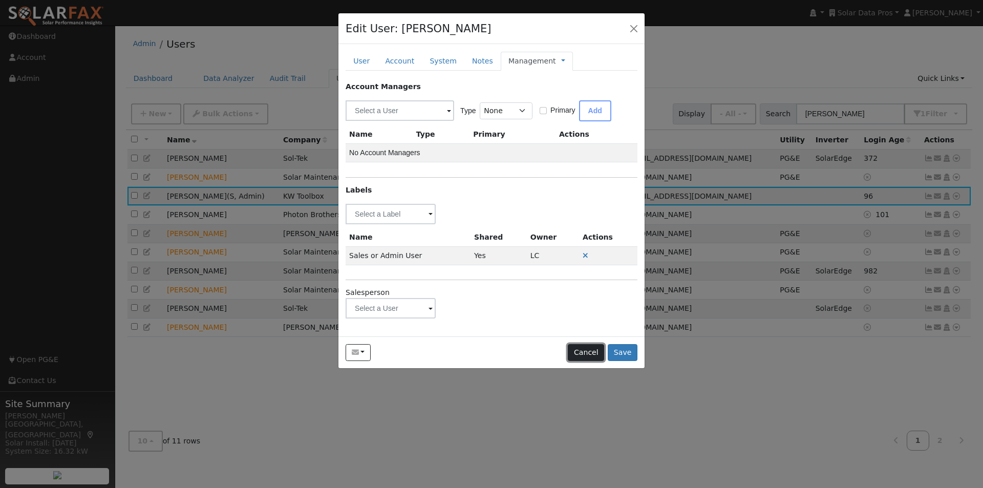
click at [584, 354] on button "Cancel" at bounding box center [586, 352] width 36 height 17
